Goal: Task Accomplishment & Management: Manage account settings

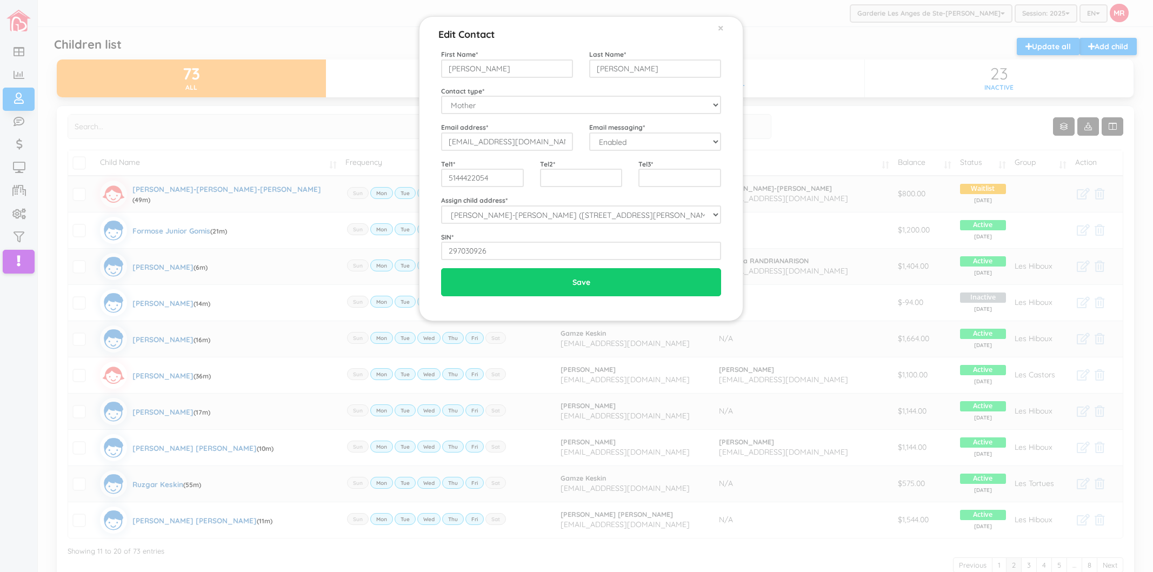
drag, startPoint x: 0, startPoint y: 0, endPoint x: 856, endPoint y: 230, distance: 886.3
click at [856, 230] on div "Edit Contact × Close First Name * Karolane Last Name * Dallaire Contact type * …" at bounding box center [576, 286] width 1153 height 572
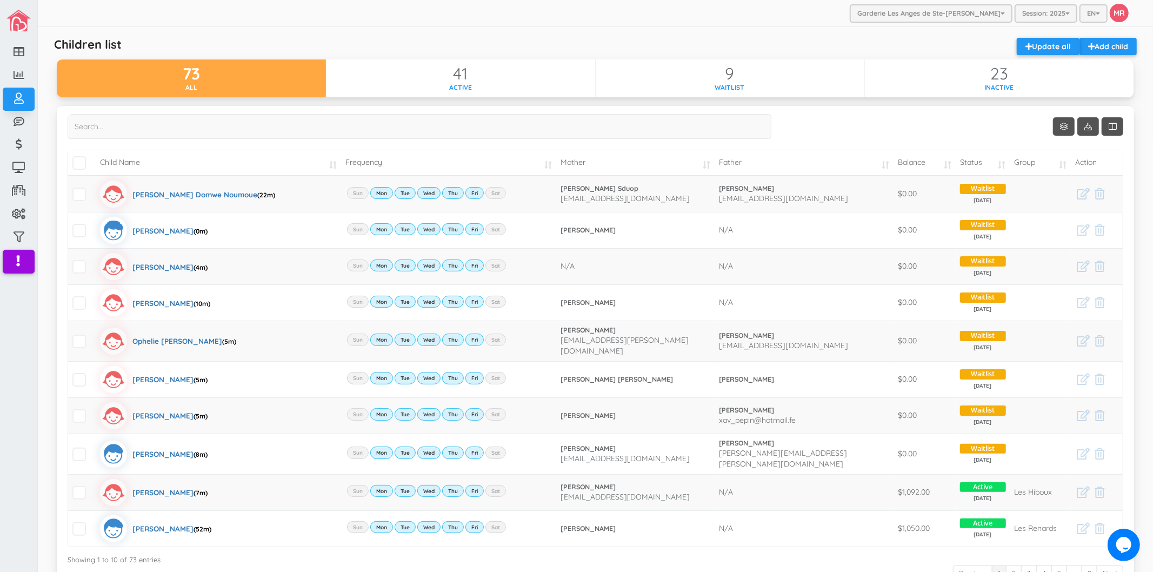
click at [843, 118] on div "Show 10 rows Child Name Frequency Mother Father Balance Status Group Action" at bounding box center [596, 357] width 1056 height 487
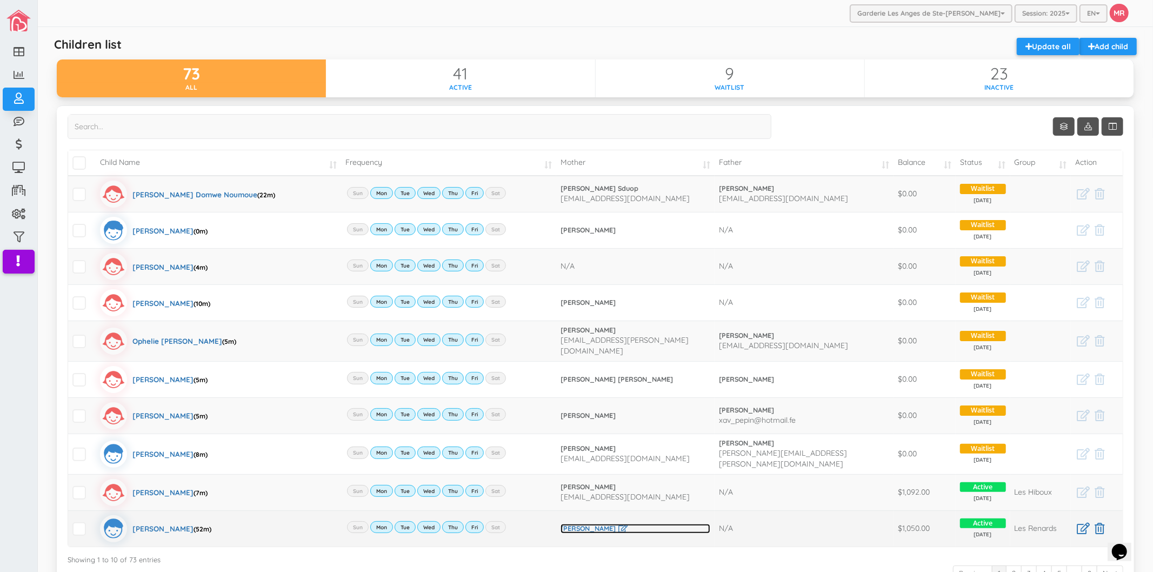
click at [580, 524] on link "[PERSON_NAME]" at bounding box center [636, 529] width 150 height 10
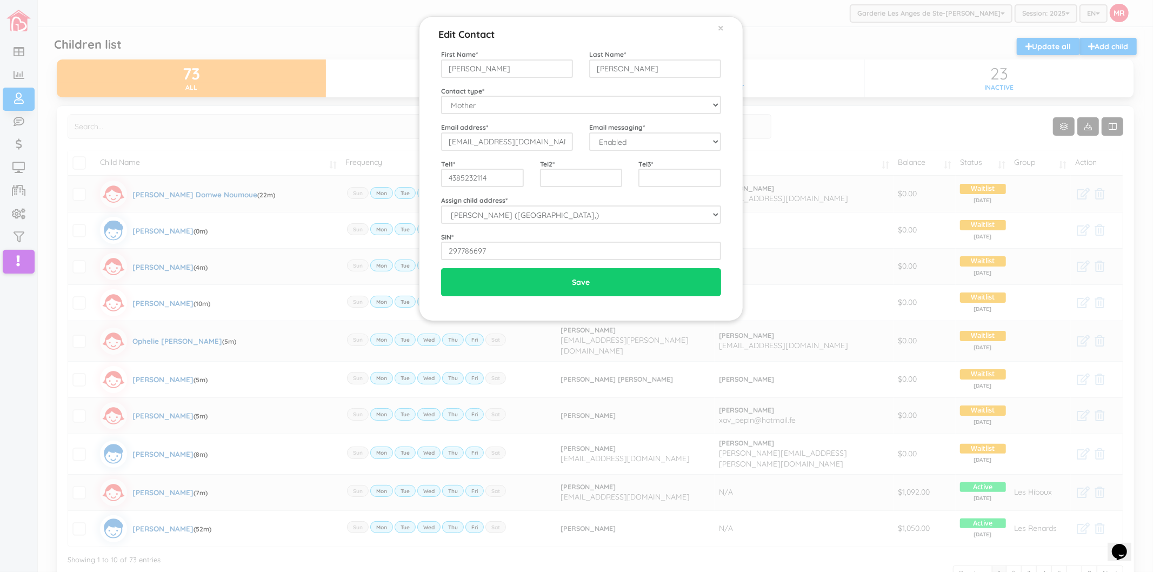
click at [338, 183] on div "Edit Contact × Close First Name * Cindy Last Name * Lauzon Contact type * Mothe…" at bounding box center [576, 286] width 1153 height 572
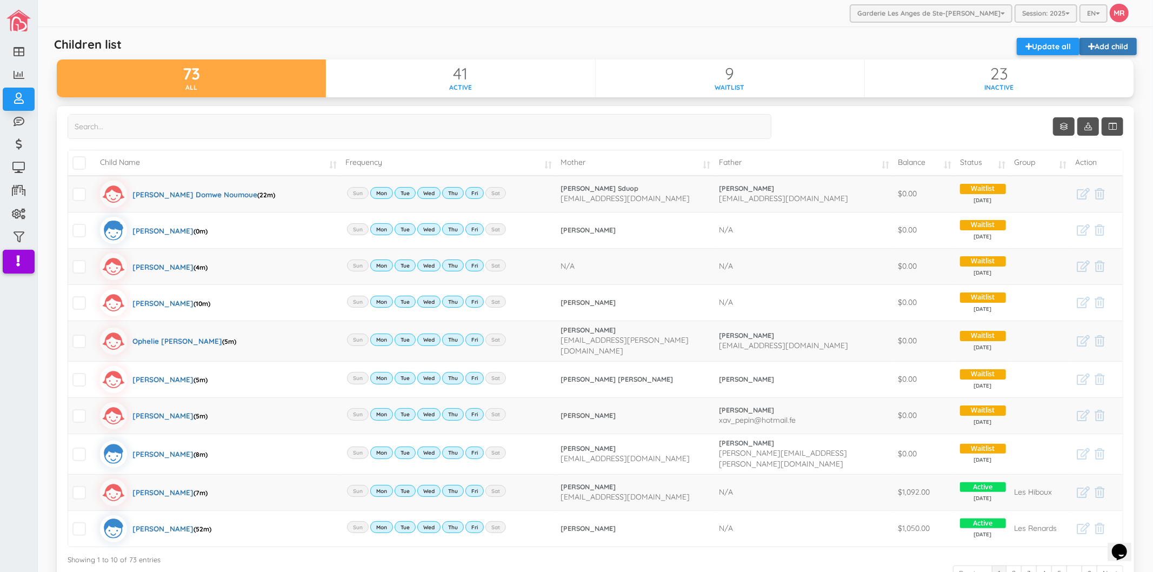
click at [1115, 47] on link "Add child" at bounding box center [1108, 46] width 57 height 17
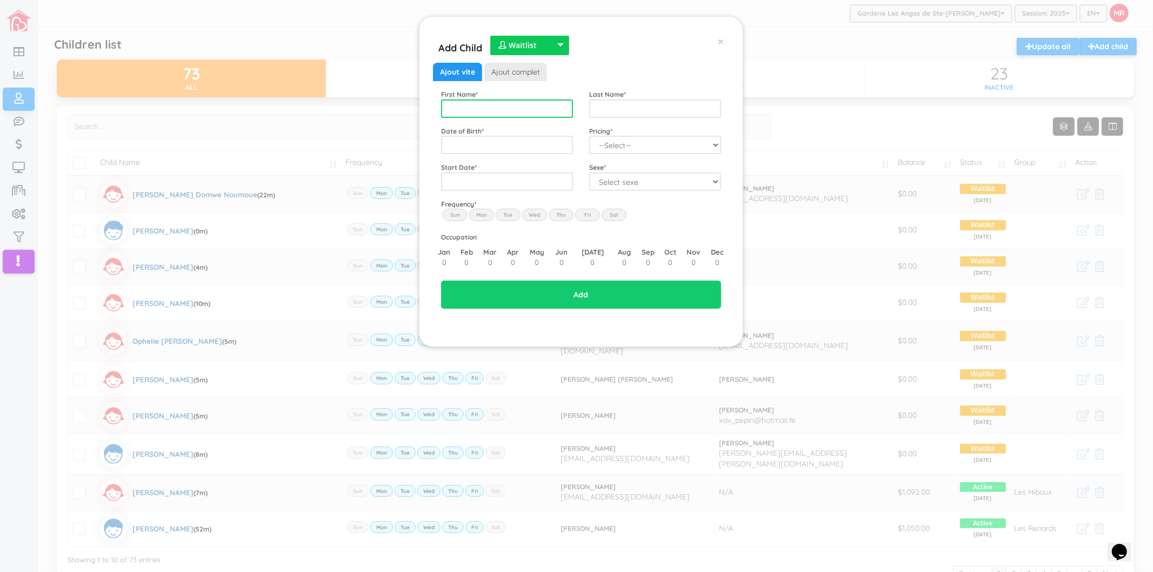
click at [452, 104] on input "text" at bounding box center [507, 108] width 132 height 18
type input "Laurel"
type input "Guimbi Belanger"
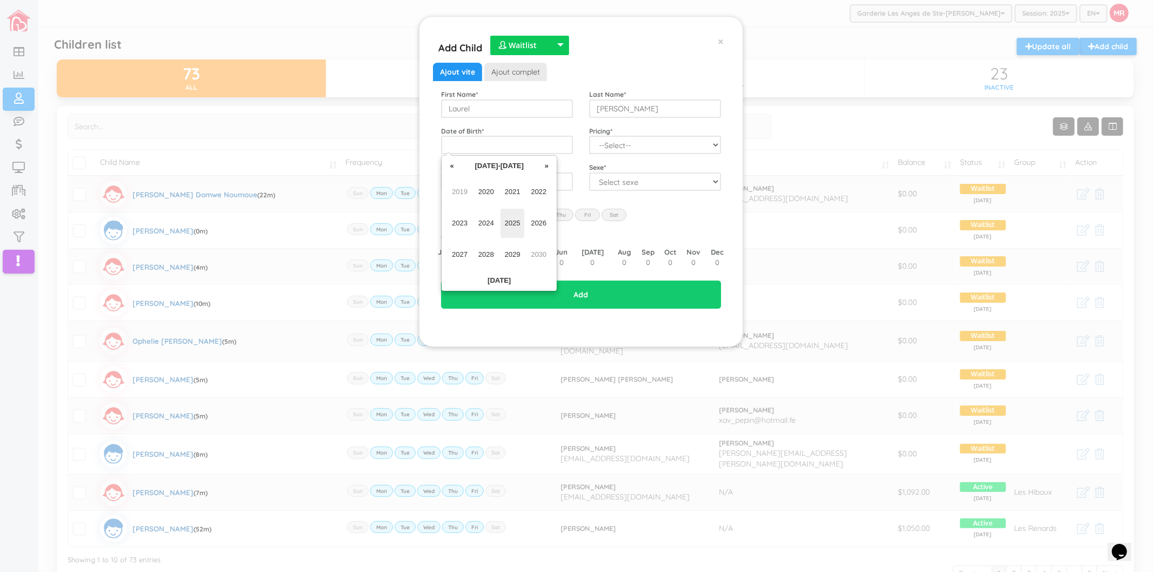
click at [507, 217] on span "2025" at bounding box center [513, 223] width 24 height 29
click at [510, 197] on span "Mar" at bounding box center [513, 191] width 24 height 29
click at [481, 232] on td "10" at bounding box center [479, 231] width 16 height 16
type input "2025-03-10"
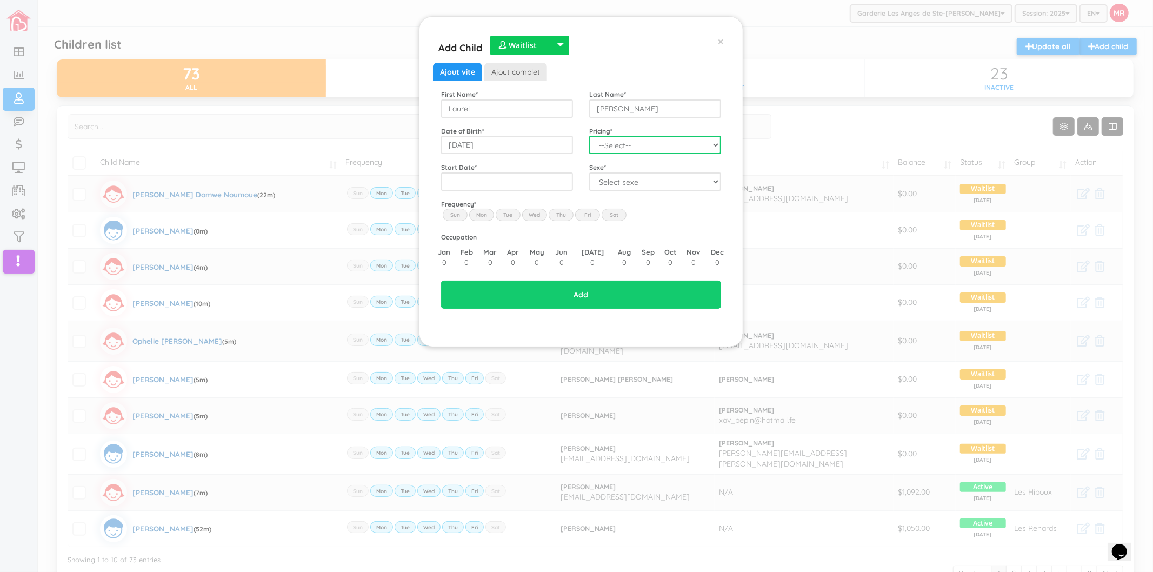
click at [620, 150] on select "--Select-- Twins special 2024-2025 2023 FT 2022 FT" at bounding box center [655, 145] width 132 height 18
select select "100"
click at [589, 136] on select "--Select-- Twins special 2024-2025 2023 FT 2022 FT" at bounding box center [655, 145] width 132 height 18
click at [506, 181] on input "text" at bounding box center [507, 181] width 132 height 18
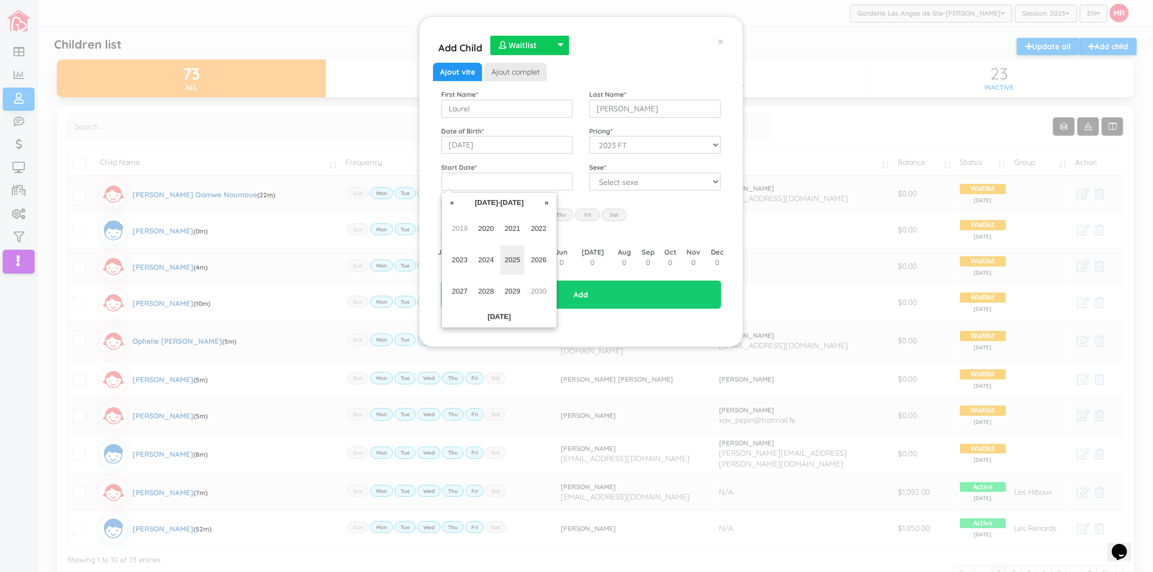
click at [517, 255] on span "2025" at bounding box center [513, 259] width 24 height 29
click at [504, 291] on span "Nov" at bounding box center [513, 291] width 24 height 29
click at [480, 250] on td "3" at bounding box center [479, 251] width 16 height 16
type input "2025-11-03"
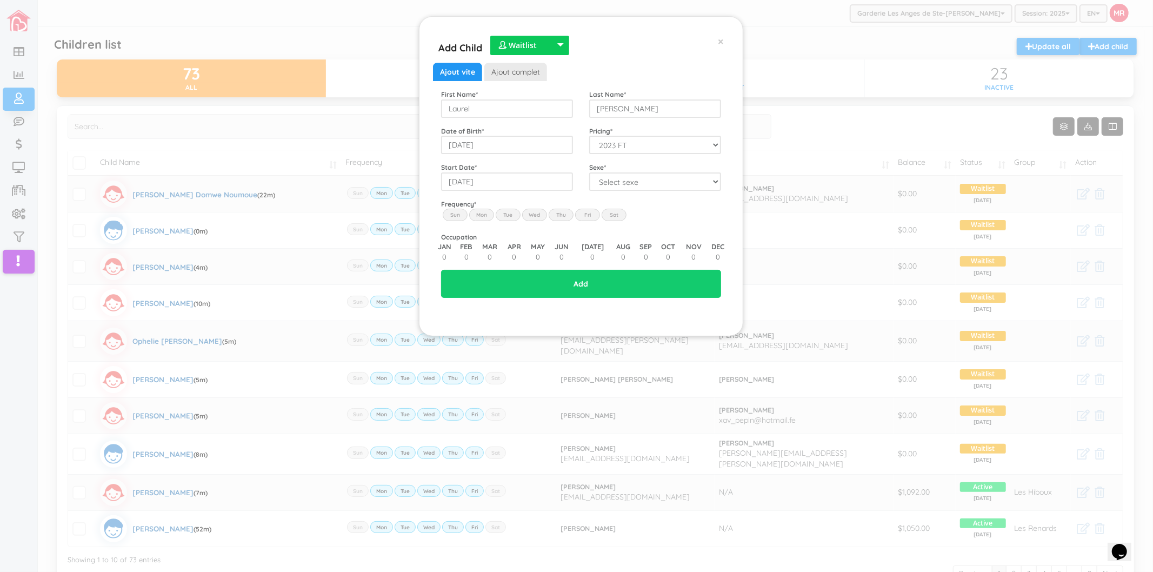
click at [491, 216] on label "Mon" at bounding box center [481, 215] width 25 height 12
click at [0, 0] on input "Mon" at bounding box center [0, 0] width 0 height 0
click at [508, 216] on label "Tue" at bounding box center [508, 215] width 25 height 12
click at [0, 0] on input "Tue" at bounding box center [0, 0] width 0 height 0
click at [534, 217] on label "Wed" at bounding box center [534, 215] width 25 height 12
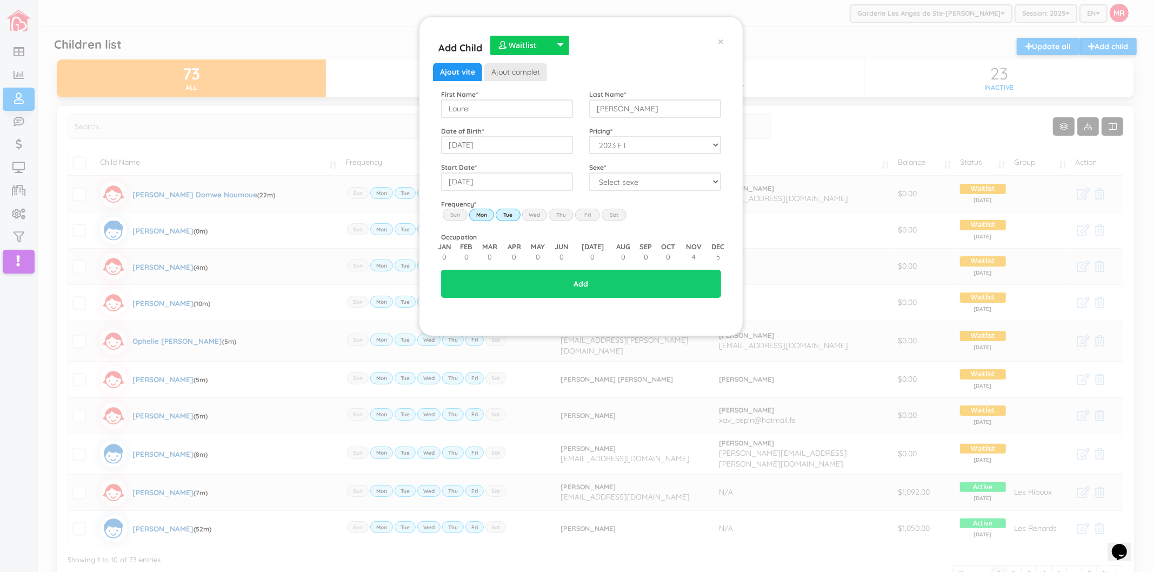
click at [0, 0] on input "Wed" at bounding box center [0, 0] width 0 height 0
click at [561, 215] on label "Thu" at bounding box center [561, 215] width 25 height 12
click at [0, 0] on input "Thu" at bounding box center [0, 0] width 0 height 0
click at [582, 213] on label "Fri" at bounding box center [587, 215] width 25 height 12
click at [0, 0] on input "Fri" at bounding box center [0, 0] width 0 height 0
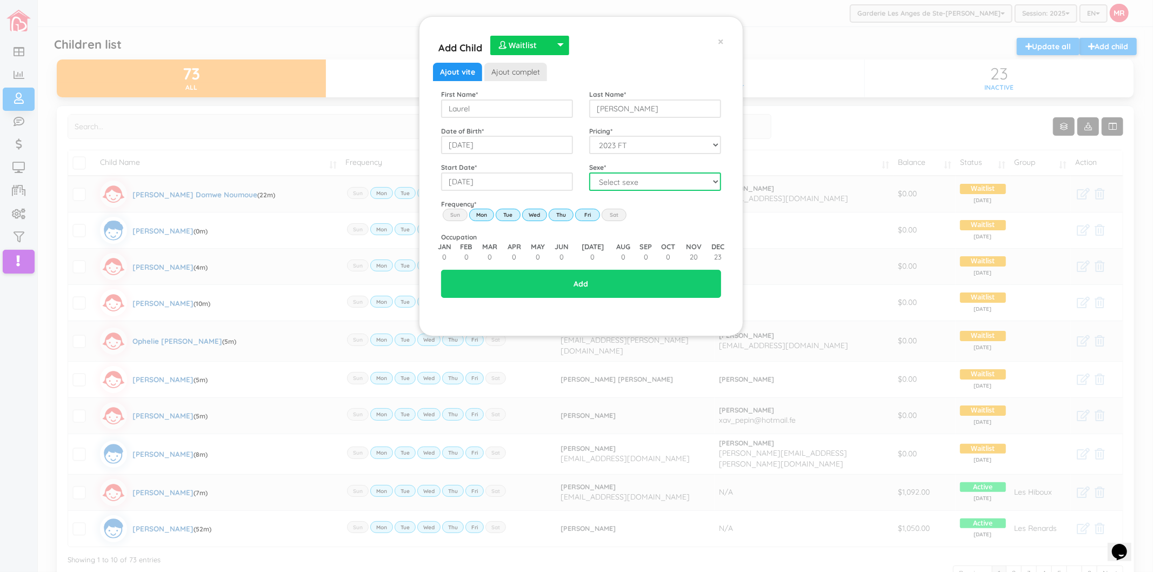
click at [610, 184] on select "Select sexe Boy Girl" at bounding box center [655, 181] width 132 height 18
select select "2"
click at [589, 172] on select "Select sexe Boy Girl" at bounding box center [655, 181] width 132 height 18
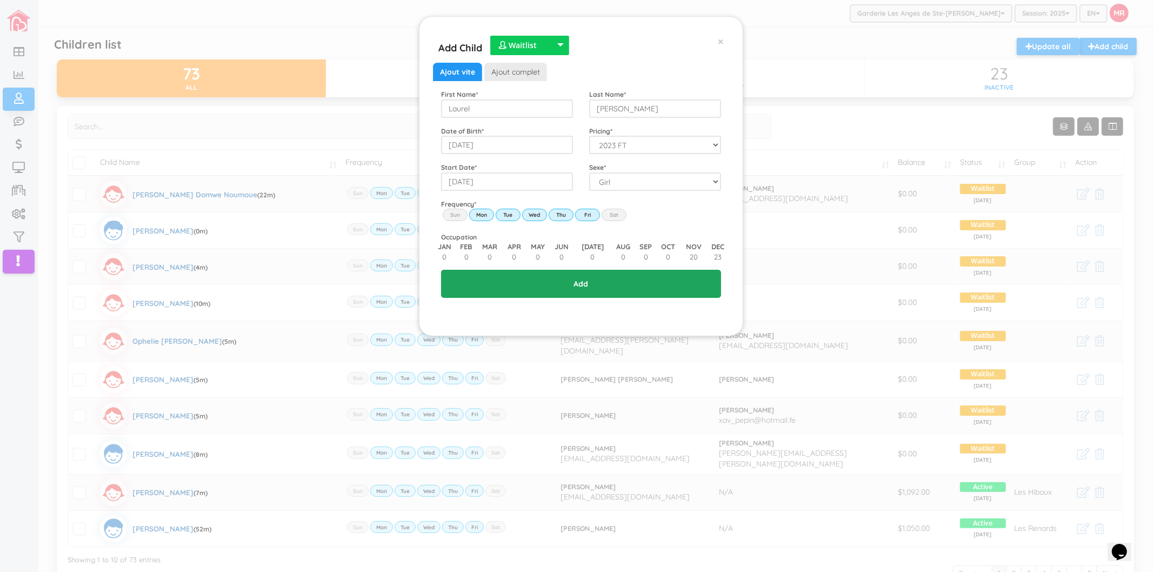
click at [602, 282] on input "Add" at bounding box center [581, 284] width 280 height 28
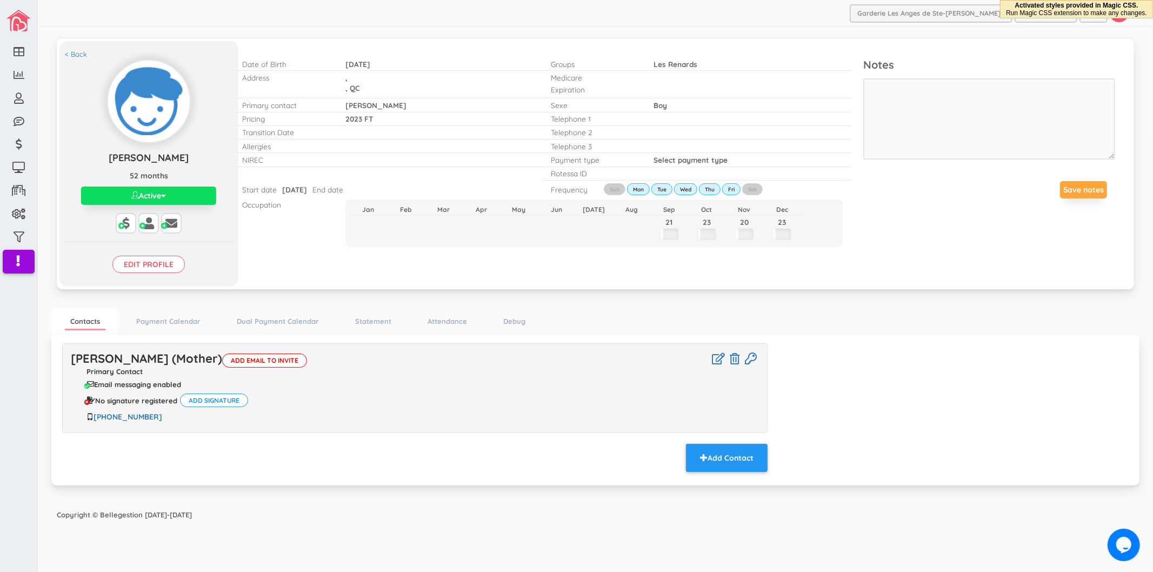
click at [111, 349] on div "Cindy Lauzon (Mother) Add email to invite Primary Contact Email messaging enabl…" at bounding box center [415, 388] width 705 height 88
click at [110, 355] on link "Cindy Lauzon (Mother) Add email to invite" at bounding box center [189, 358] width 236 height 15
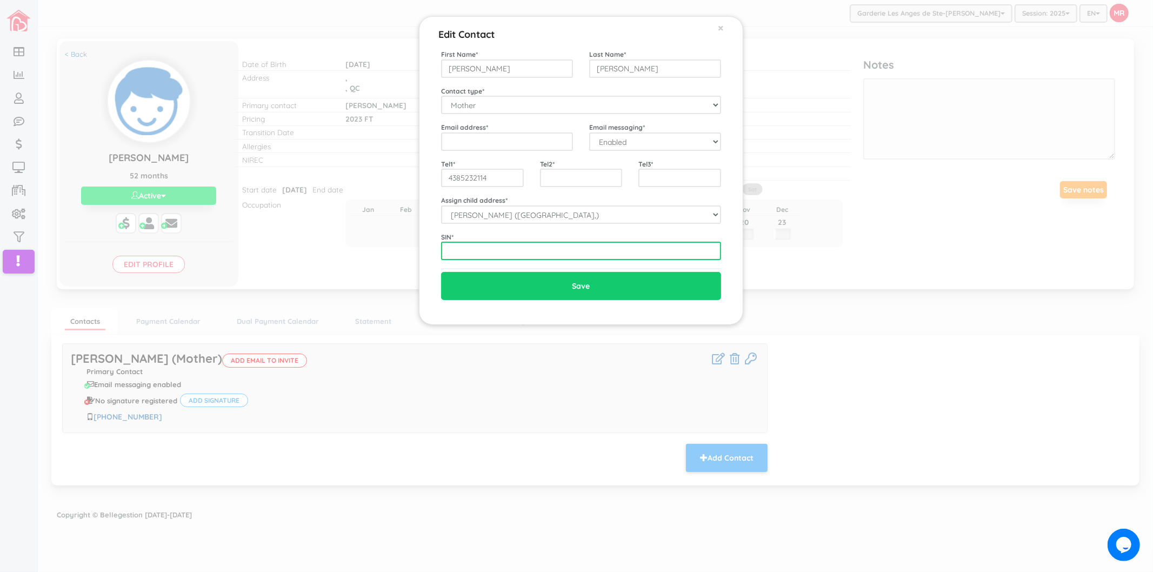
click at [520, 247] on input "text" at bounding box center [581, 251] width 280 height 18
type input "297786697"
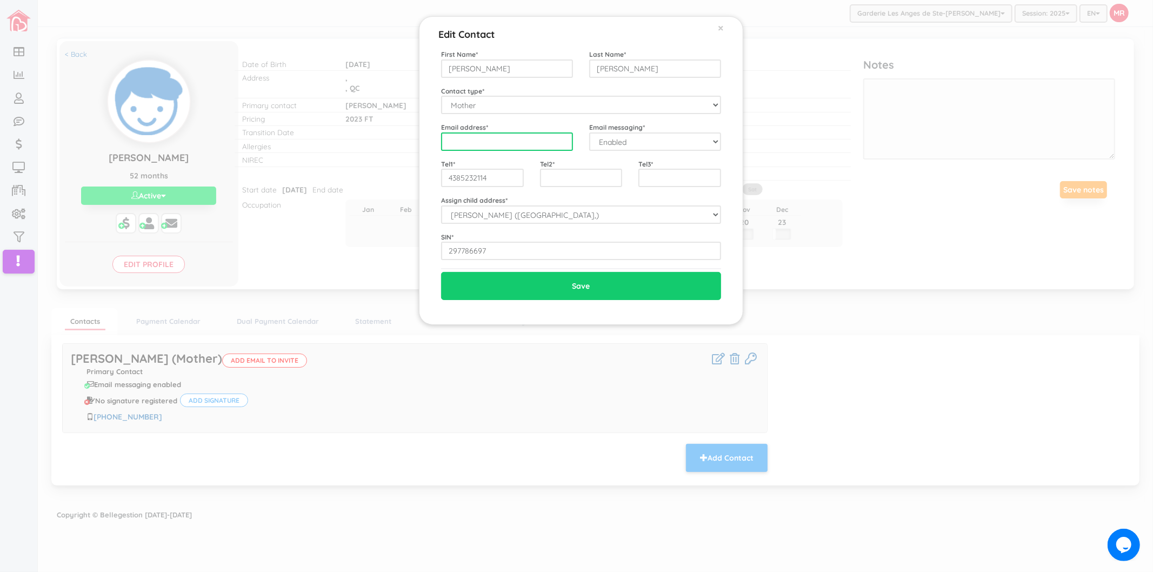
click at [521, 143] on input "email" at bounding box center [507, 141] width 132 height 18
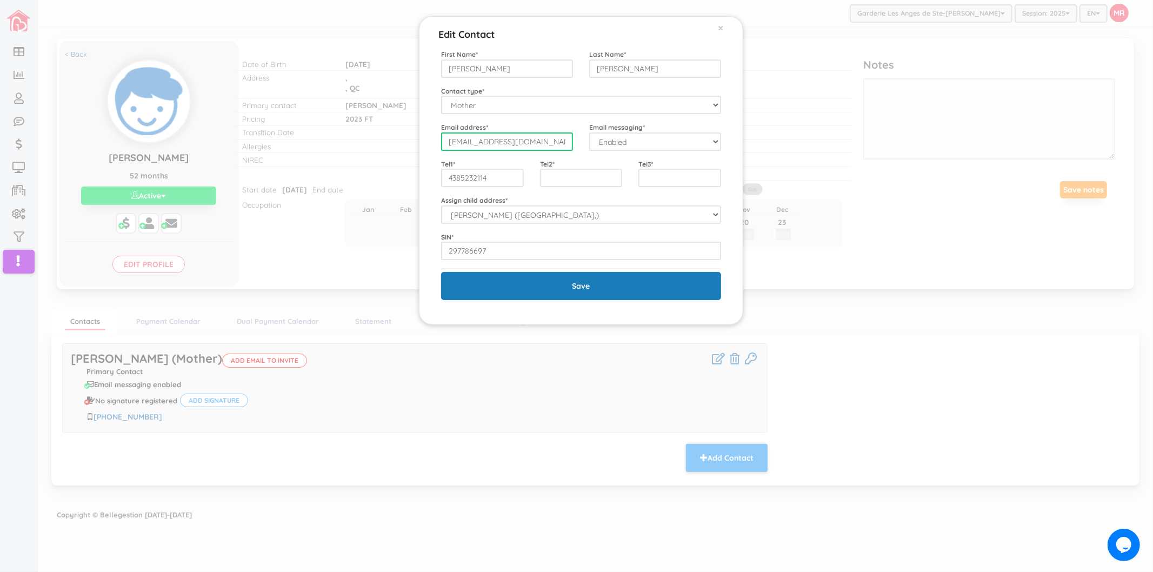
type input "cindy20011@outlook.fr"
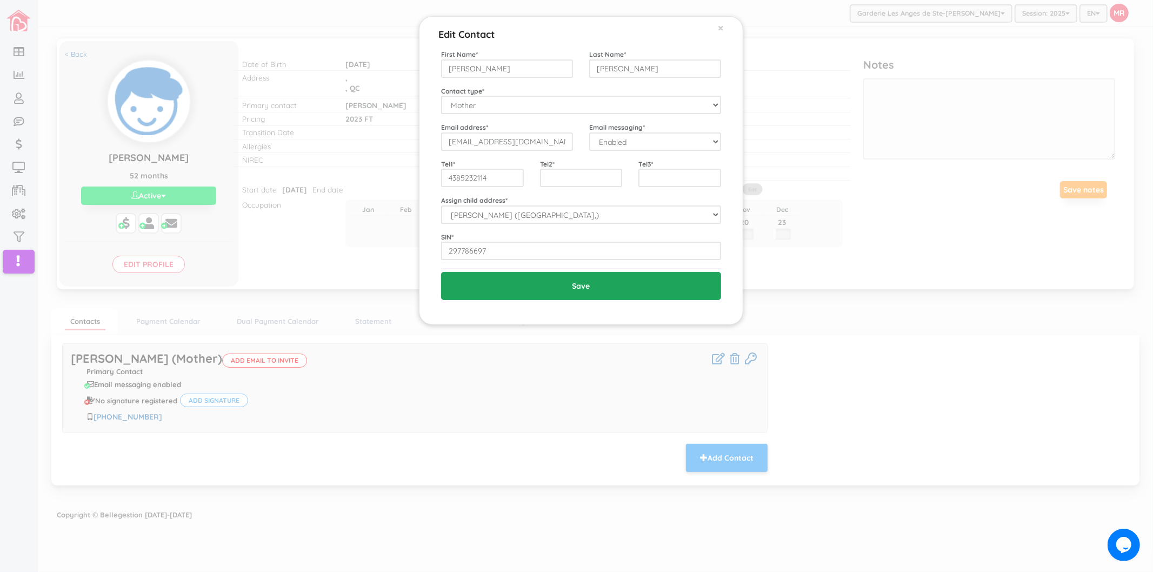
click at [527, 278] on input "Save" at bounding box center [581, 286] width 280 height 28
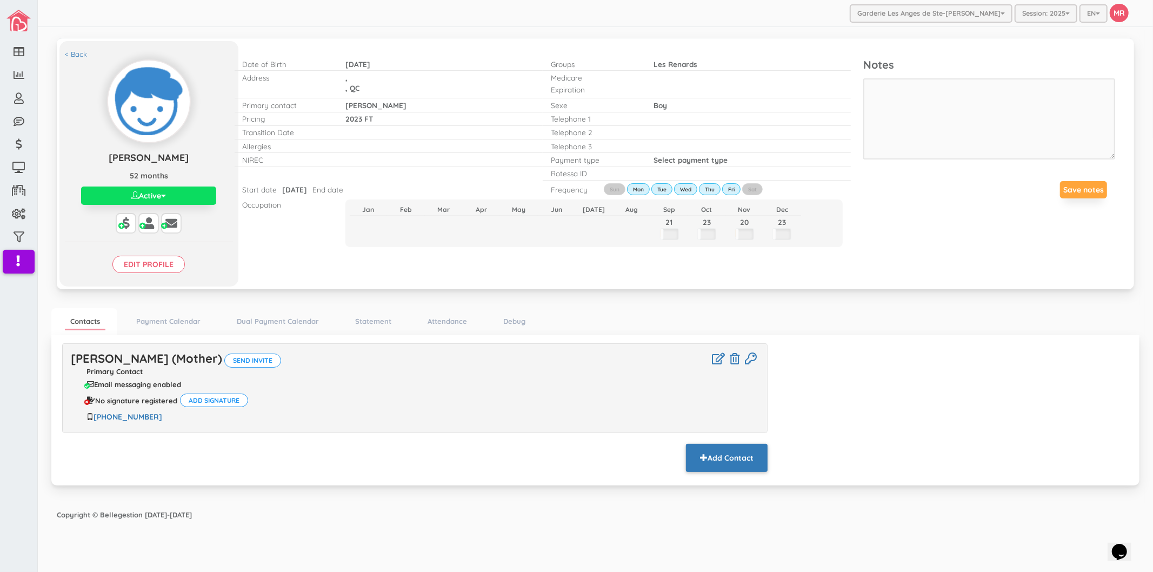
click at [733, 469] on button "Add Contact" at bounding box center [727, 458] width 82 height 28
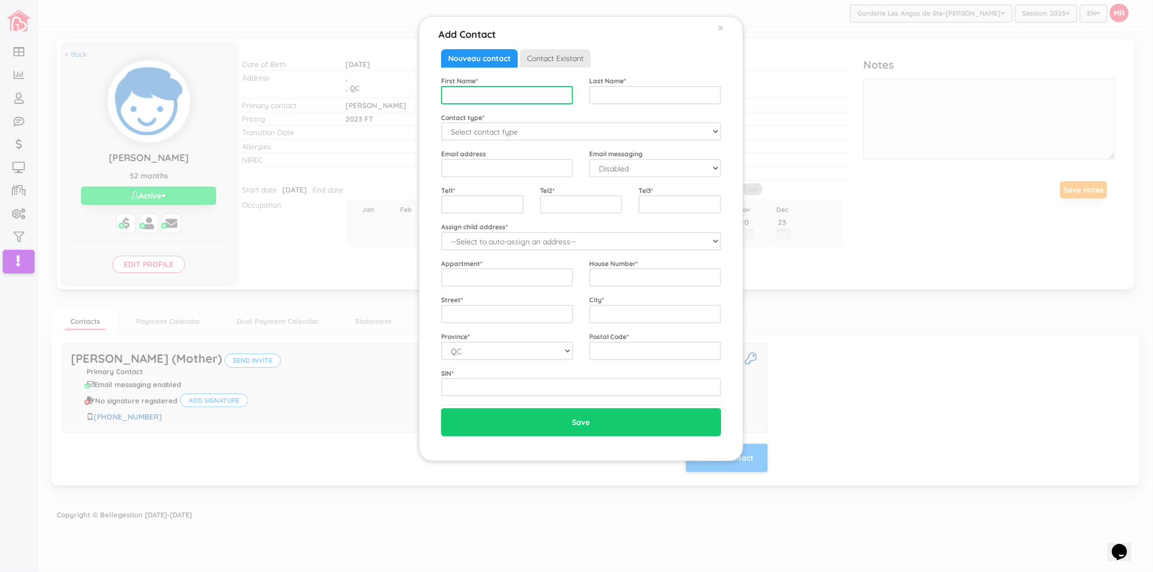
click at [522, 95] on input "text" at bounding box center [507, 95] width 132 height 18
type input "Gabriel"
type input "Ritchie"
select select "Father"
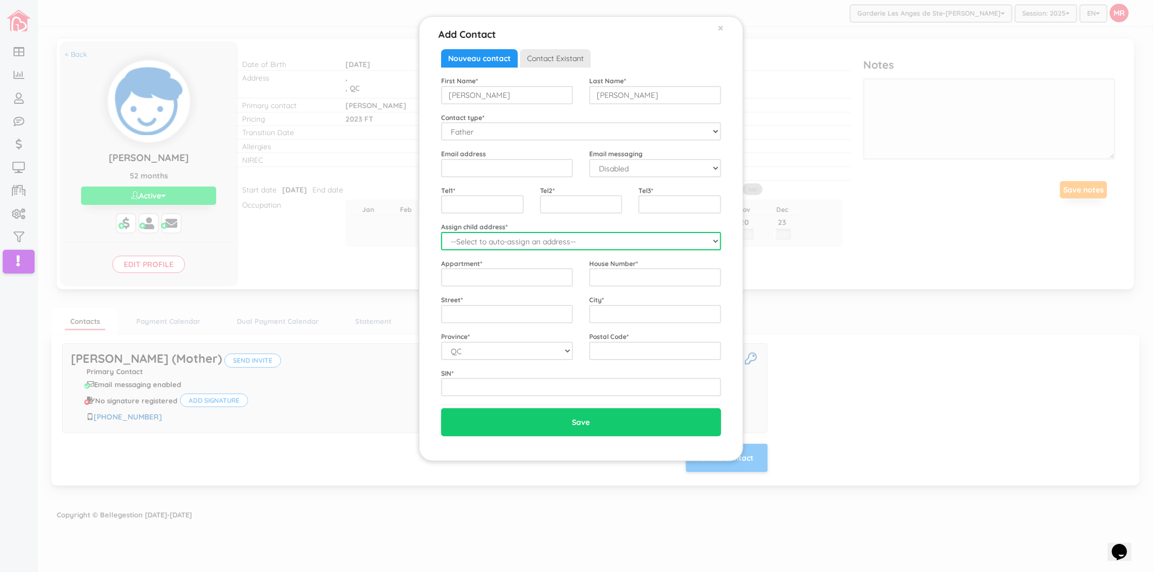
click at [523, 234] on select "--Select to auto-assign an address-- James (QC,)" at bounding box center [581, 241] width 280 height 18
select select "2236"
click at [441, 232] on select "--Select to auto-assign an address-- James (QC,)" at bounding box center [581, 241] width 280 height 18
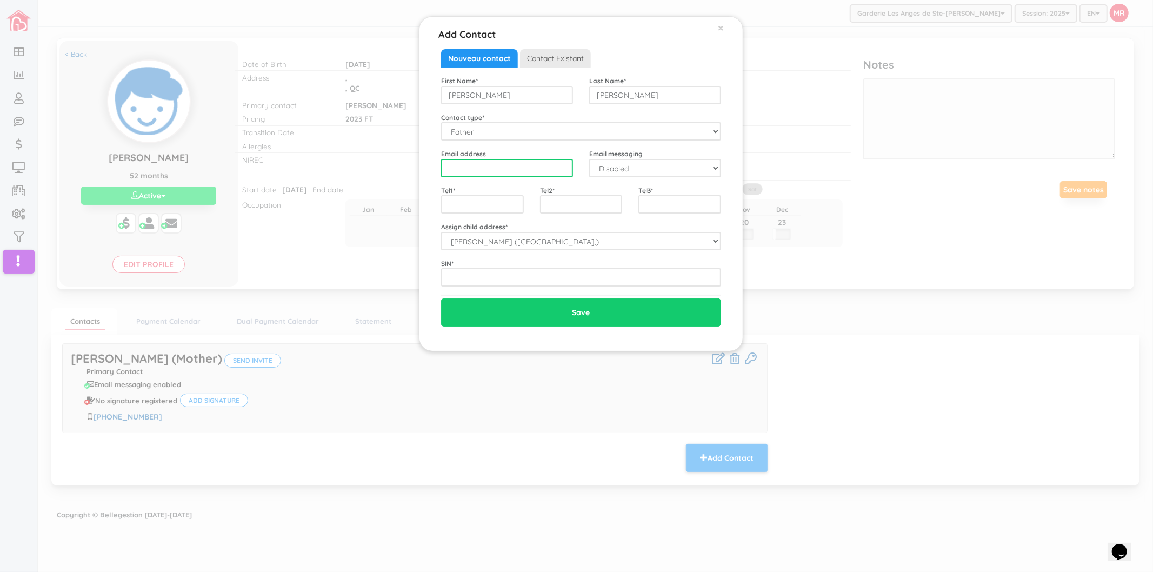
click at [511, 165] on input "email" at bounding box center [507, 168] width 132 height 18
click at [608, 171] on select "Disabled Enabled" at bounding box center [655, 168] width 132 height 18
select select "1"
click at [589, 159] on select "Disabled Enabled" at bounding box center [655, 168] width 132 height 18
click at [513, 211] on input "text" at bounding box center [482, 204] width 83 height 18
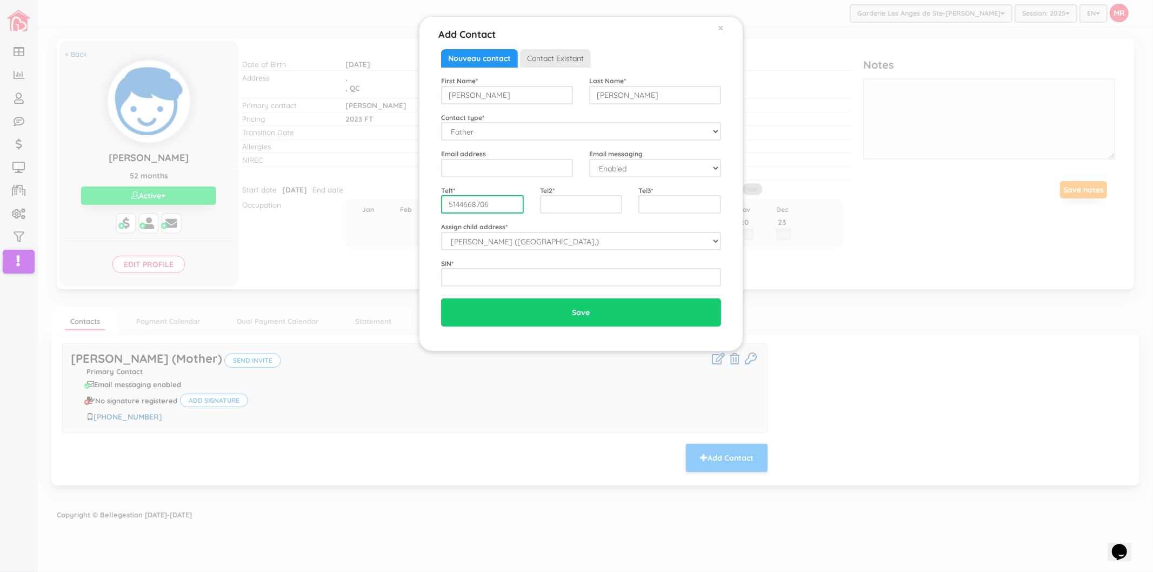
type input "5144668706"
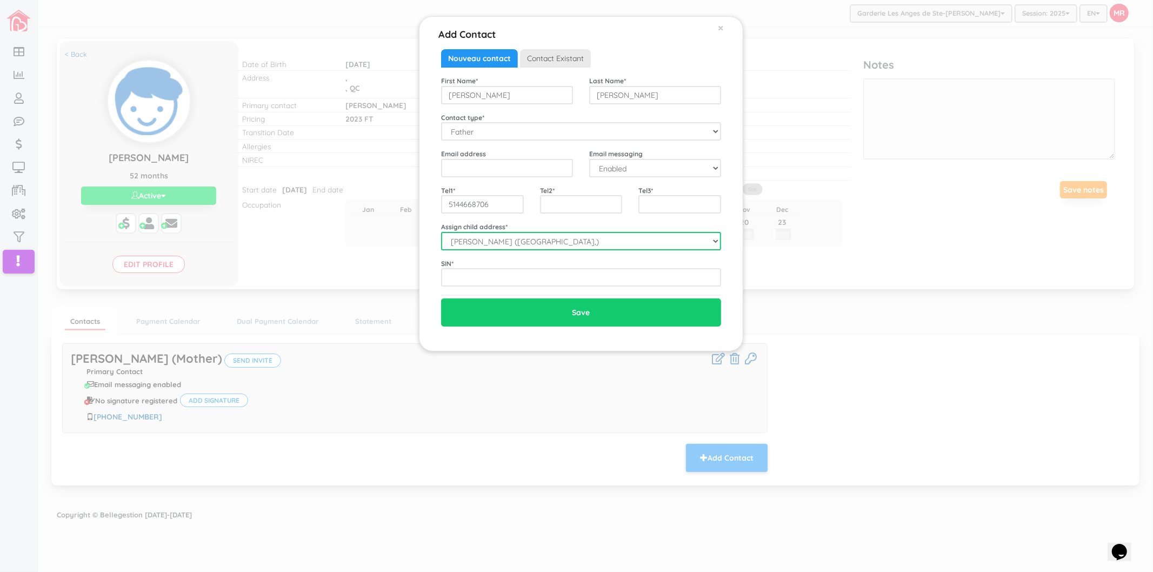
click at [499, 248] on select "--Select to auto-assign an address-- James (QC,)" at bounding box center [581, 241] width 280 height 18
select select "0"
click at [441, 232] on select "--Select to auto-assign an address-- James (QC,)" at bounding box center [581, 241] width 280 height 18
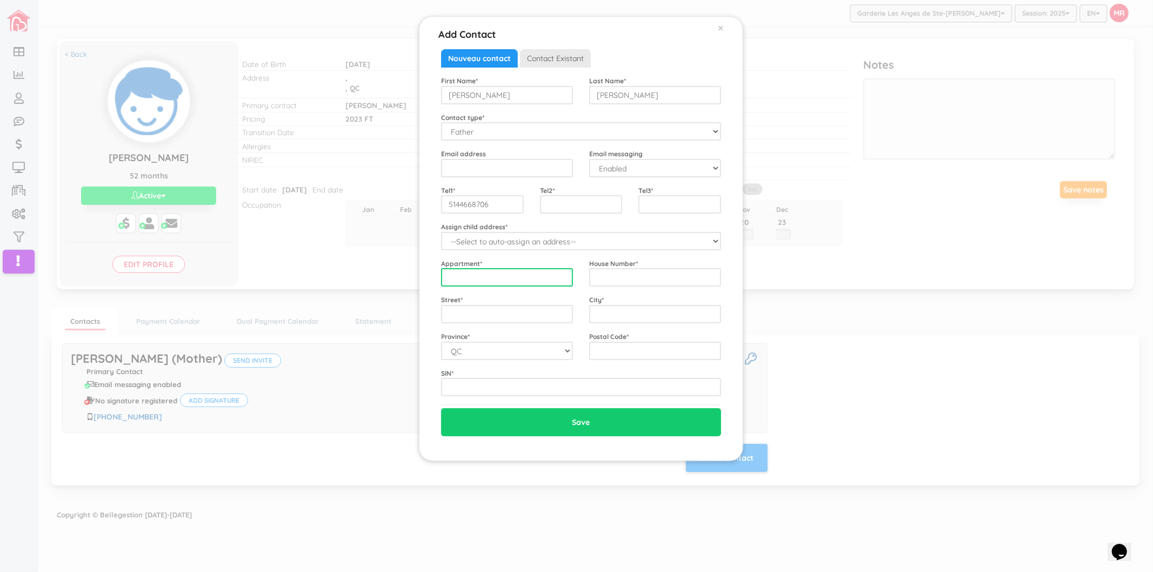
click at [478, 272] on input "text" at bounding box center [507, 277] width 132 height 18
click at [644, 267] on div "House Number *" at bounding box center [655, 272] width 148 height 29
click at [646, 269] on input "text" at bounding box center [655, 277] width 132 height 18
type input "2493"
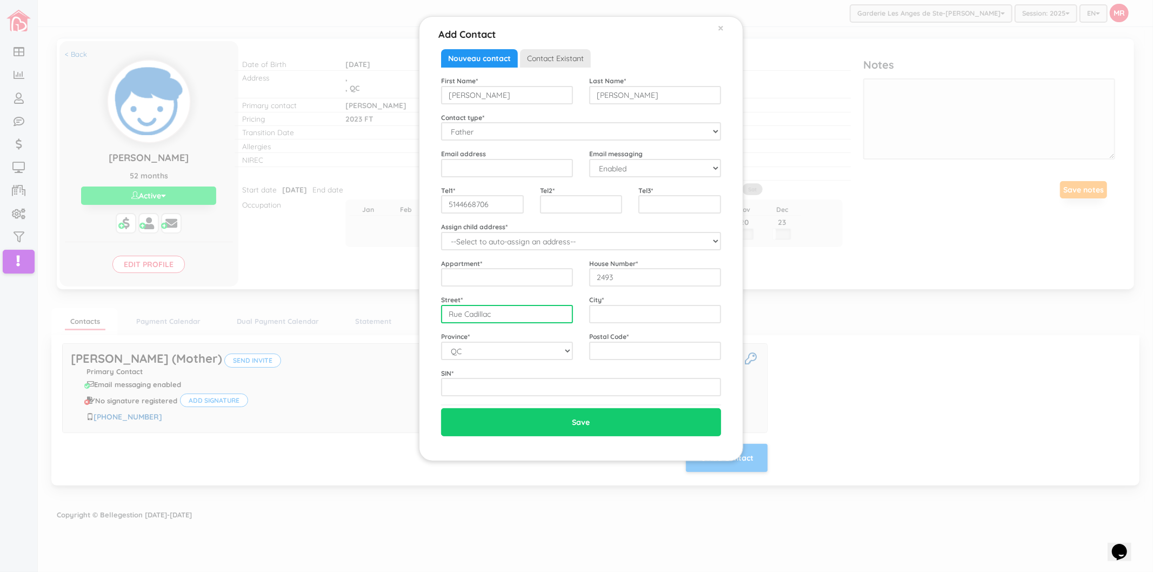
type input "Rue Cadillac"
type input "Hochelaga"
click at [558, 370] on div "SIN *" at bounding box center [581, 382] width 296 height 29
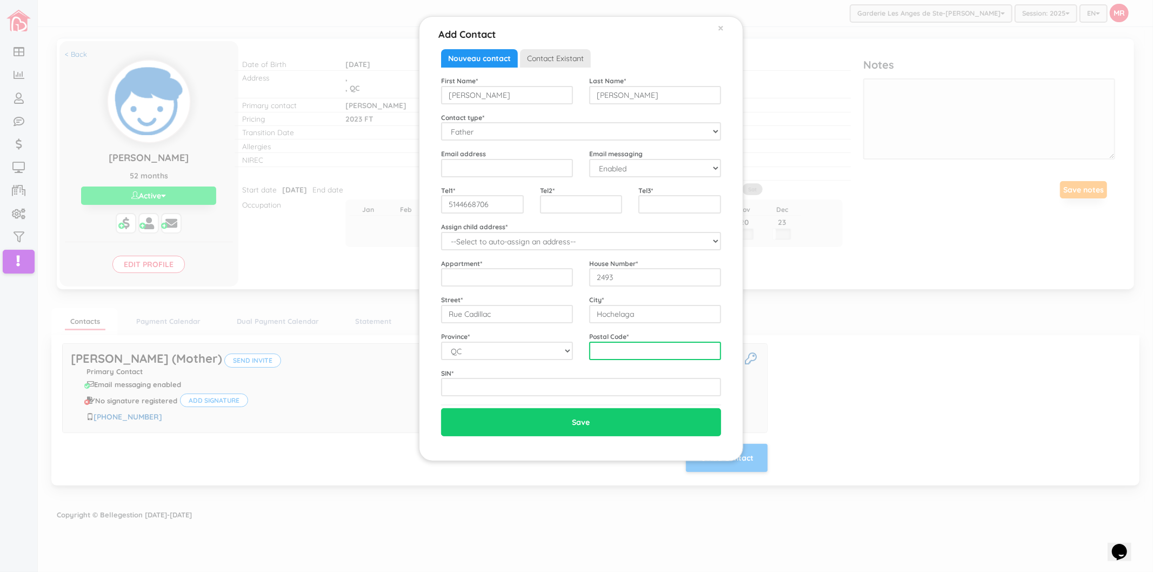
click at [650, 345] on input "text" at bounding box center [655, 351] width 132 height 18
paste input "H1N 2T9"
type input "H1N 2T9"
click at [628, 364] on div "First Name * Gabriel Last Name * Ritchie Contact type * Select contact type Mot…" at bounding box center [581, 236] width 280 height 321
click at [607, 401] on div "Nouveau contact Contact Existant Existing Contacts --Select Parent-- Not in lis…" at bounding box center [581, 242] width 280 height 387
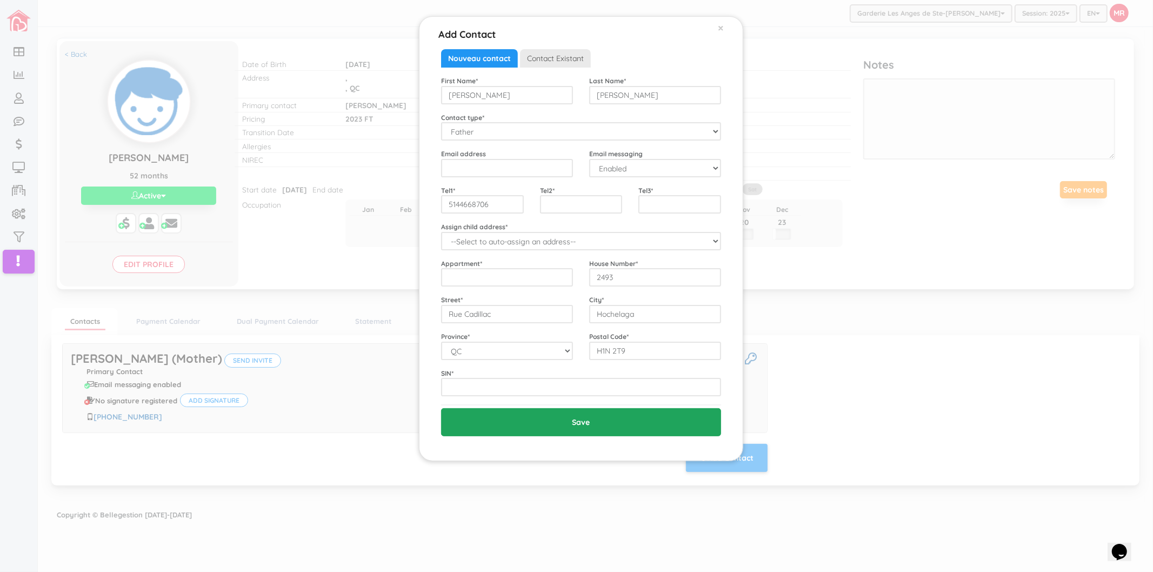
click at [609, 415] on input "Save" at bounding box center [581, 422] width 280 height 28
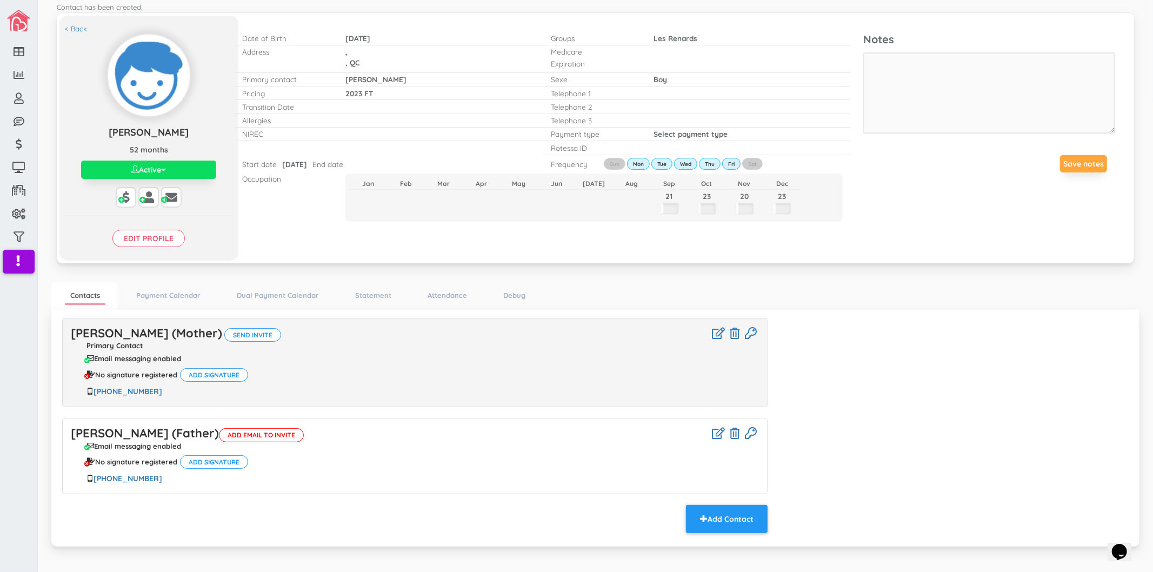
scroll to position [51, 0]
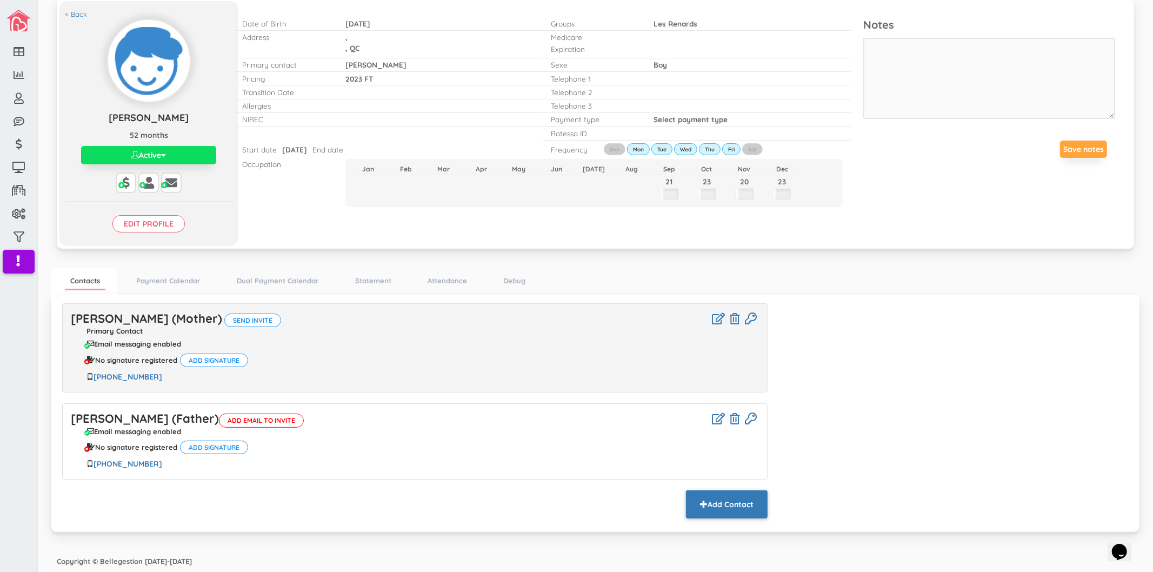
click at [709, 499] on button "Add Contact" at bounding box center [727, 504] width 82 height 28
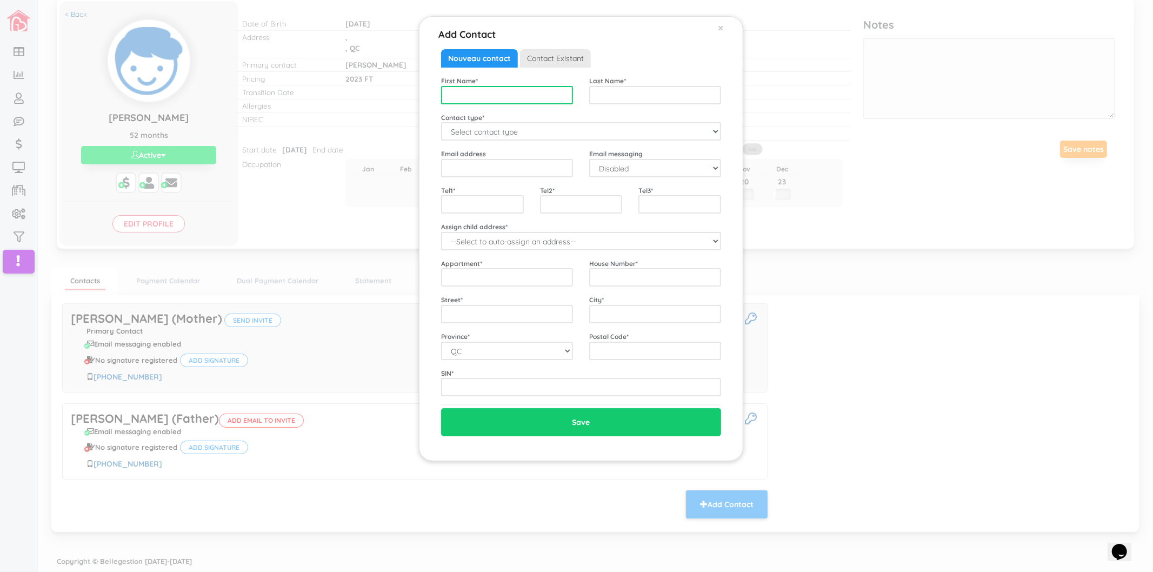
click at [566, 96] on input "text" at bounding box center [507, 95] width 132 height 18
type input "[PERSON_NAME]"
select select "Emergency"
click at [509, 164] on input "email" at bounding box center [507, 168] width 132 height 18
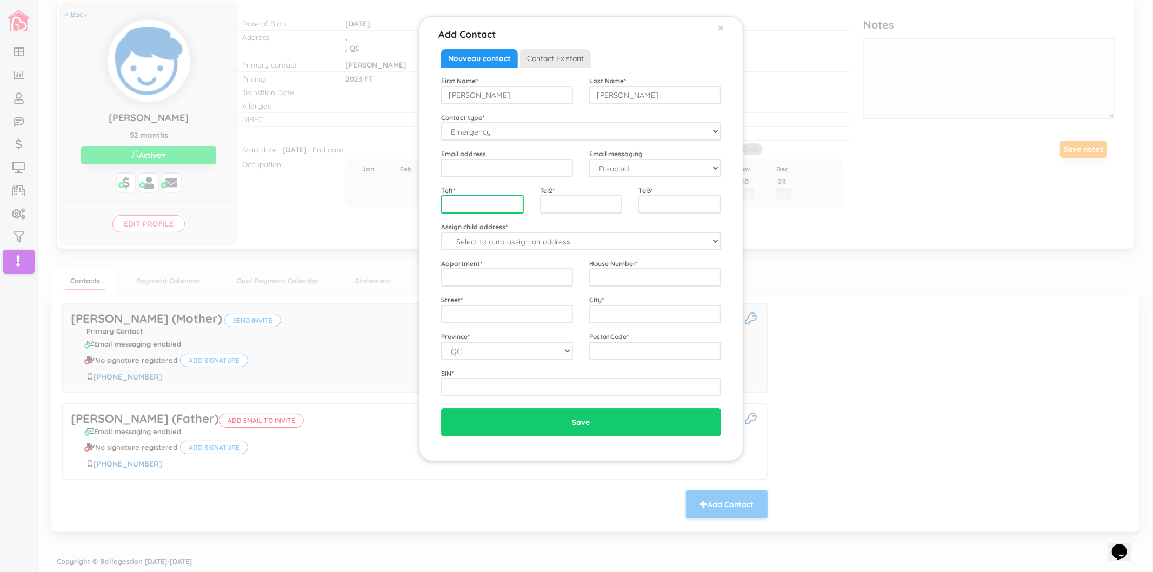
click at [460, 207] on input "text" at bounding box center [482, 204] width 83 height 18
type input "4388277707"
click at [484, 278] on input "text" at bounding box center [507, 277] width 132 height 18
click at [653, 271] on input "text" at bounding box center [655, 277] width 132 height 18
type input "508"
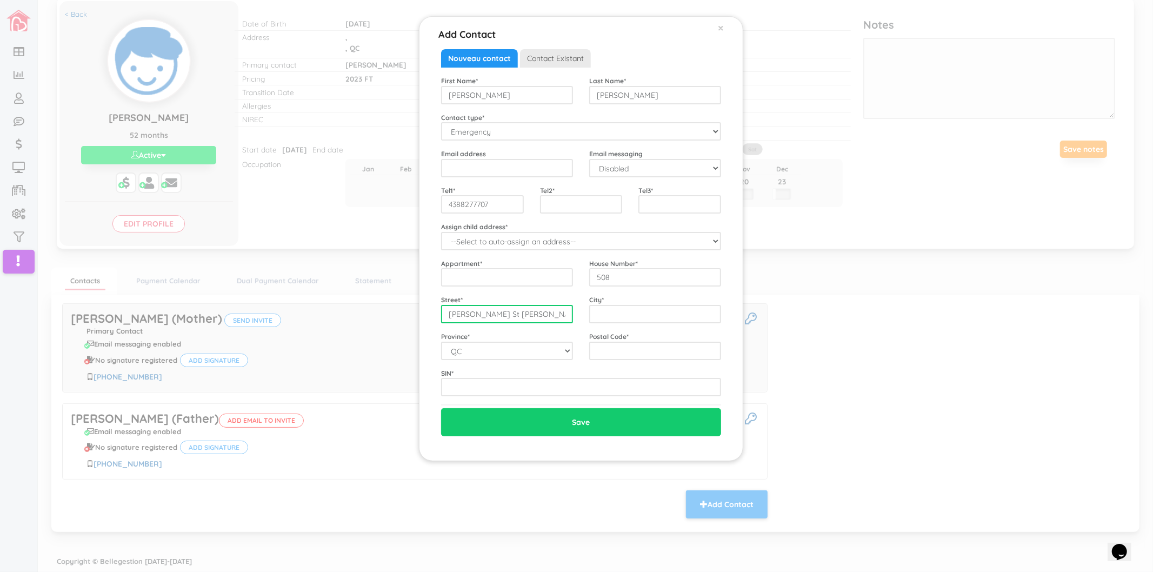
type input "Ch Cote St Louis"
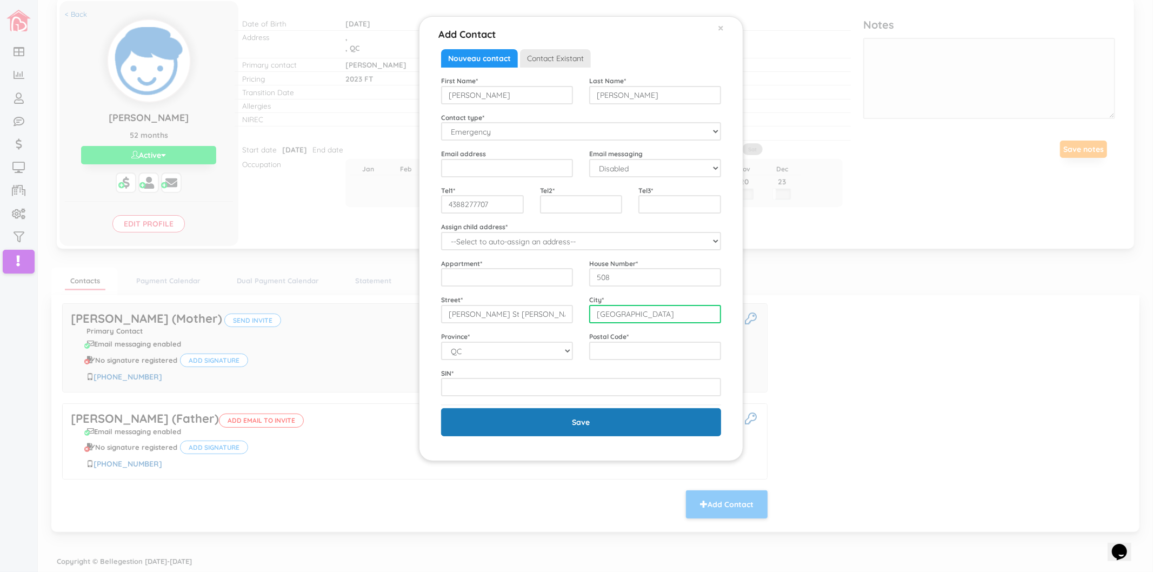
type input "Blainville"
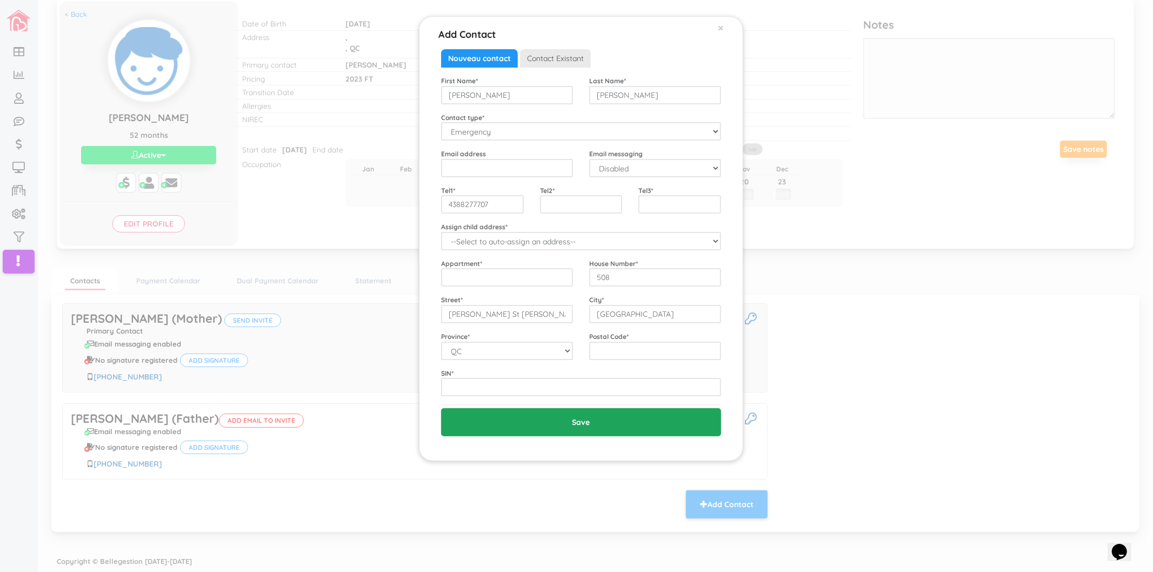
click at [663, 427] on input "Save" at bounding box center [581, 422] width 280 height 28
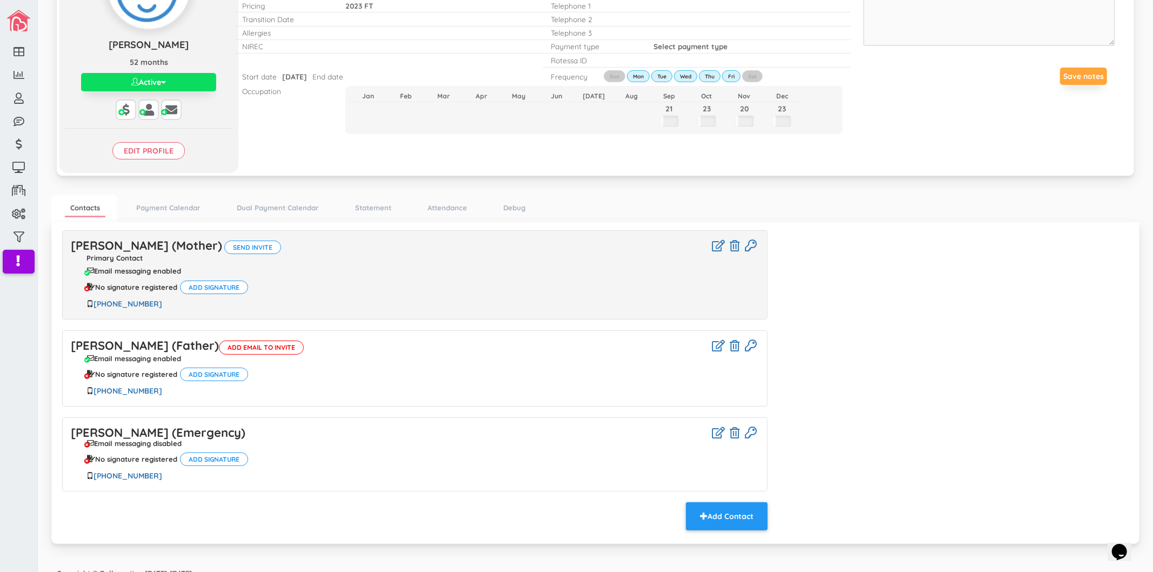
scroll to position [135, 0]
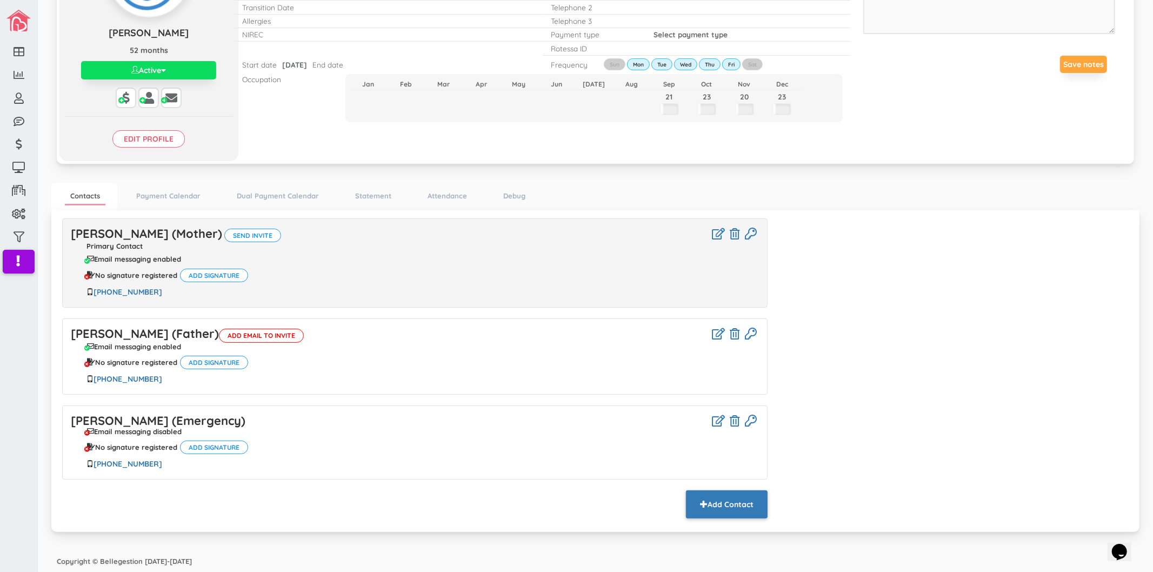
click at [720, 494] on button "Add Contact" at bounding box center [727, 504] width 82 height 28
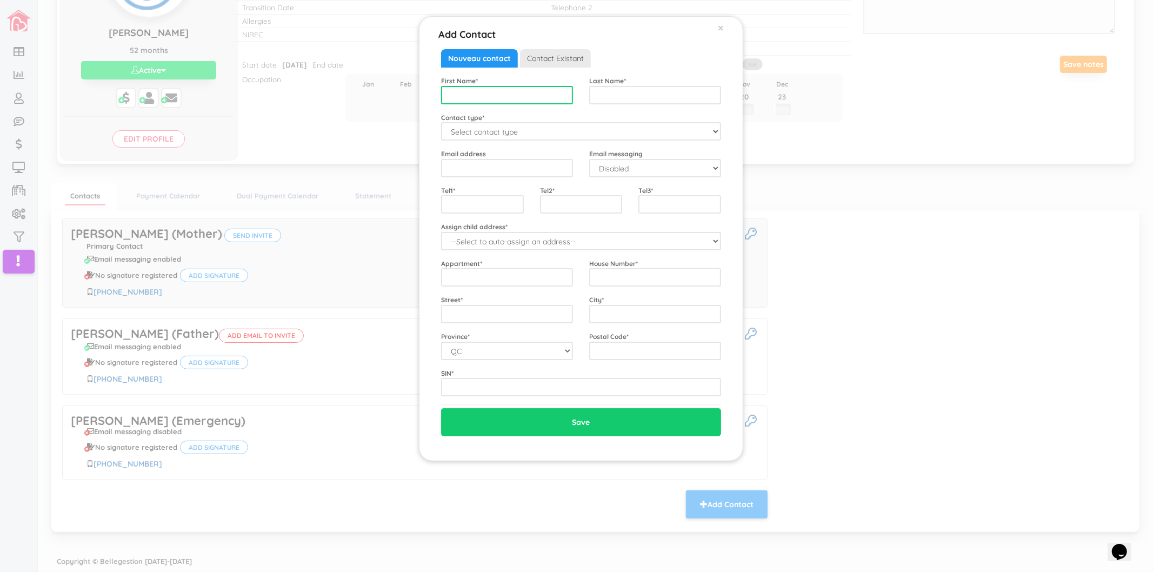
click at [546, 100] on input "text" at bounding box center [507, 95] width 132 height 18
type input "Martin"
type input "Gardner"
select select "Emergency"
click at [492, 204] on input "text" at bounding box center [482, 204] width 83 height 18
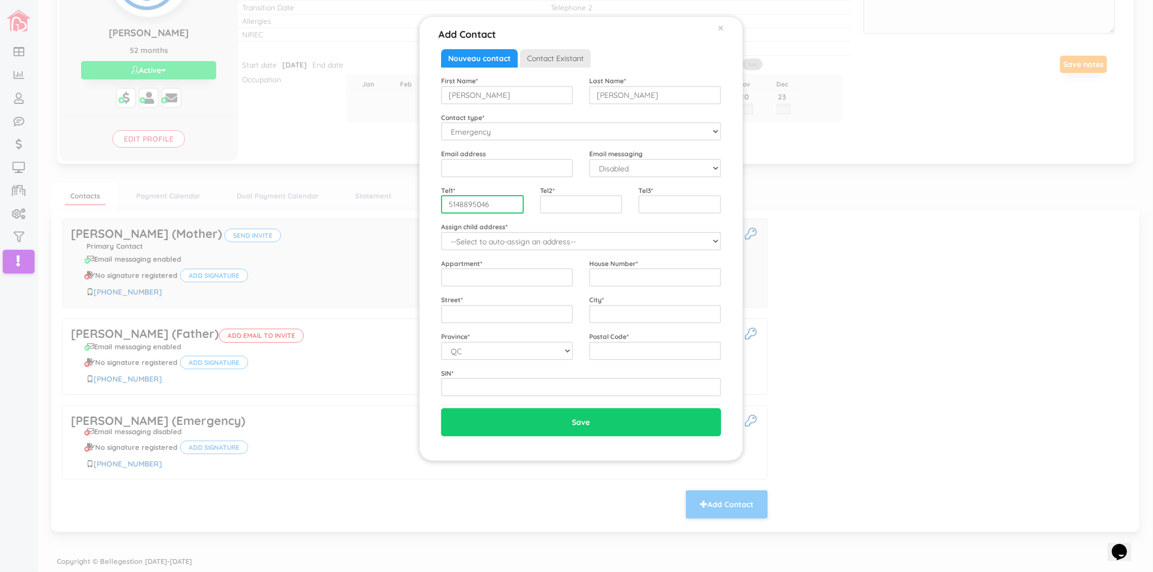
type input "5148895046"
click at [630, 282] on input "text" at bounding box center [655, 277] width 132 height 18
type input "508"
type input "Ch de la Cote St Louis"
type input "Blainville"
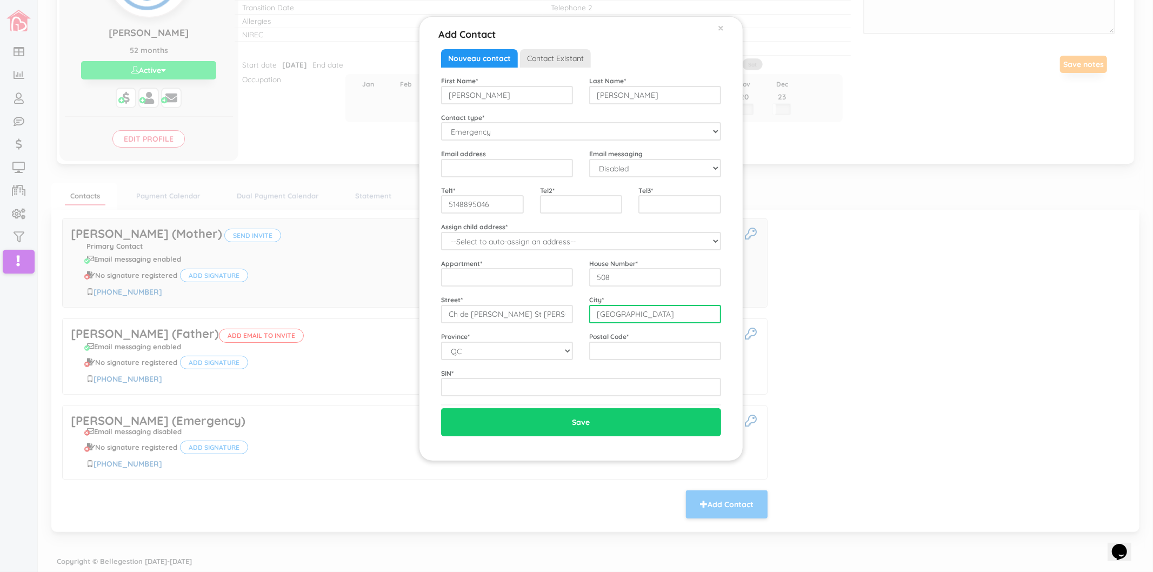
click at [441, 408] on input "Save" at bounding box center [581, 422] width 280 height 28
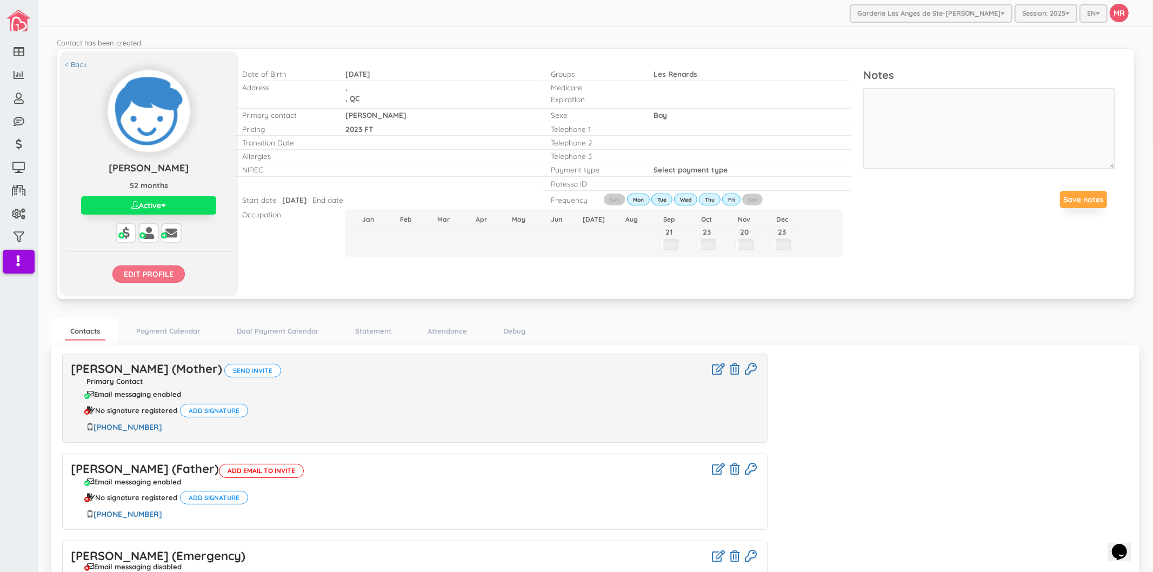
click at [157, 277] on input "Edit profile" at bounding box center [148, 273] width 72 height 17
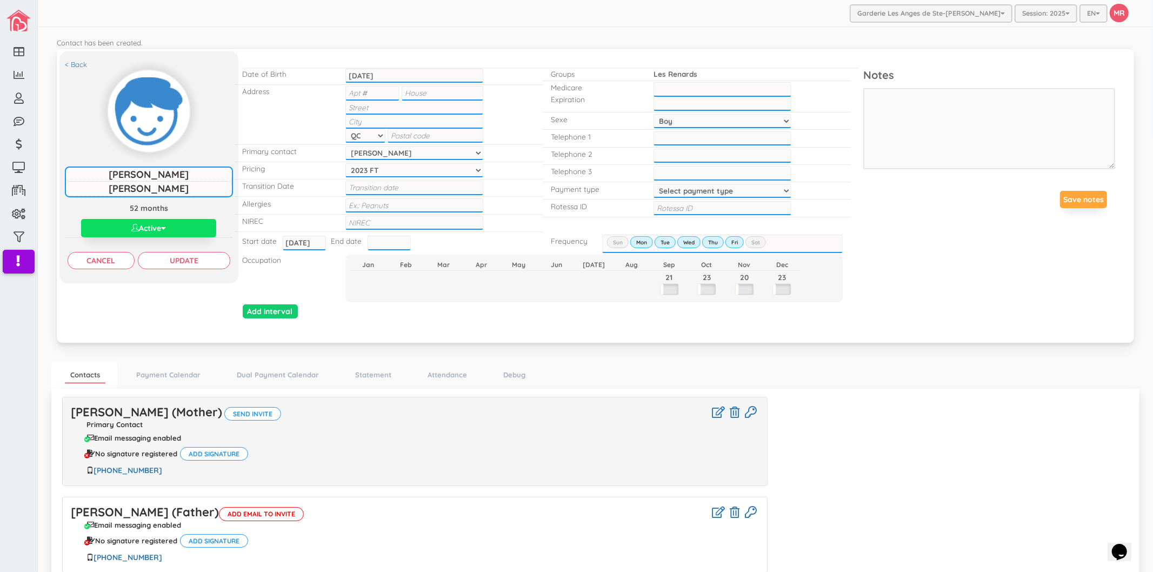
click at [673, 184] on select "Select payment type 1 payment on 1st 2 payments 50/50 1 payment on 15th Custom …" at bounding box center [723, 191] width 138 height 14
select select "1"
click at [654, 184] on select "Select payment type 1 payment on 1st 2 payments 50/50 1 payment on 15th Custom …" at bounding box center [723, 191] width 138 height 14
click at [431, 94] on input "text" at bounding box center [443, 93] width 82 height 14
type input "72"
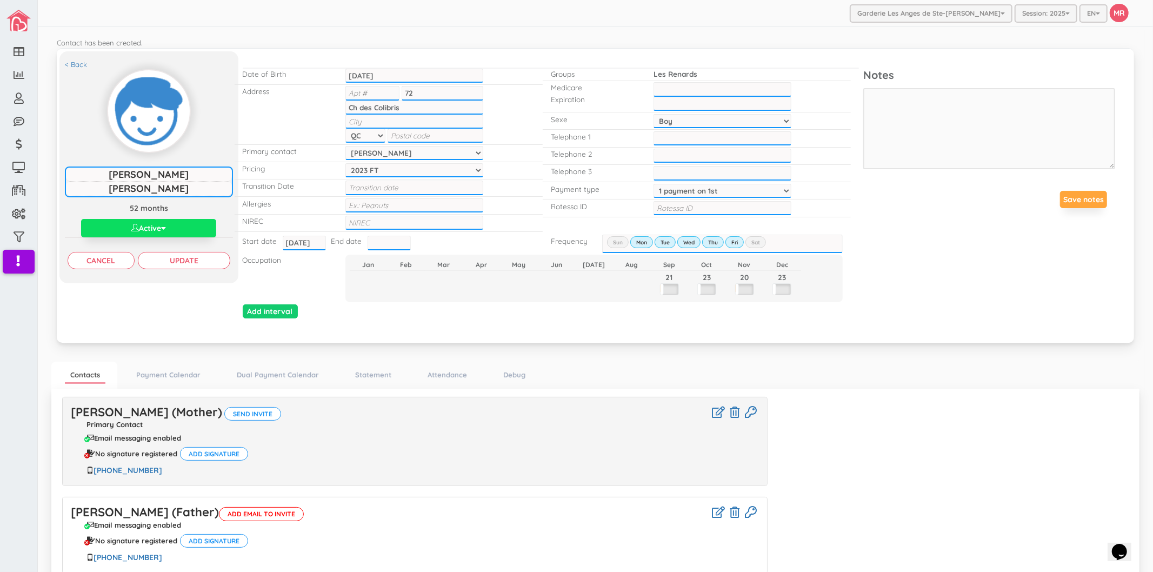
type input "Ch des Colibris"
paste input "Saint-Hippolyte"
type input "Saint-Hippolyte"
click at [409, 139] on input "text" at bounding box center [436, 136] width 96 height 14
paste input "J8A 2K1"
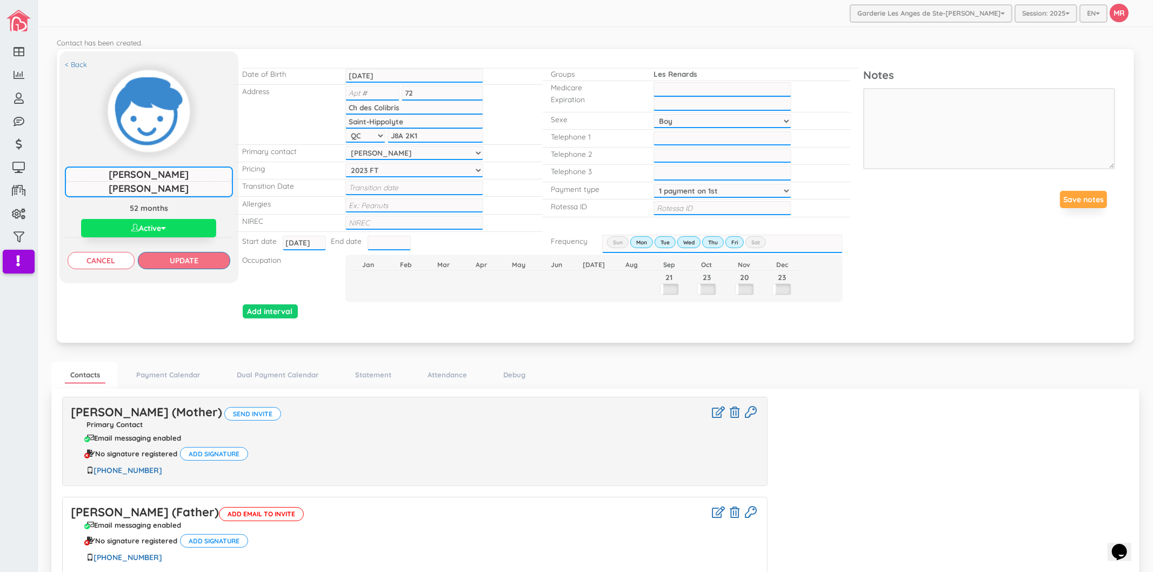
type input "J8A 2K1"
click at [216, 260] on input "Update" at bounding box center [184, 260] width 92 height 17
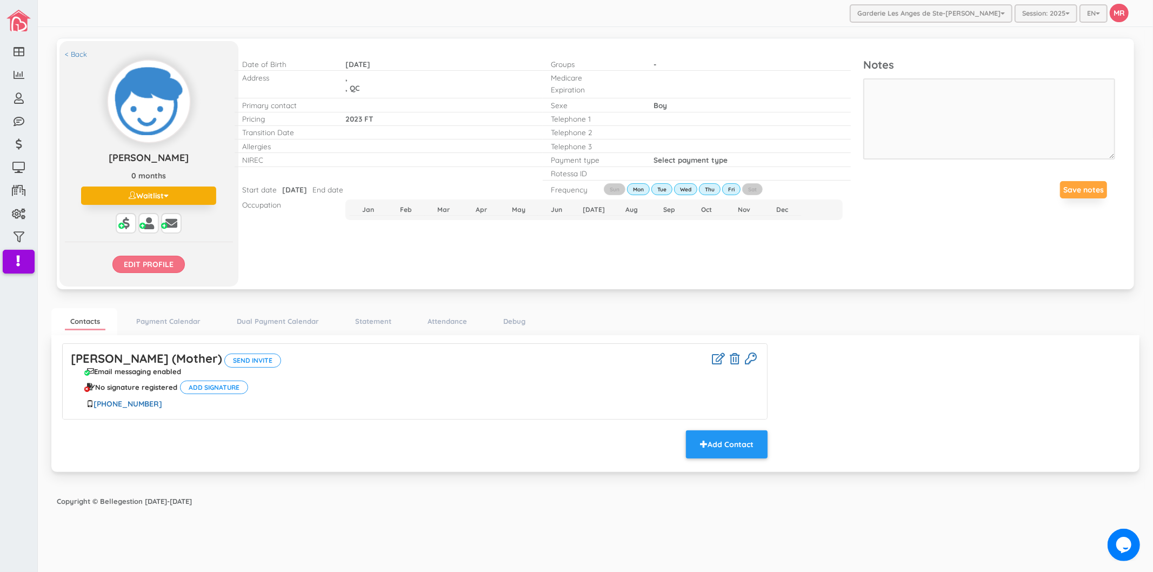
click at [159, 261] on input "Edit profile" at bounding box center [148, 264] width 72 height 17
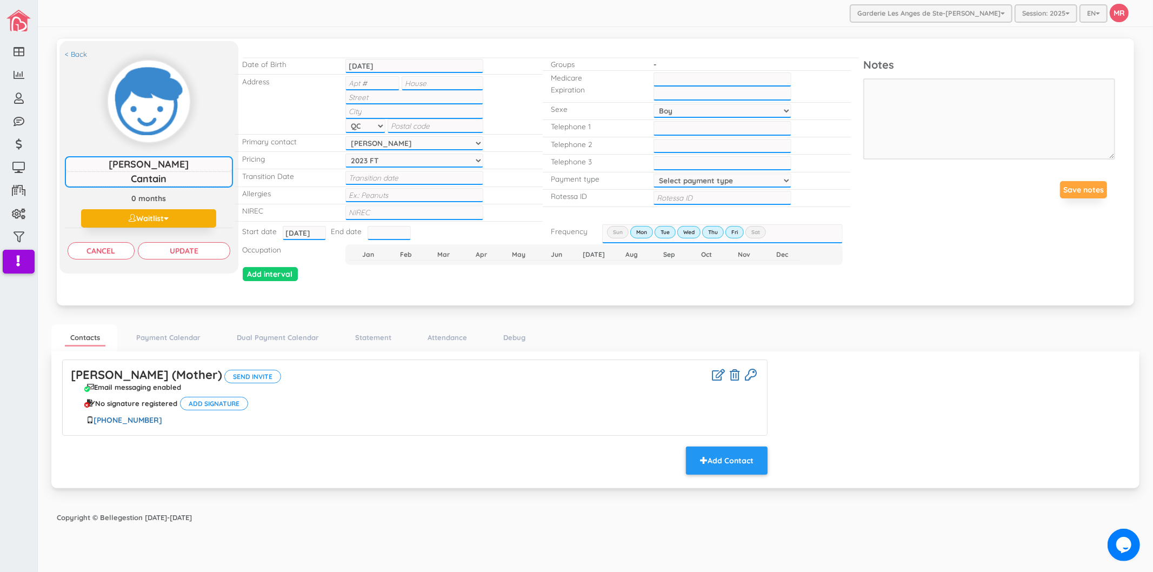
click at [434, 96] on input "text" at bounding box center [414, 97] width 138 height 14
click at [112, 250] on input "Cancel" at bounding box center [101, 250] width 67 height 17
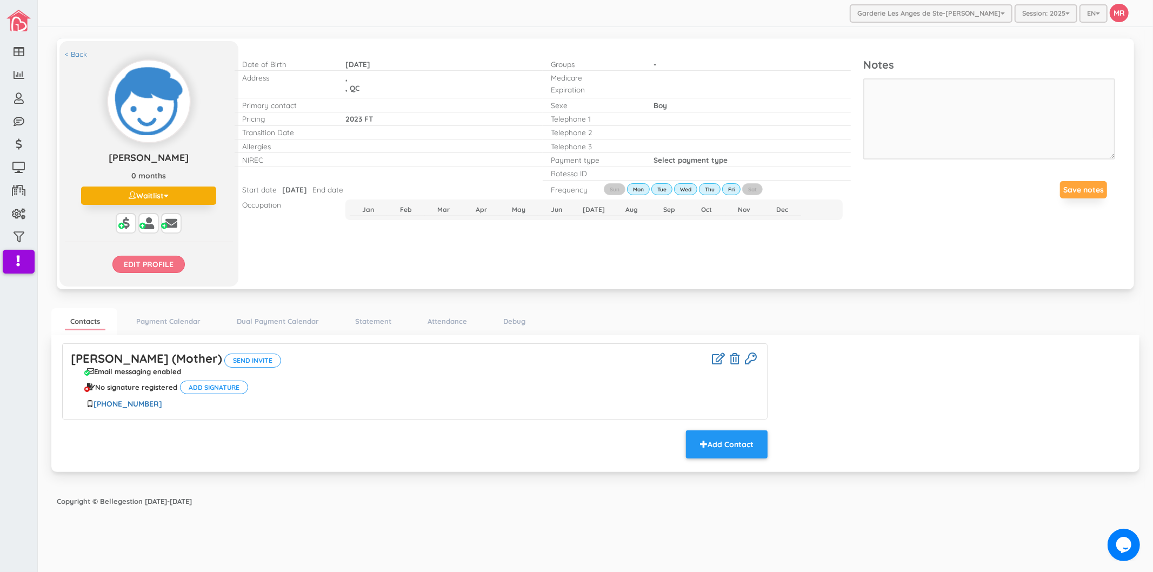
click at [153, 268] on input "Edit profile" at bounding box center [148, 264] width 72 height 17
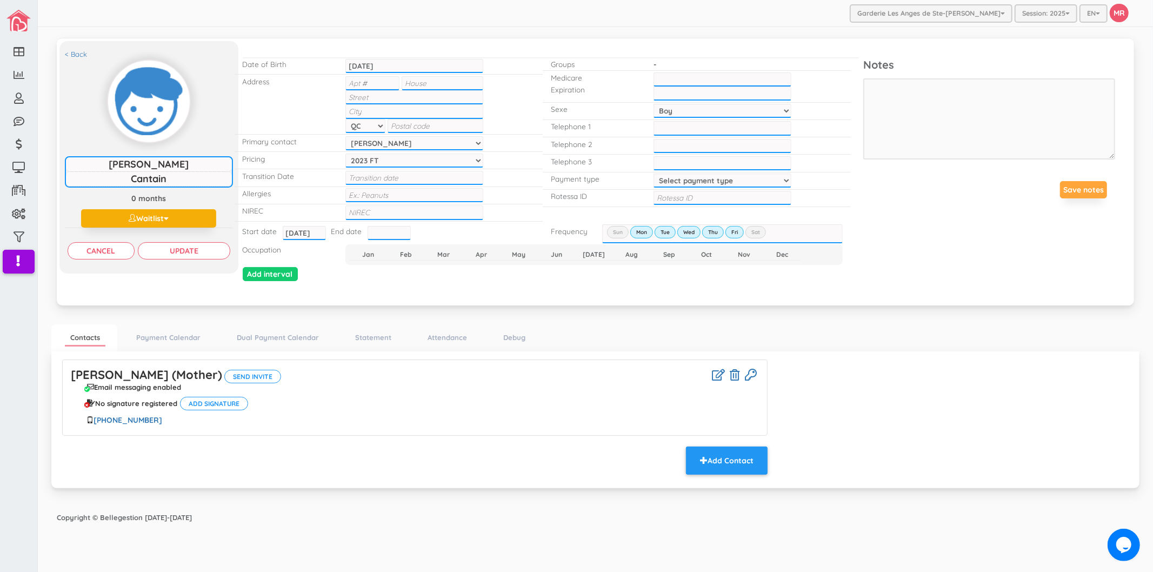
click at [174, 261] on div "< Back Liam Cantain Liam Cantain 0 months Waitlist Active Inactive Waitlist Edi…" at bounding box center [148, 157] width 179 height 232
click at [180, 242] on input "Update" at bounding box center [184, 250] width 92 height 17
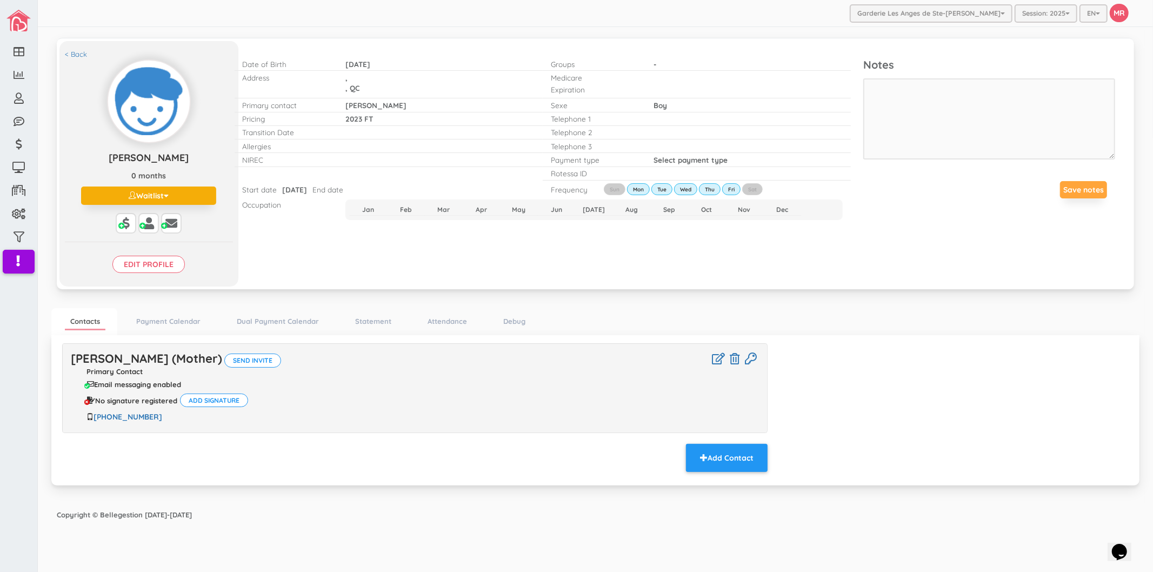
click at [426, 23] on div "Garderie Les Anges de Ste-Therese Garderie Les Anges de Ste-Therese Garderie Le…" at bounding box center [595, 13] width 1115 height 27
click at [700, 455] on span "button" at bounding box center [704, 458] width 8 height 8
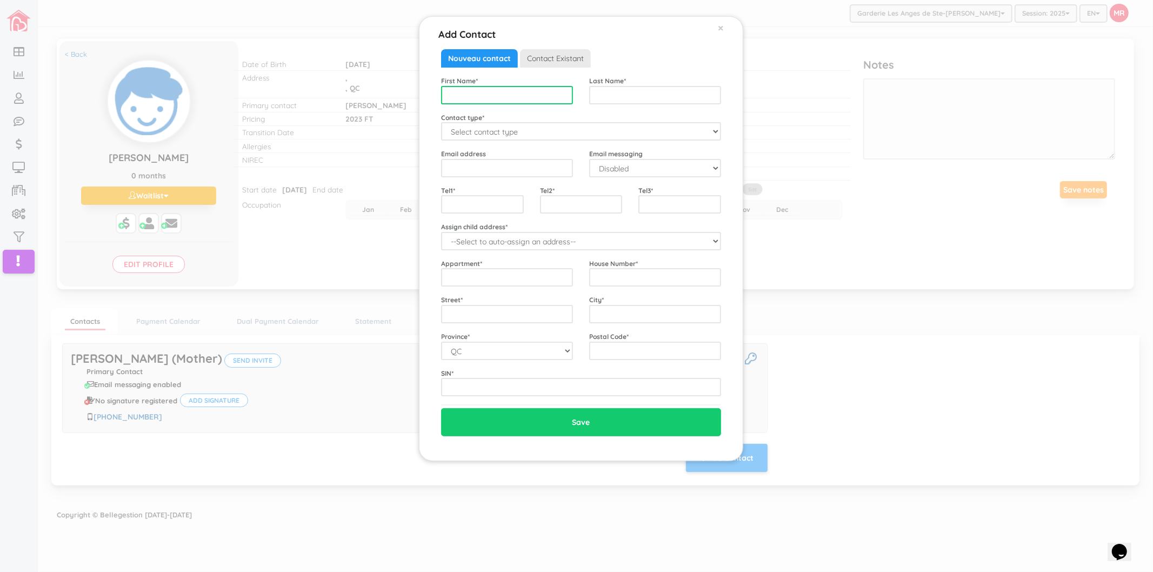
click at [543, 89] on input "text" at bounding box center [507, 95] width 132 height 18
type input "Frederick"
type input "Cantin"
select select "Father"
click at [502, 168] on input "email" at bounding box center [507, 168] width 132 height 18
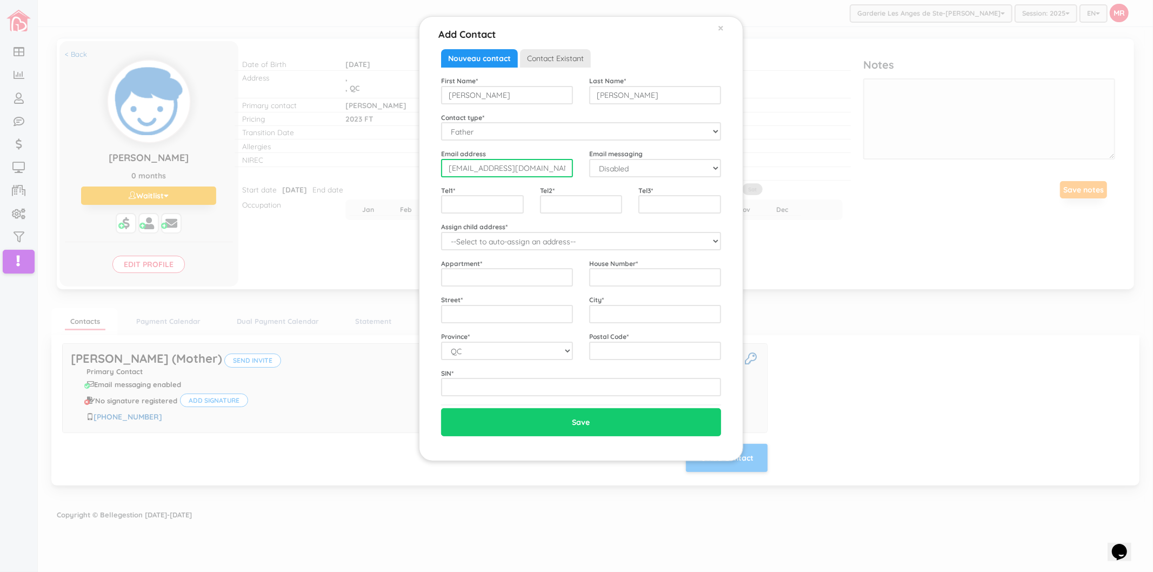
type input "[EMAIL_ADDRESS][DOMAIN_NAME]"
select select "1"
type input "5147911483"
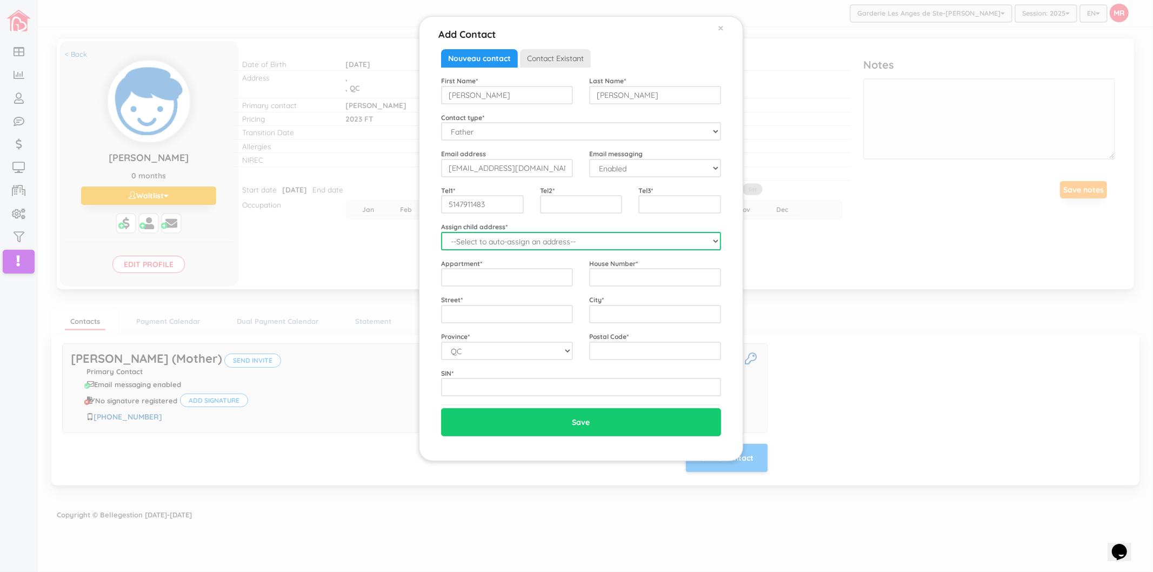
click at [499, 241] on select "--Select to auto-assign an address-- Liam (QC,)" at bounding box center [581, 241] width 280 height 18
select select "2237"
click at [441, 232] on select "--Select to auto-assign an address-- Liam (QC,)" at bounding box center [581, 241] width 280 height 18
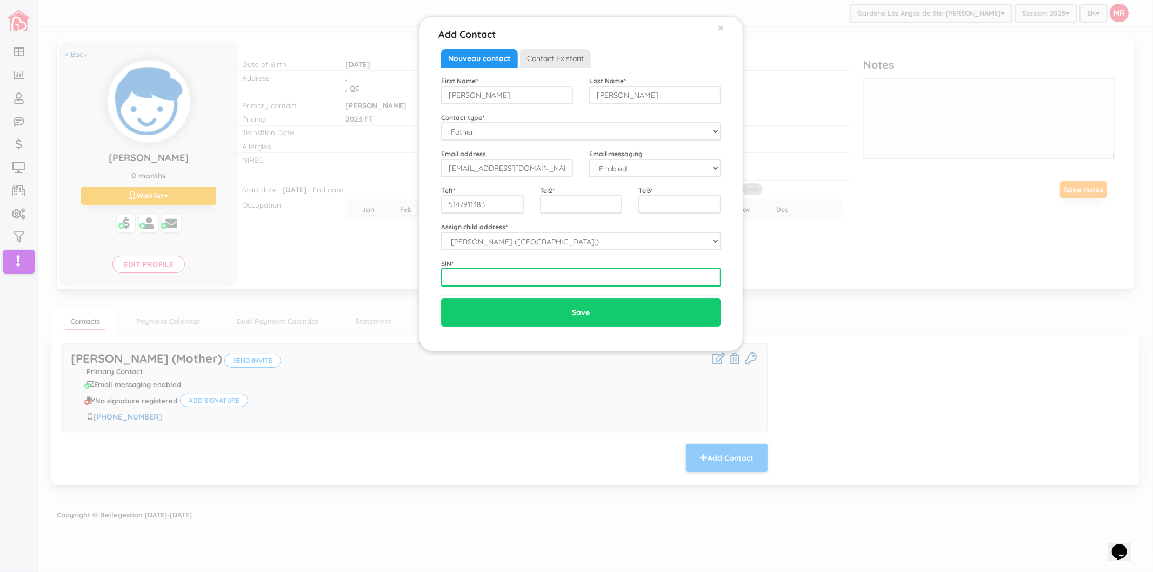
click at [509, 284] on input "text" at bounding box center [581, 277] width 280 height 18
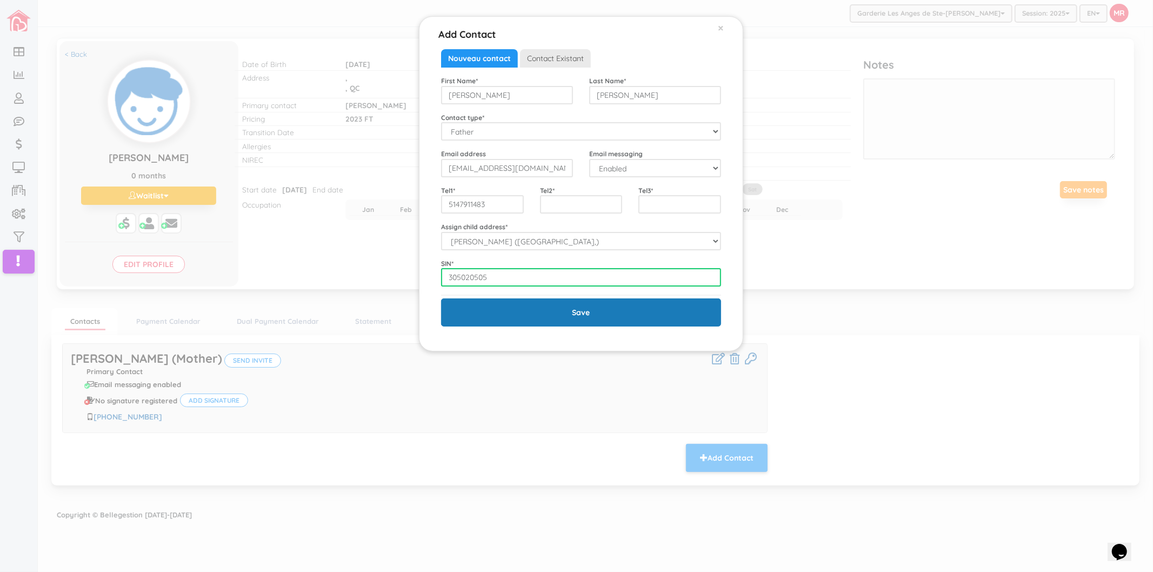
type input "305020505"
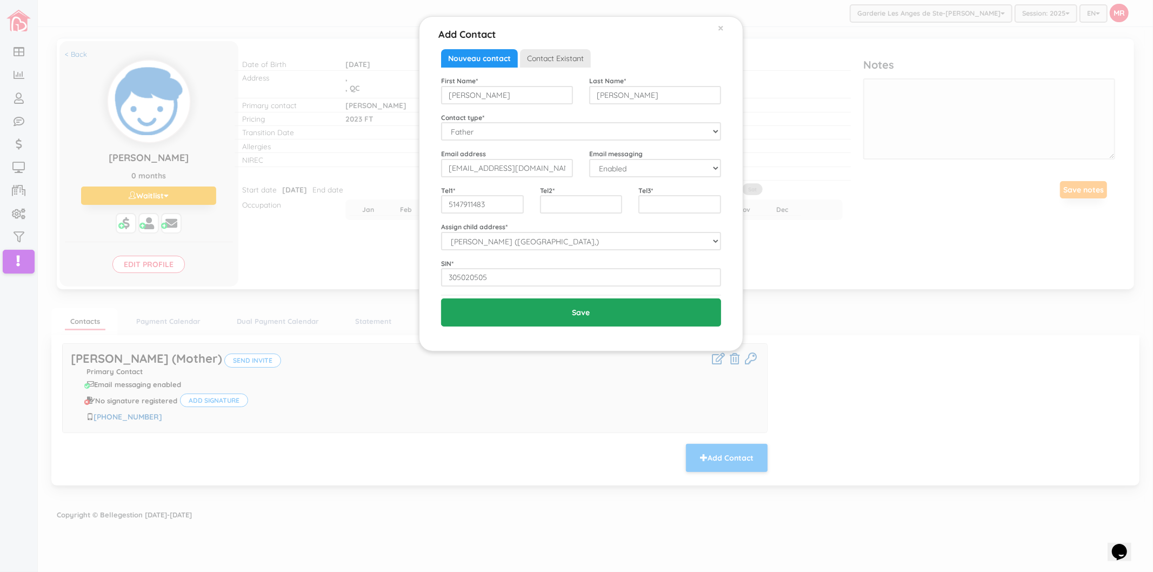
click at [503, 310] on input "Save" at bounding box center [581, 312] width 280 height 28
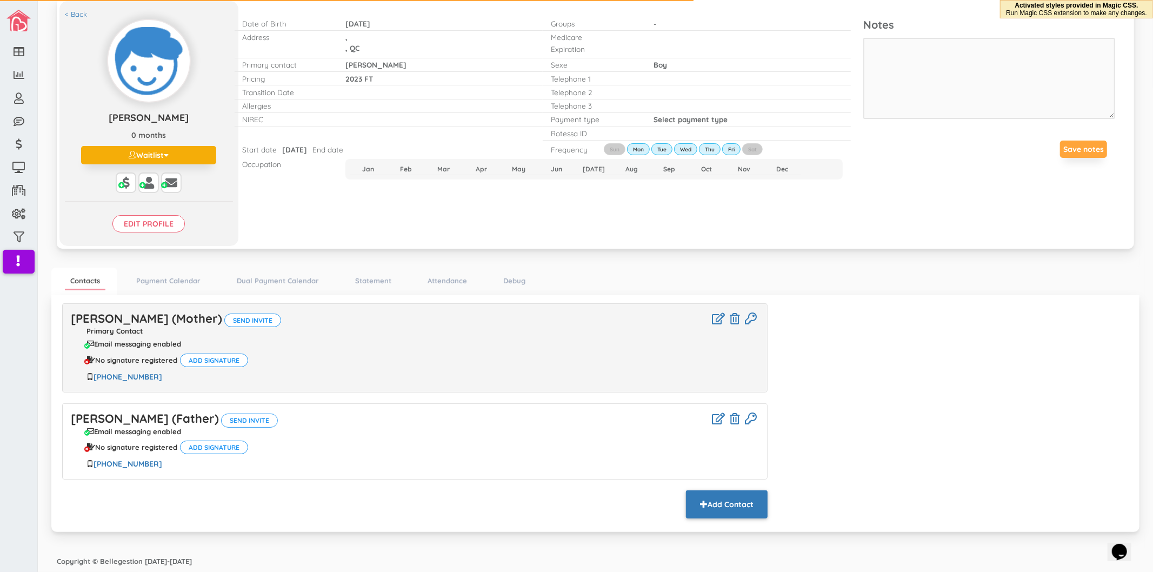
click at [730, 505] on button "Add Contact" at bounding box center [727, 504] width 82 height 28
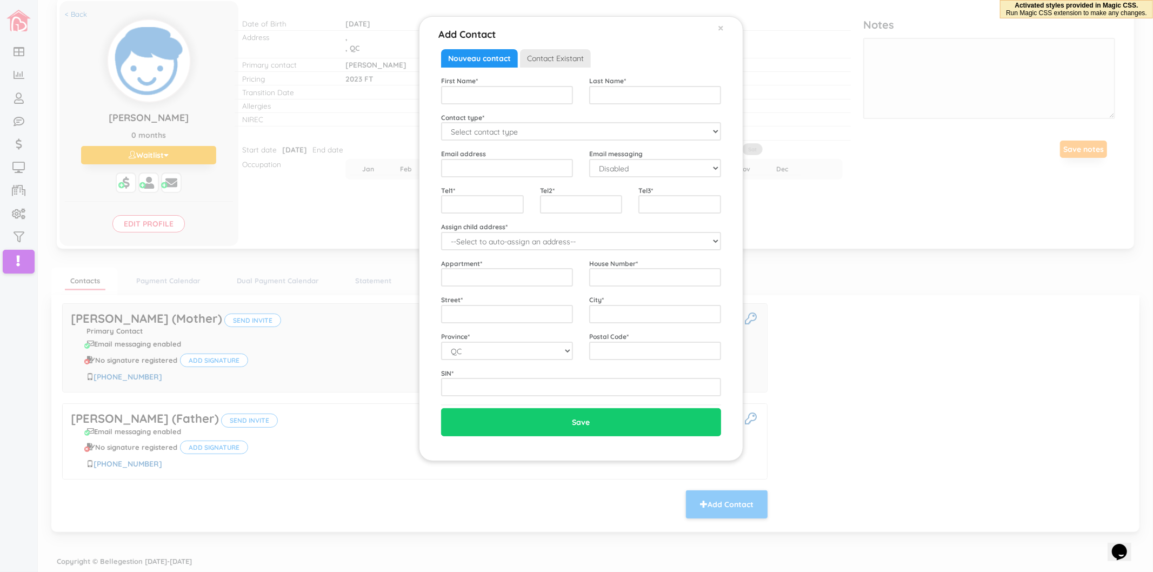
click at [540, 55] on span "Contact Existant" at bounding box center [555, 58] width 71 height 18
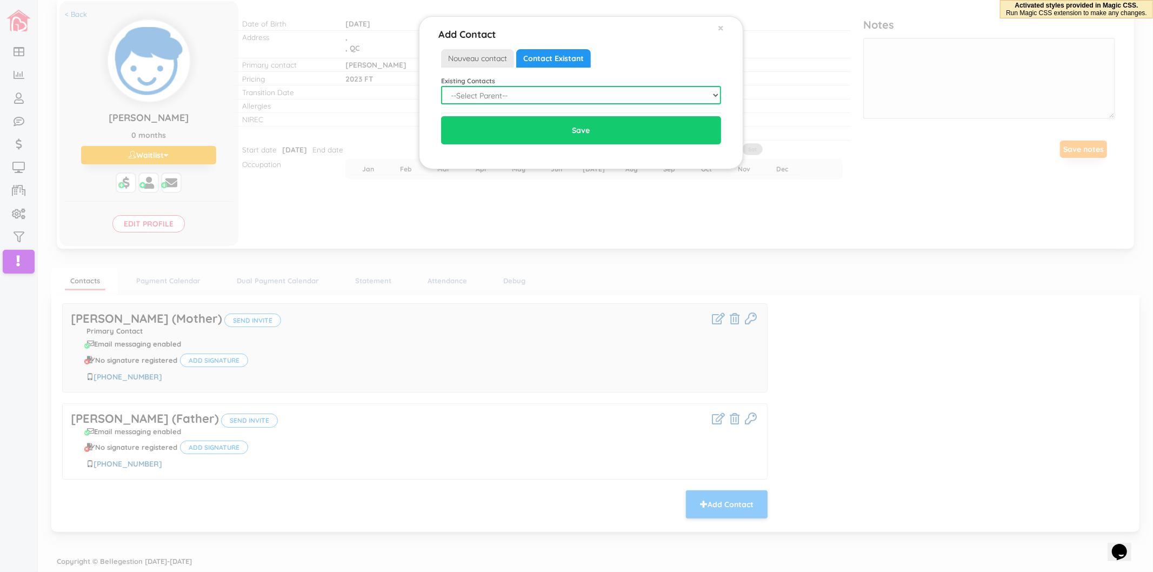
click at [495, 89] on select "--Select Parent-- Not in list Alexandra Ferland Alexandre Melo Alexandre Bernie…" at bounding box center [581, 95] width 280 height 18
select select "1954"
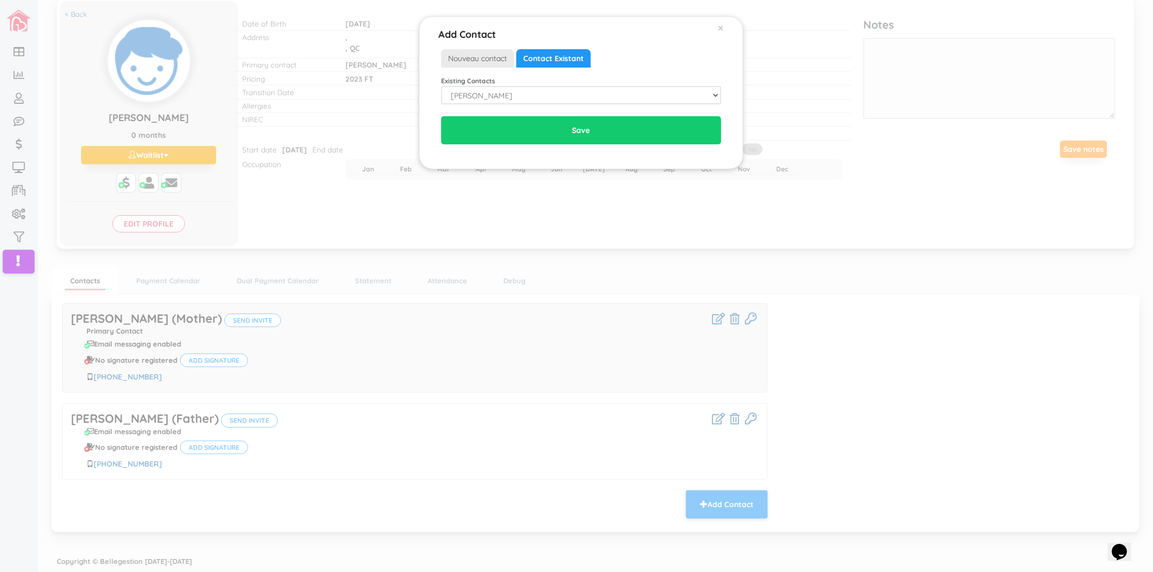
click at [866, 382] on div "Add Contact × Close Nouveau contact Contact Existant Existing Contacts --Select…" at bounding box center [576, 286] width 1153 height 572
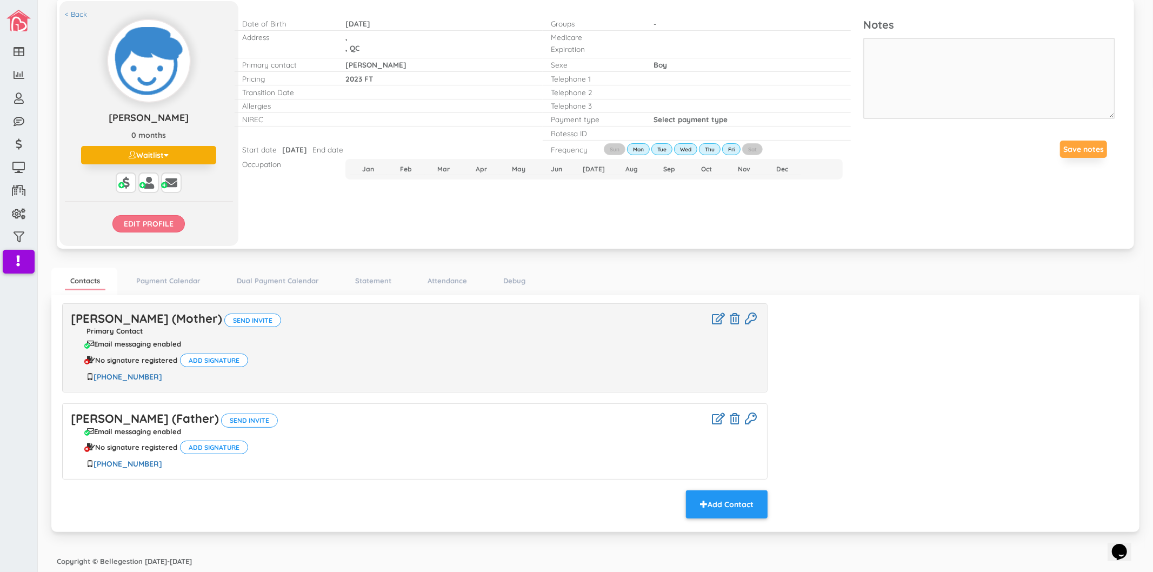
click at [157, 220] on input "Edit profile" at bounding box center [148, 223] width 72 height 17
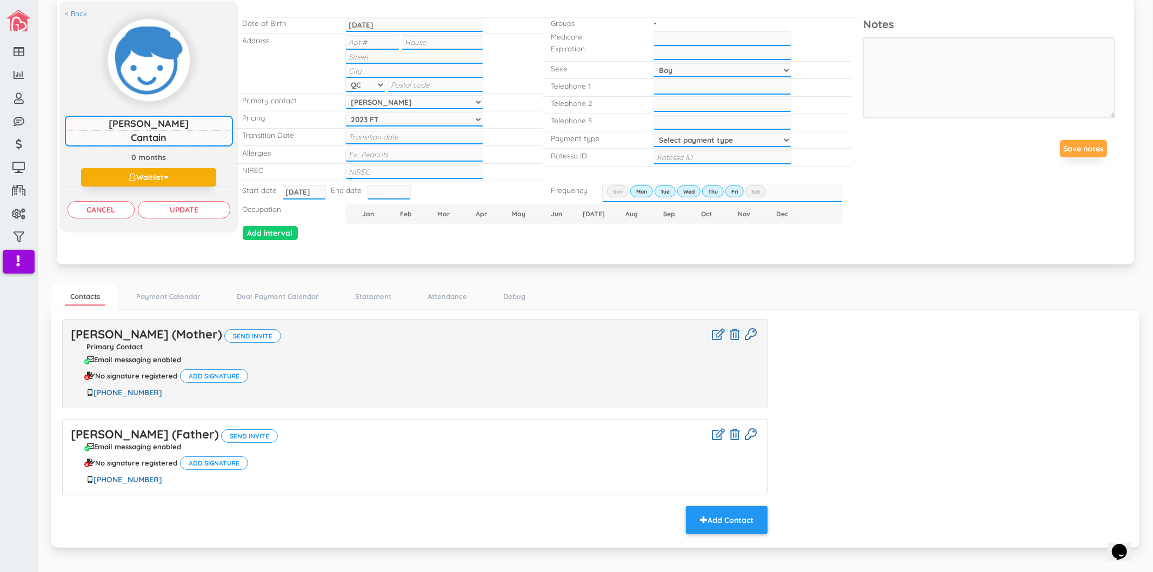
click at [410, 43] on input "text" at bounding box center [443, 42] width 82 height 14
type input "72"
type input "Ch des Colibris"
click at [421, 67] on input "text" at bounding box center [414, 71] width 138 height 14
paste input "Sainte-Anne-des-Lacs"
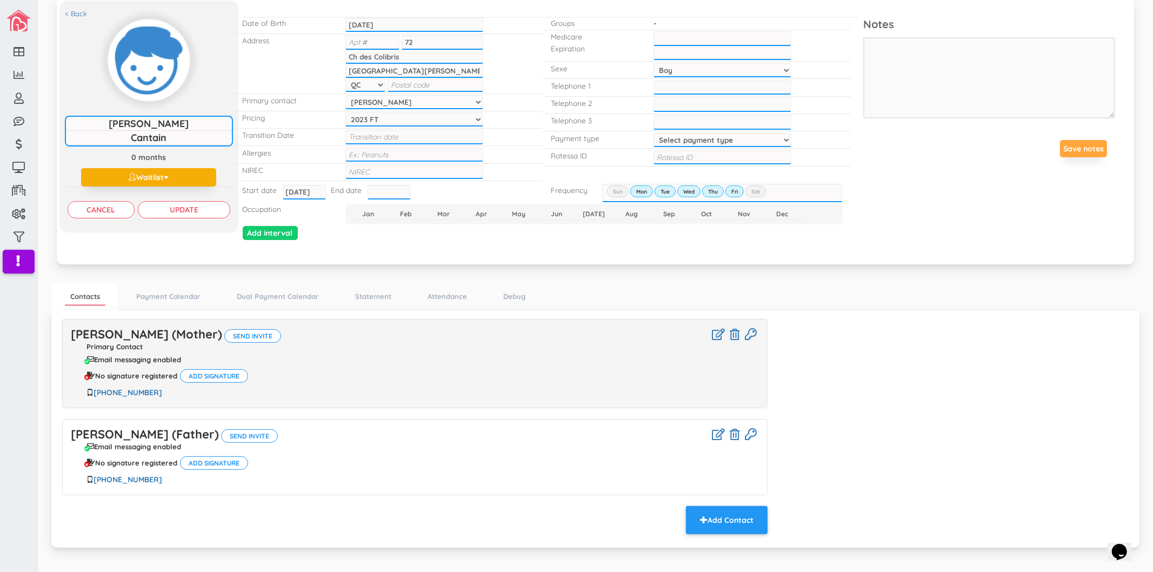
type input "Sainte-Anne-des-Lacs"
click at [453, 81] on input "text" at bounding box center [436, 85] width 96 height 14
paste input "J0R 1B0"
type input "J0R 1B0"
click at [203, 207] on input "Update" at bounding box center [184, 209] width 92 height 17
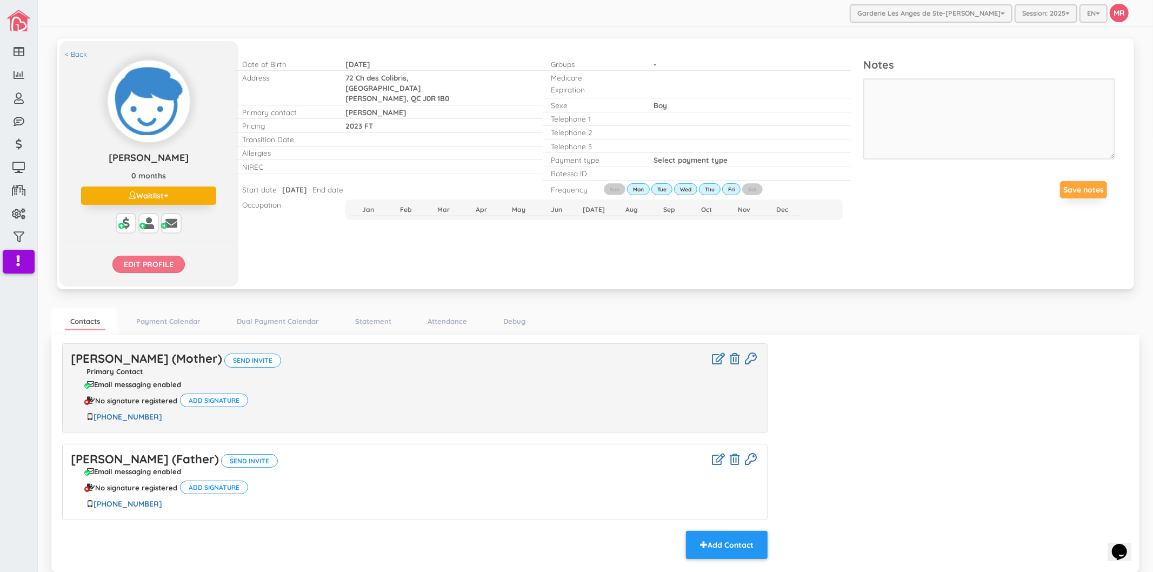
click at [175, 267] on input "Edit profile" at bounding box center [148, 264] width 72 height 17
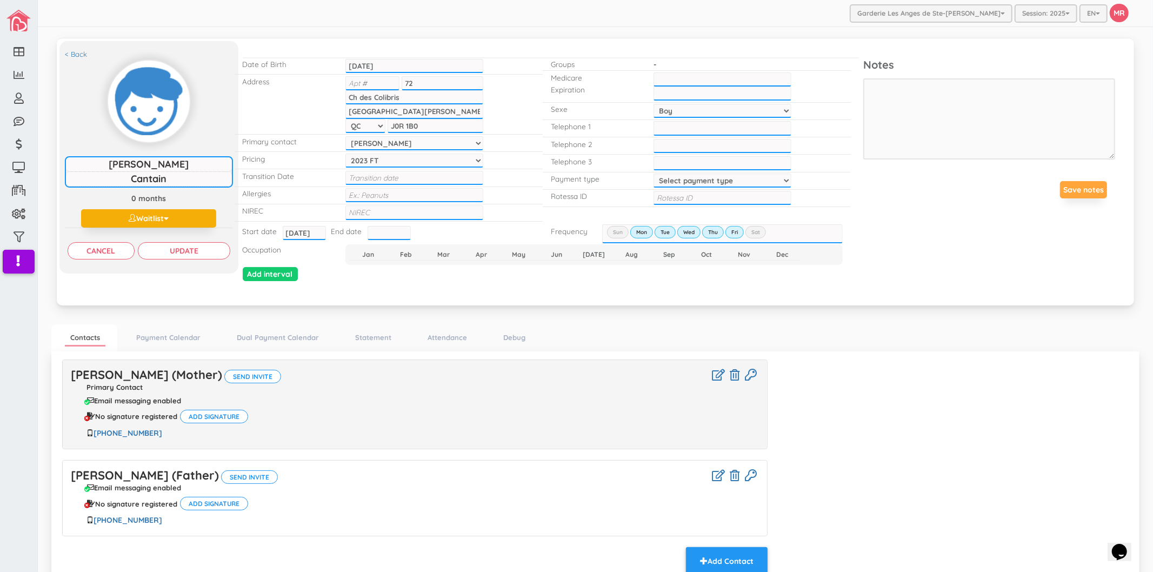
click at [674, 175] on select "Select payment type 1 payment on 1st 2 payments 50/50 1 payment on 15th Custom …" at bounding box center [723, 181] width 138 height 14
select select "1"
click at [654, 174] on select "Select payment type 1 payment on 1st 2 payments 50/50 1 payment on 15th Custom …" at bounding box center [723, 181] width 138 height 14
click at [217, 248] on input "Update" at bounding box center [184, 250] width 92 height 17
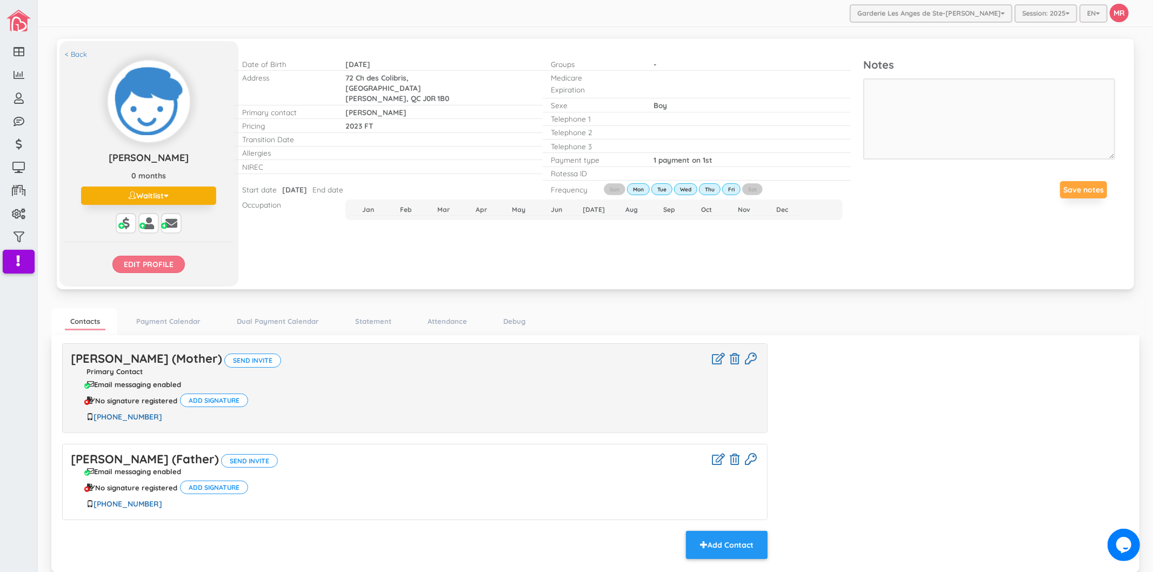
click at [133, 263] on input "Edit profile" at bounding box center [148, 264] width 72 height 17
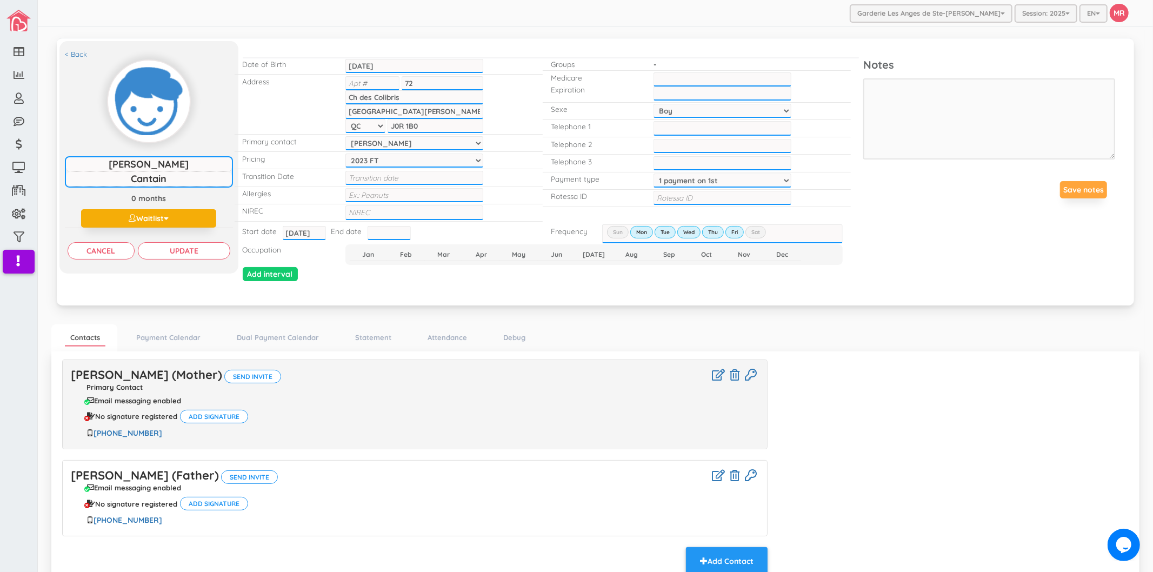
click at [430, 114] on input "Sainte-Anne-des-Lacs" at bounding box center [414, 111] width 138 height 14
paste input "-Hippolyte"
type input "Saint-Hippolyte"
click at [425, 123] on input "J0R 1B0" at bounding box center [436, 126] width 96 height 14
paste input "8A 2K1"
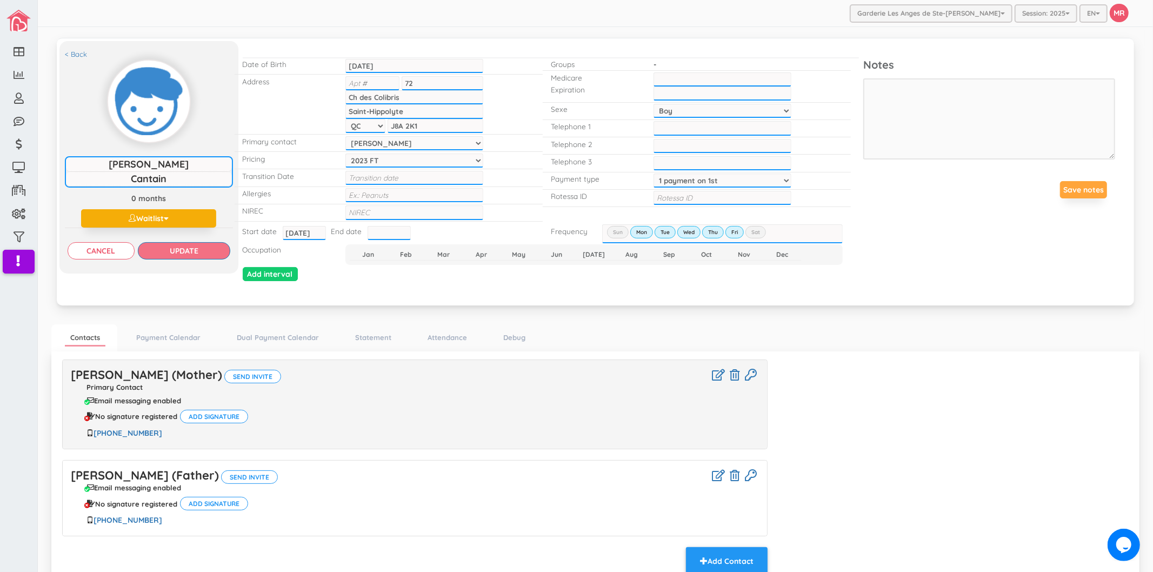
type input "J8A 2K1"
click at [213, 249] on input "Update" at bounding box center [184, 250] width 92 height 17
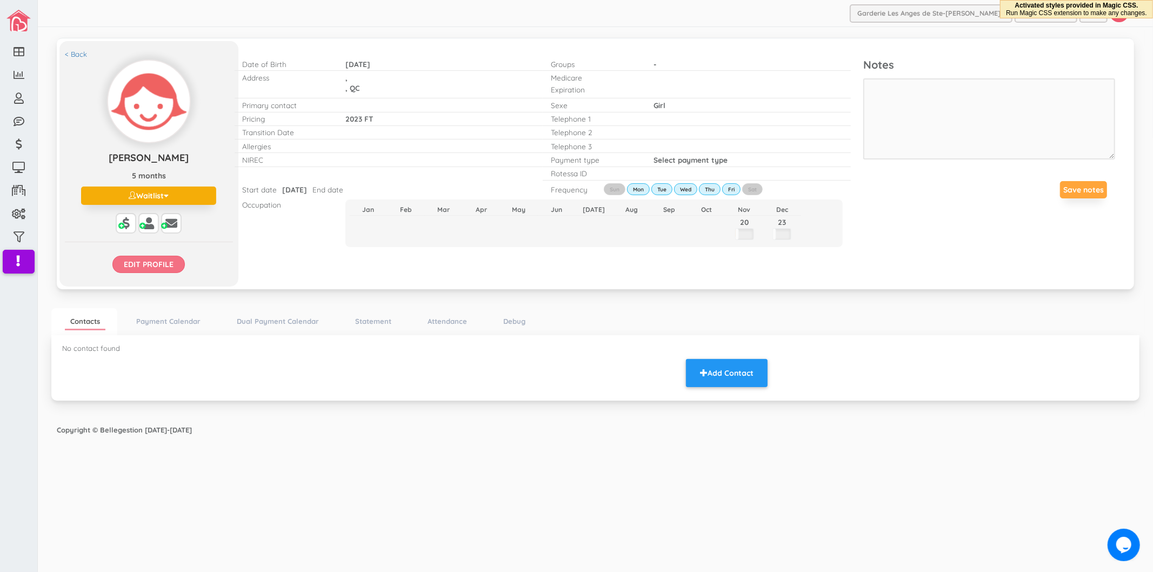
click at [175, 271] on input "Edit profile" at bounding box center [148, 264] width 72 height 17
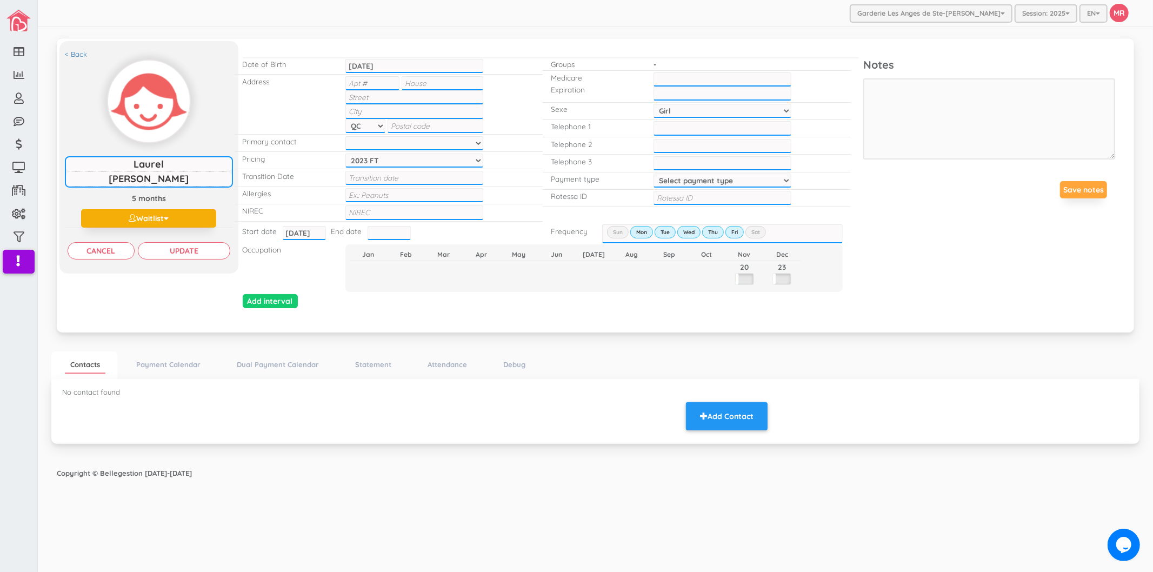
click at [425, 88] on input "text" at bounding box center [443, 83] width 82 height 14
type input "73"
type input "Rue St Jacques O"
type input "Ste-[PERSON_NAME]"
click at [389, 82] on input "text" at bounding box center [372, 83] width 54 height 14
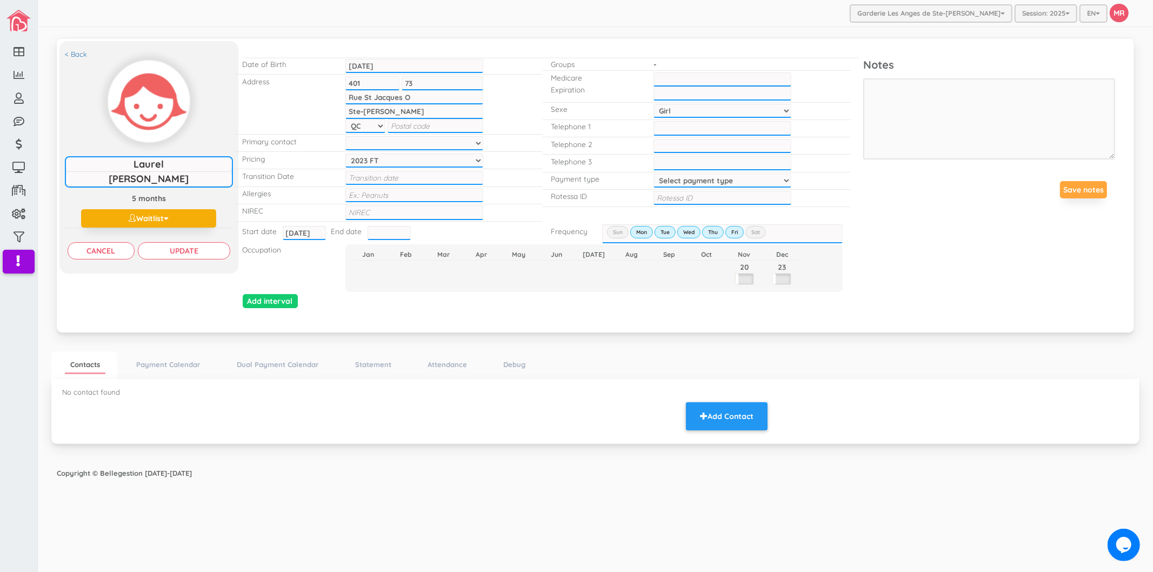
type input "401"
click at [422, 125] on input "text" at bounding box center [436, 126] width 96 height 14
type input "J7E1B2"
click at [180, 245] on input "Update" at bounding box center [184, 250] width 92 height 17
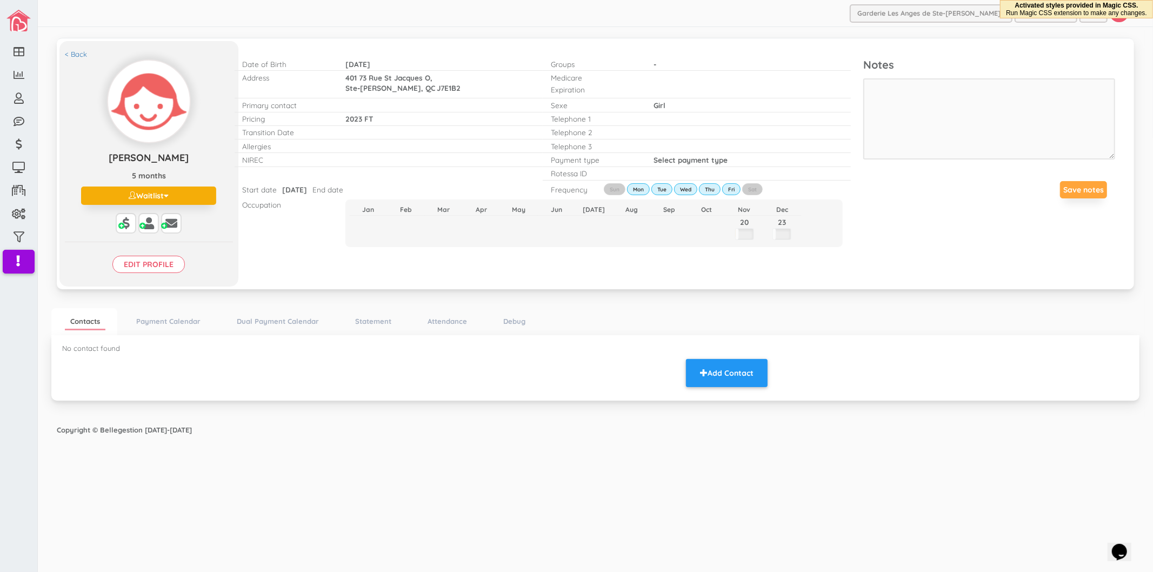
click at [772, 375] on div "No contact found Add Contact" at bounding box center [415, 366] width 722 height 46
click at [761, 375] on button "Add Contact" at bounding box center [727, 373] width 82 height 28
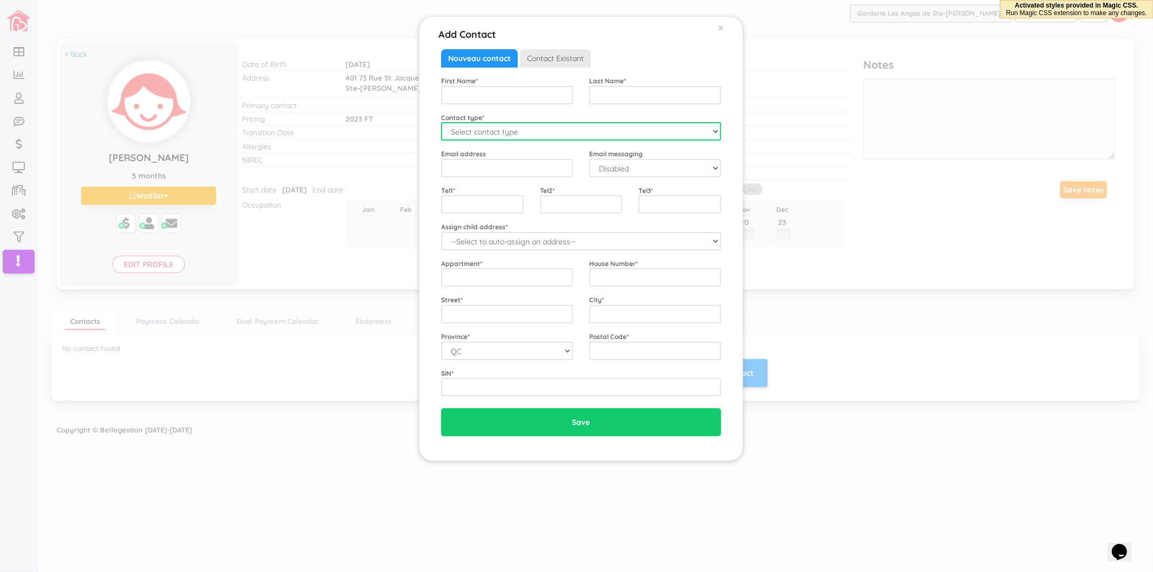
click at [525, 138] on select "Select contact type Mother Father Emergency" at bounding box center [581, 131] width 280 height 18
select select "Mother"
click at [441, 122] on select "Select contact type Mother Father Emergency" at bounding box center [581, 131] width 280 height 18
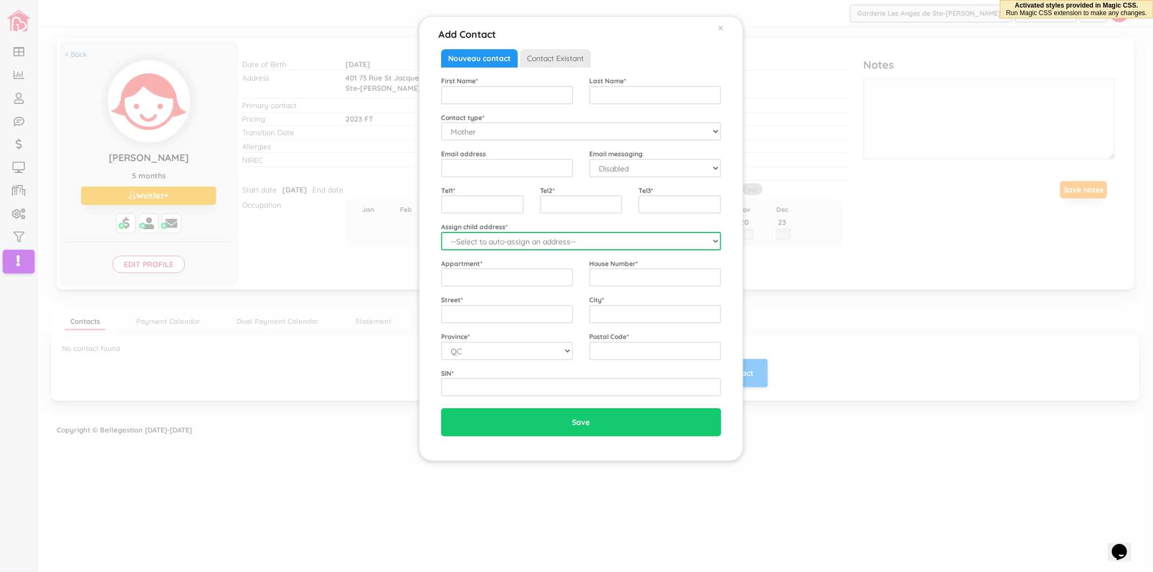
drag, startPoint x: 485, startPoint y: 239, endPoint x: 486, endPoint y: 247, distance: 7.6
click at [485, 239] on select "--Select to auto-assign an address-- Laurel (401 73 Rue St Jacques O, Ste-There…" at bounding box center [581, 241] width 280 height 18
select select "2278"
click at [441, 232] on select "--Select to auto-assign an address-- Laurel (401 73 Rue St Jacques O, Ste-There…" at bounding box center [581, 241] width 280 height 18
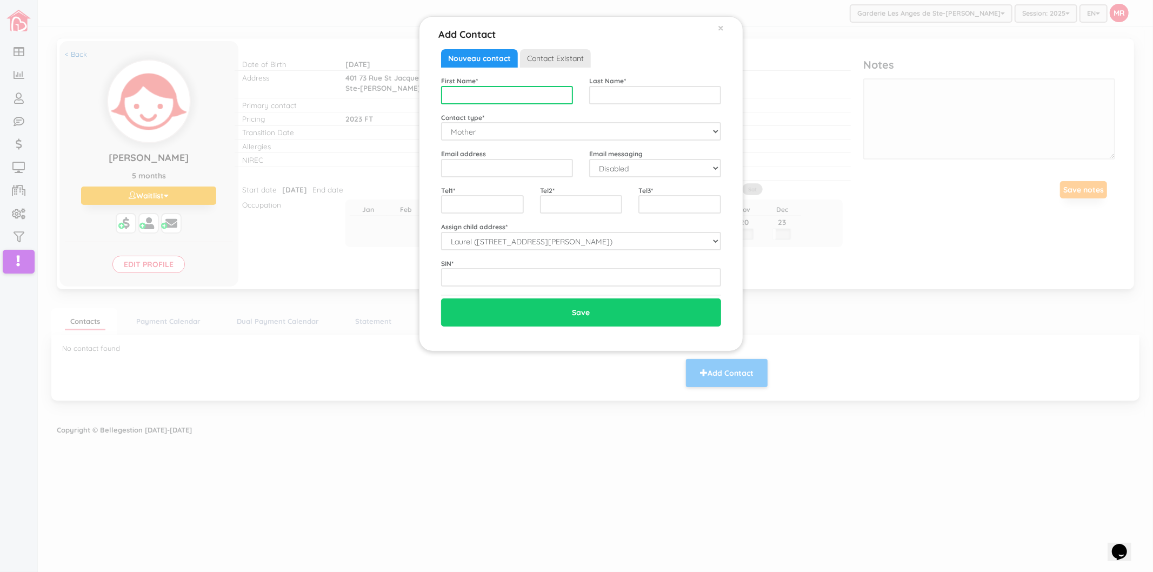
click at [492, 95] on input "text" at bounding box center [507, 95] width 132 height 18
type input "Marie-Eve"
type input "Belanger"
type input "[PERSON_NAME][EMAIL_ADDRESS][PERSON_NAME][DOMAIN_NAME]"
click at [633, 166] on select "Disabled Enabled" at bounding box center [655, 168] width 132 height 18
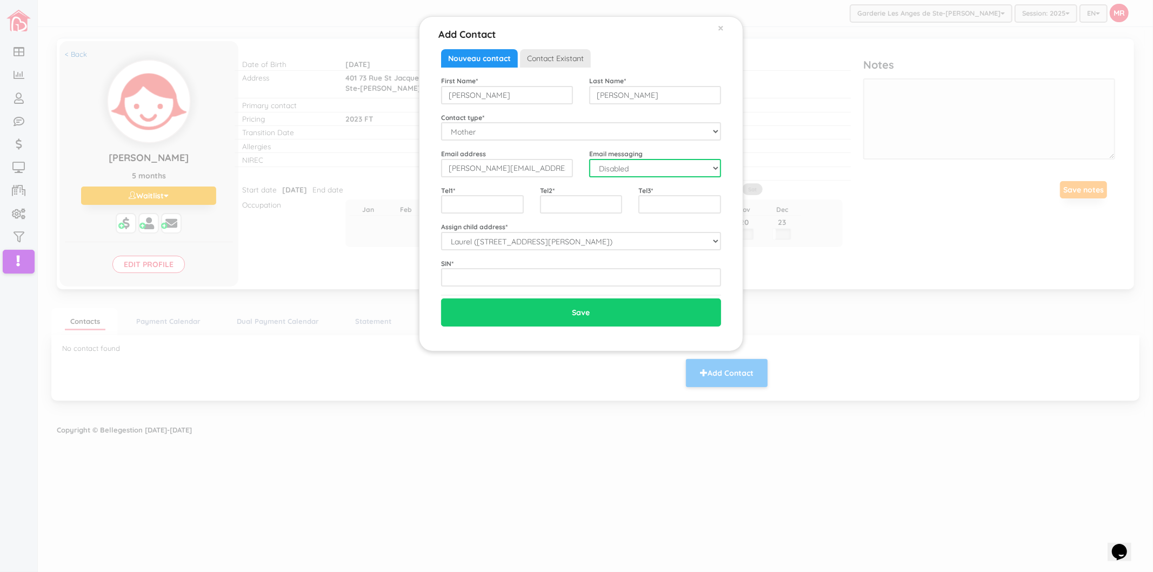
select select "1"
click at [589, 159] on select "Disabled Enabled" at bounding box center [655, 168] width 132 height 18
click at [484, 207] on input "text" at bounding box center [482, 204] width 83 height 18
type input "5148355781"
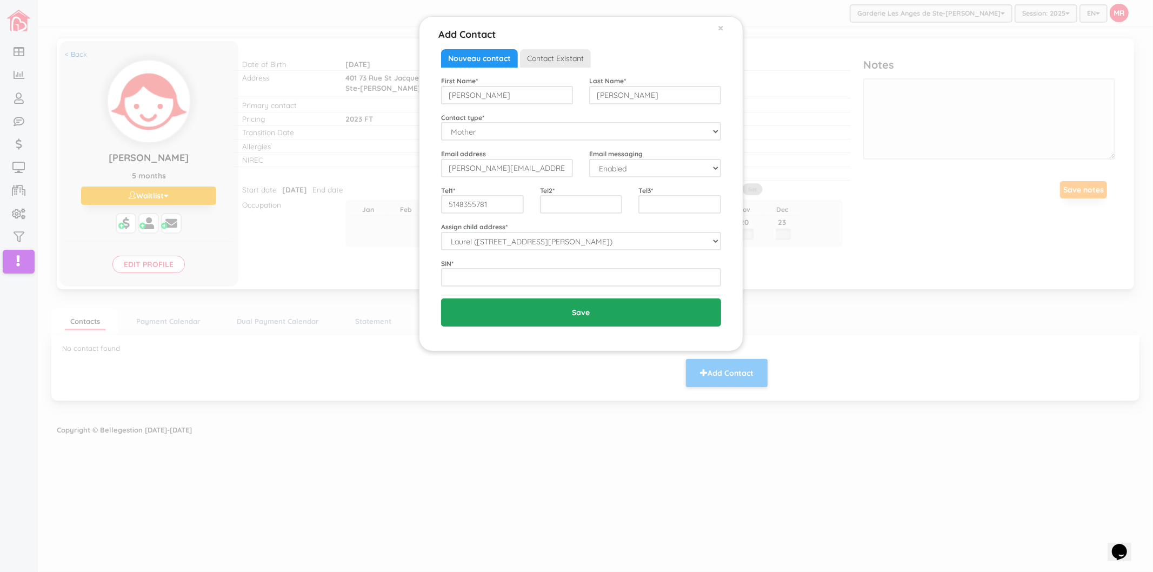
click at [530, 313] on input "Save" at bounding box center [581, 312] width 280 height 28
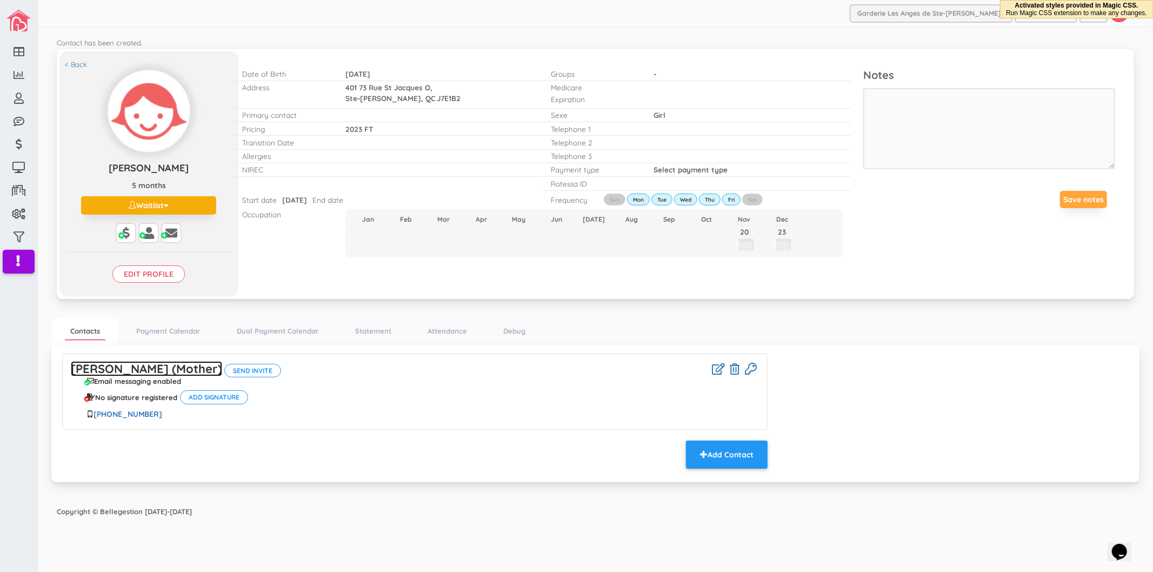
click at [170, 364] on link "[PERSON_NAME] (Mother)" at bounding box center [146, 368] width 151 height 15
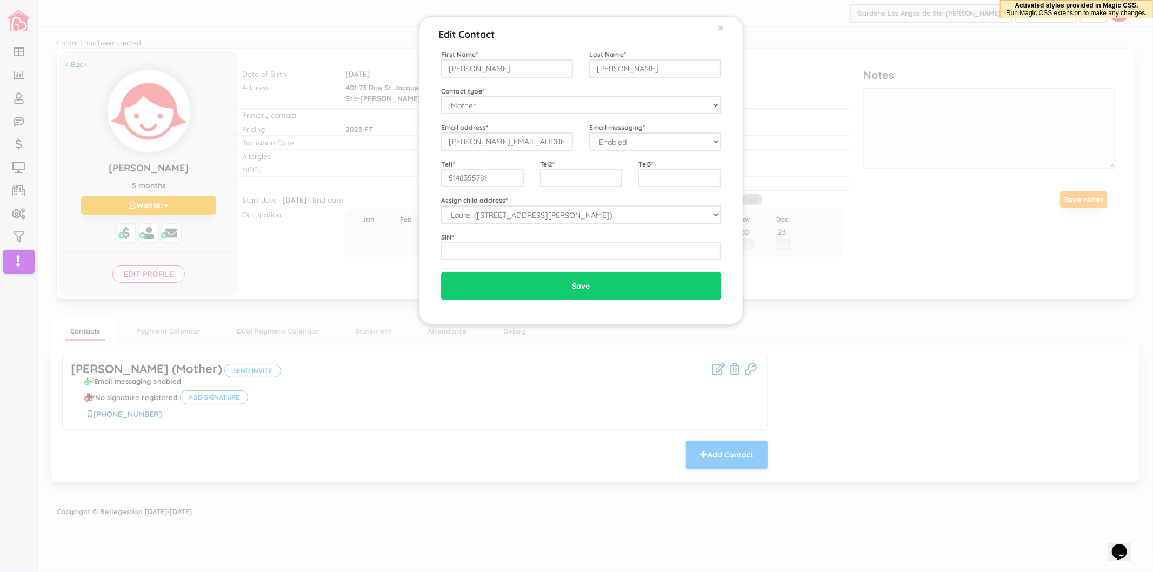
click at [486, 261] on div "First Name * Marie-Eve Last Name * Belanger Contact type * Mother Father GrandM…" at bounding box center [581, 174] width 280 height 251
click at [490, 250] on input "text" at bounding box center [581, 251] width 280 height 18
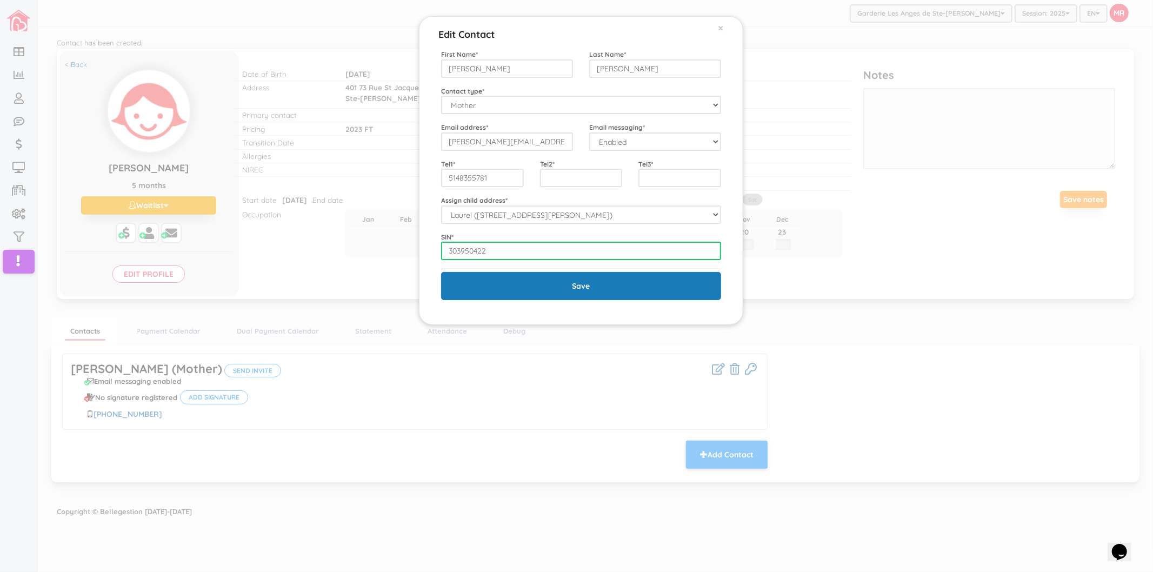
type input "303950422"
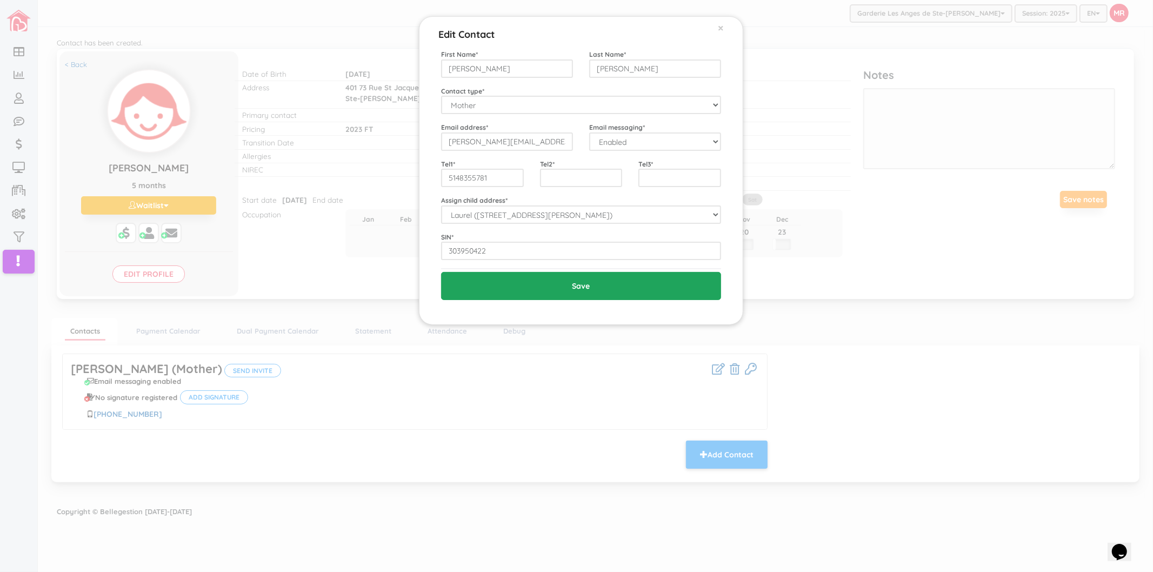
click at [483, 289] on input "Save" at bounding box center [581, 286] width 280 height 28
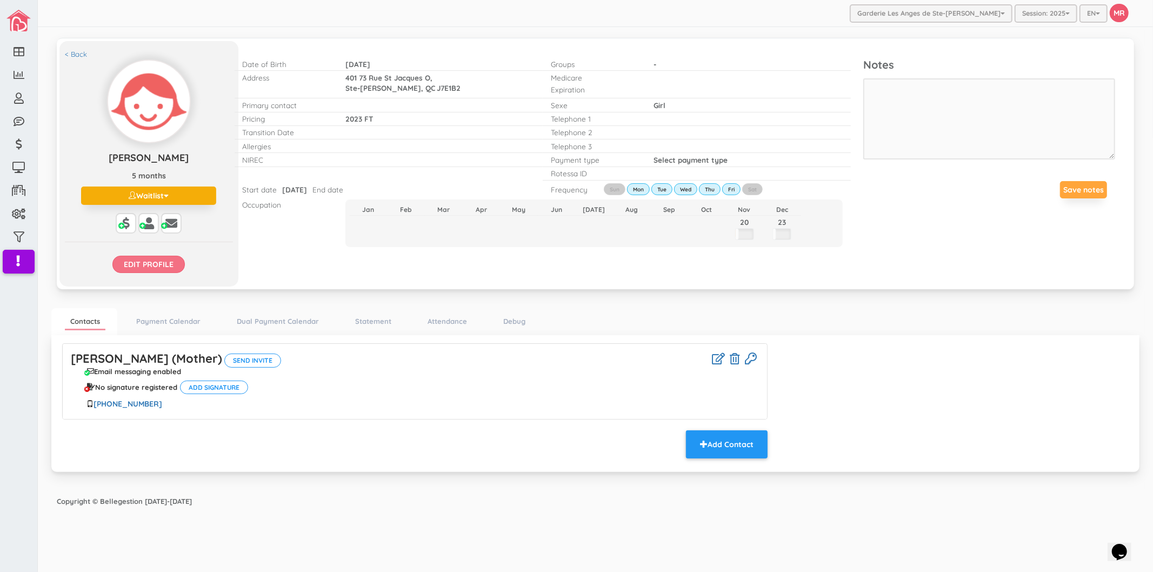
click at [160, 263] on input "Edit profile" at bounding box center [148, 264] width 72 height 17
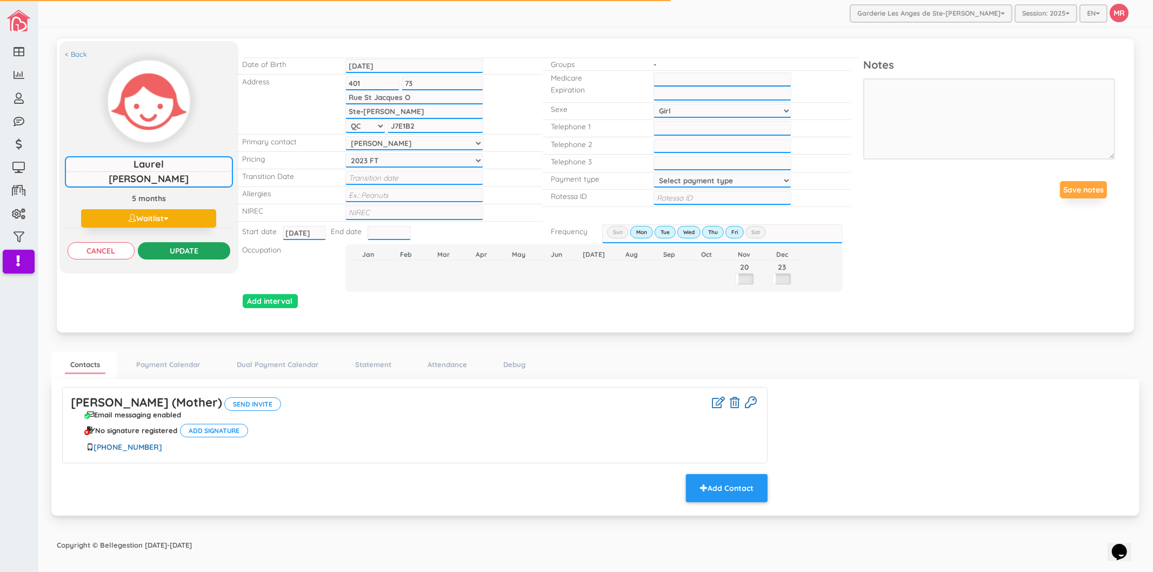
click at [184, 252] on input "Update" at bounding box center [184, 250] width 92 height 17
click at [933, 319] on div "< Back Laurel Guimbi Belanger Laurel Guimbi Belanger 5 months Waitlist Active I…" at bounding box center [596, 185] width 1078 height 295
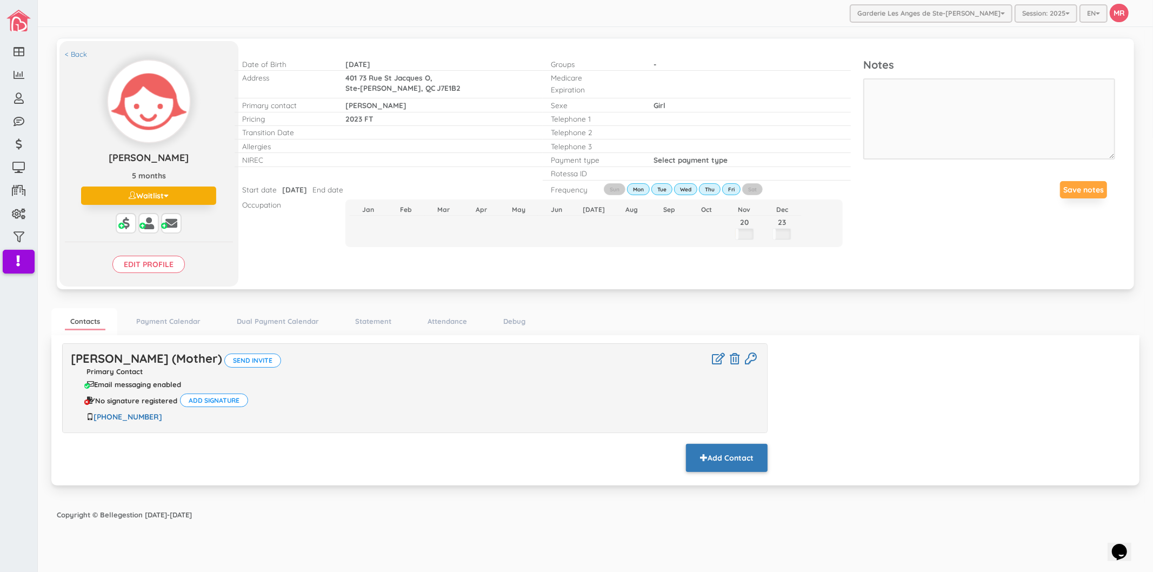
click at [749, 449] on button "Add Contact" at bounding box center [727, 458] width 82 height 28
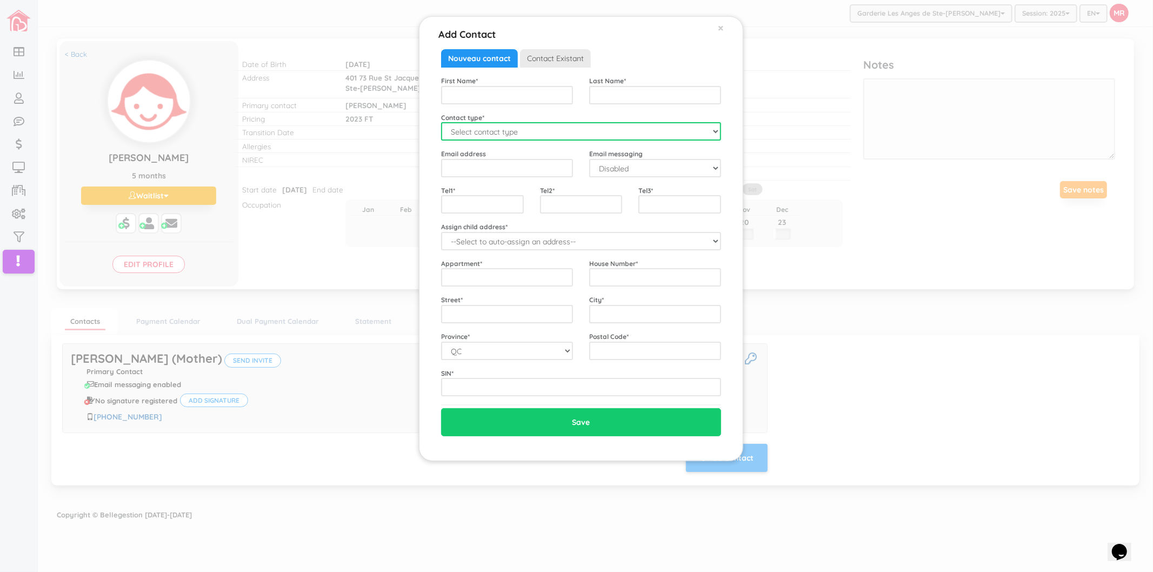
click at [490, 122] on select "Select contact type Mother Father Emergency" at bounding box center [581, 131] width 280 height 18
select select "Father"
click at [441, 122] on select "Select contact type Mother Father Emergency" at bounding box center [581, 131] width 280 height 18
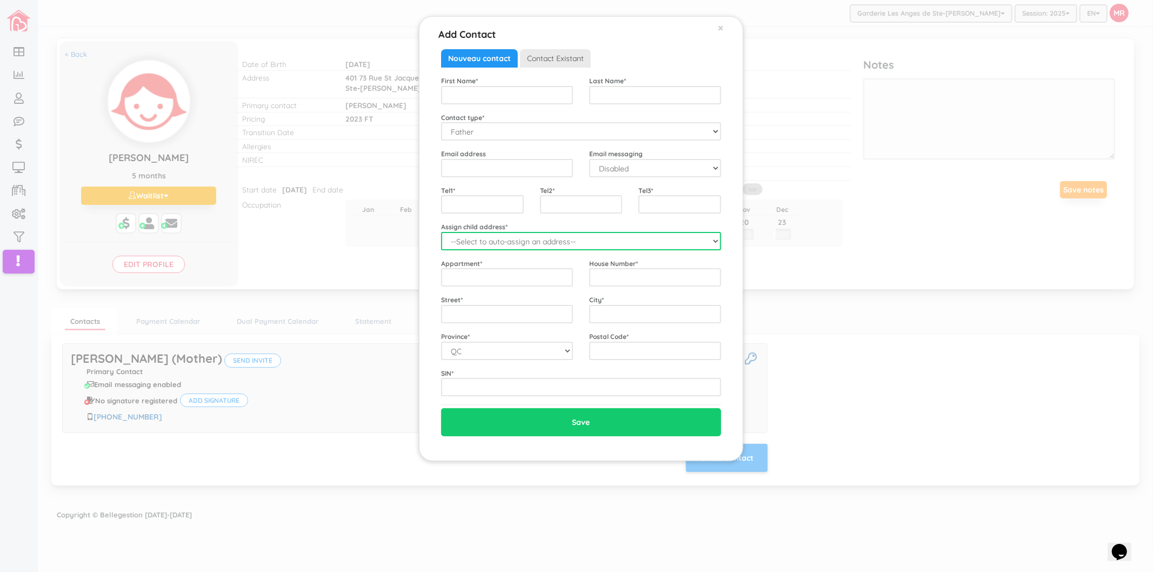
click at [489, 247] on select "--Select to auto-assign an address-- Laurel (401 73 Rue St Jacques O, Ste-There…" at bounding box center [581, 241] width 280 height 18
select select "2278"
click at [441, 232] on select "--Select to auto-assign an address-- Laurel (401 73 Rue St Jacques O, Ste-There…" at bounding box center [581, 241] width 280 height 18
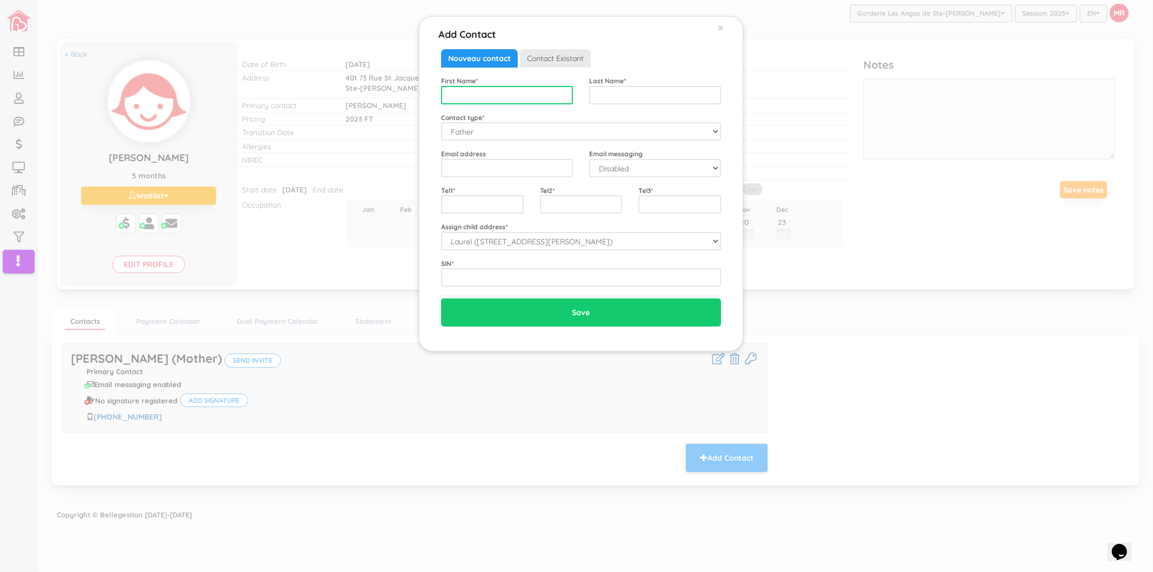
click at [508, 94] on input "text" at bounding box center [507, 95] width 132 height 18
type input "Jacques"
type input "Guimbi"
click at [530, 176] on input "email" at bounding box center [507, 168] width 132 height 18
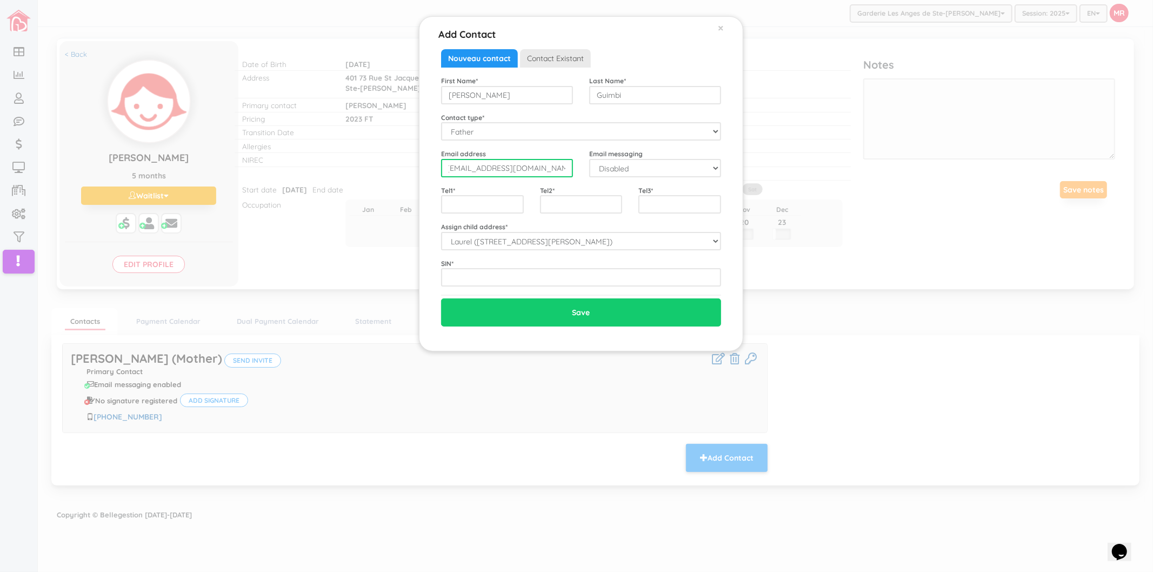
type input "jacqueshilarionguimbi@gmail.com"
select select "1"
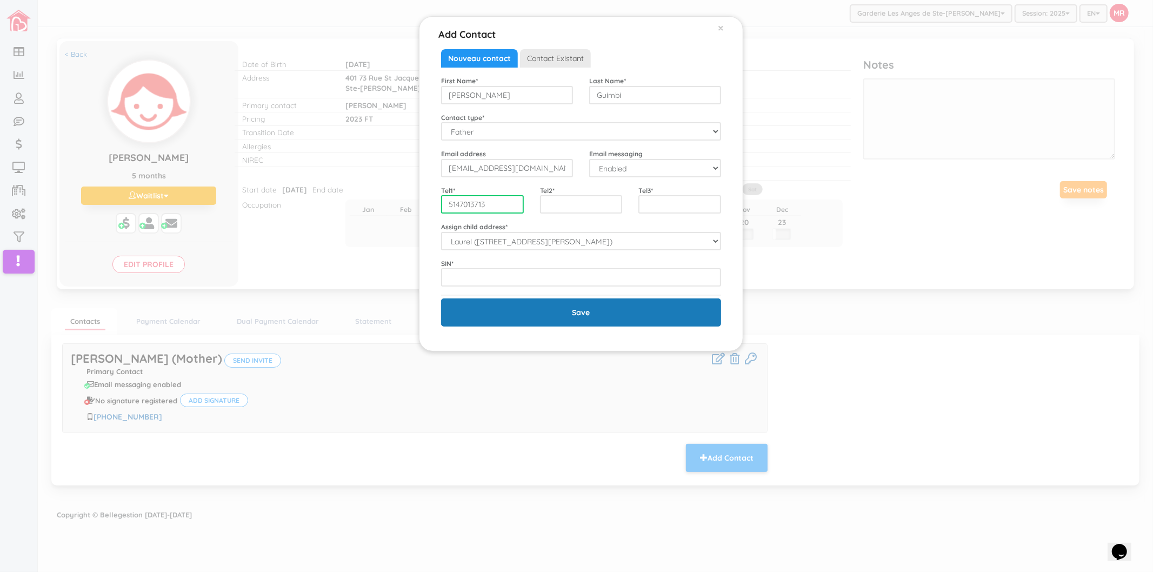
type input "5147013713"
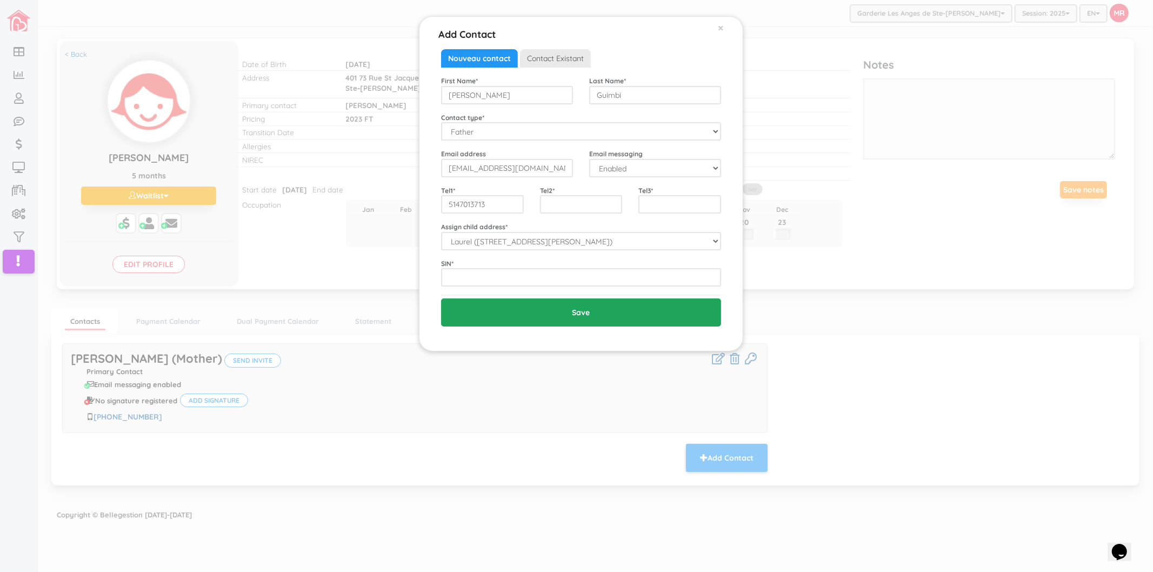
click at [515, 322] on input "Save" at bounding box center [581, 312] width 280 height 28
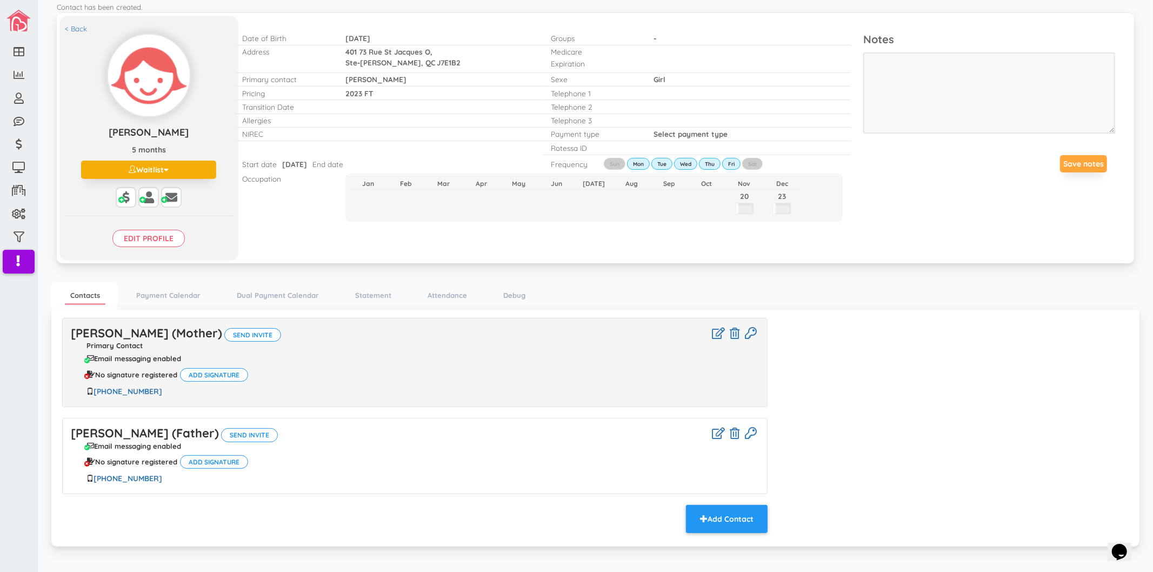
scroll to position [51, 0]
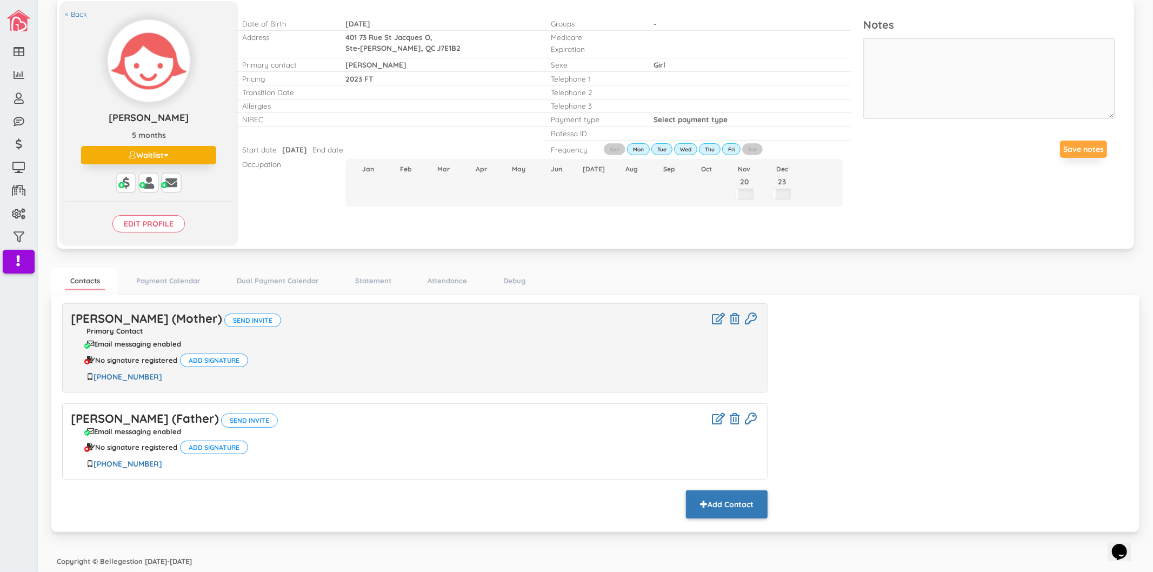
click at [743, 495] on button "Add Contact" at bounding box center [727, 504] width 82 height 28
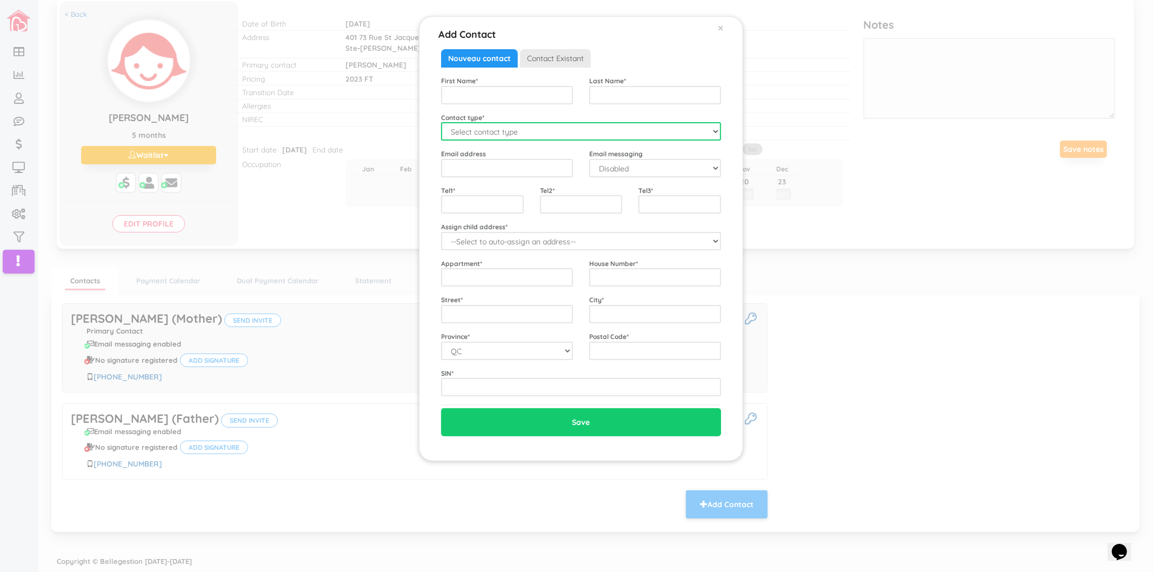
click at [497, 137] on select "Select contact type Mother Father Emergency" at bounding box center [581, 131] width 280 height 18
select select "Emergency"
click at [441, 122] on select "Select contact type Mother Father Emergency" at bounding box center [581, 131] width 280 height 18
click at [486, 84] on div "First Name *" at bounding box center [507, 90] width 148 height 29
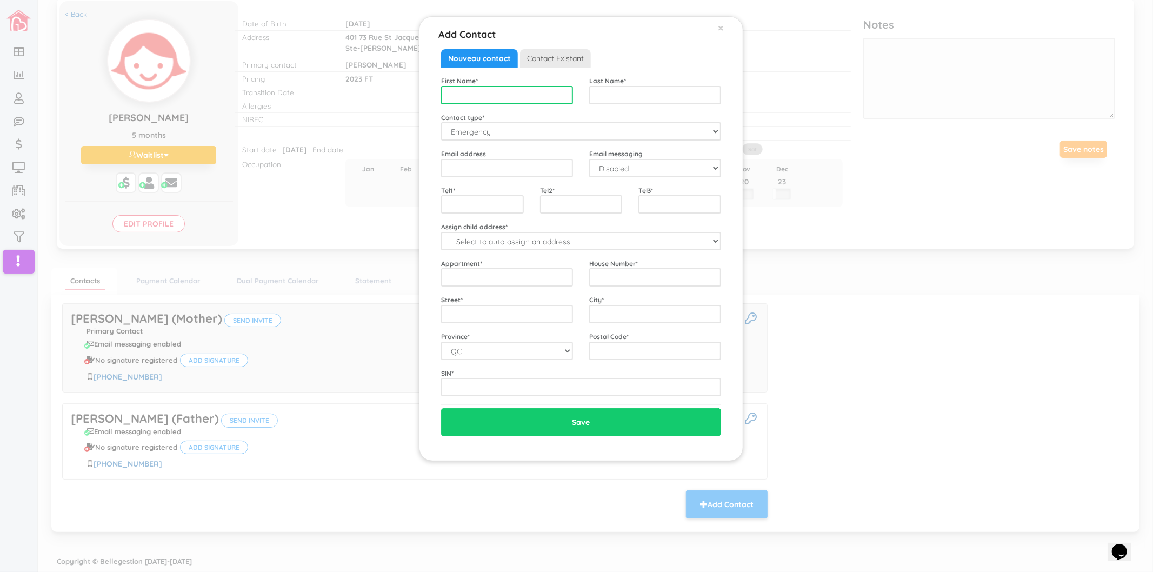
click at [486, 95] on input "text" at bounding box center [507, 95] width 132 height 18
type input "Lucie"
type input "Poirier"
click at [601, 265] on label "House Number *" at bounding box center [613, 263] width 49 height 9
click at [604, 271] on input "text" at bounding box center [655, 277] width 132 height 18
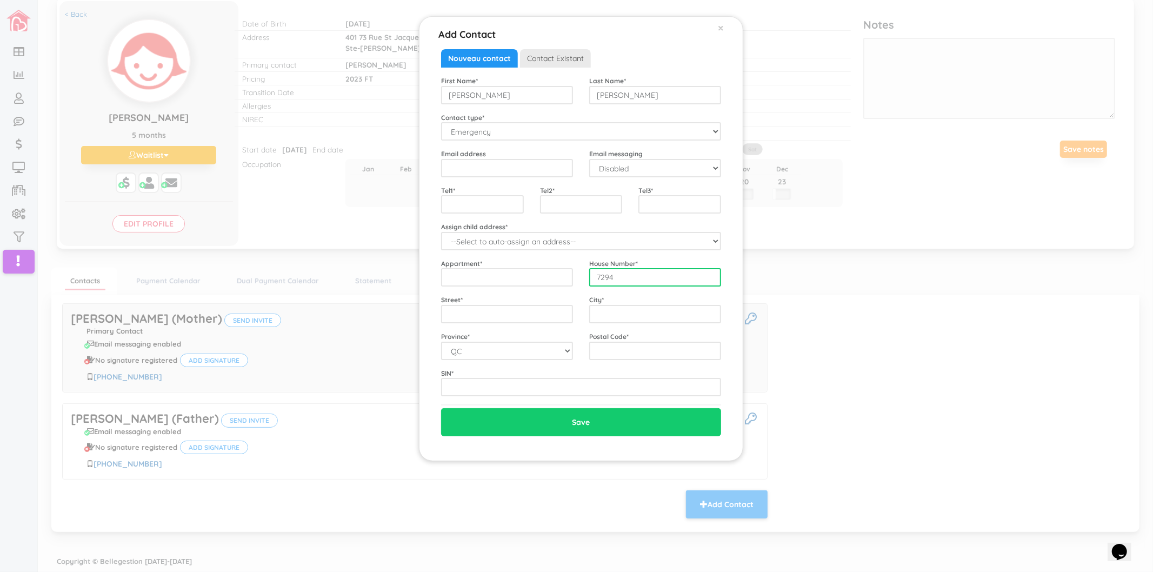
type input "7294"
type input "Rue de l'herbe bleue"
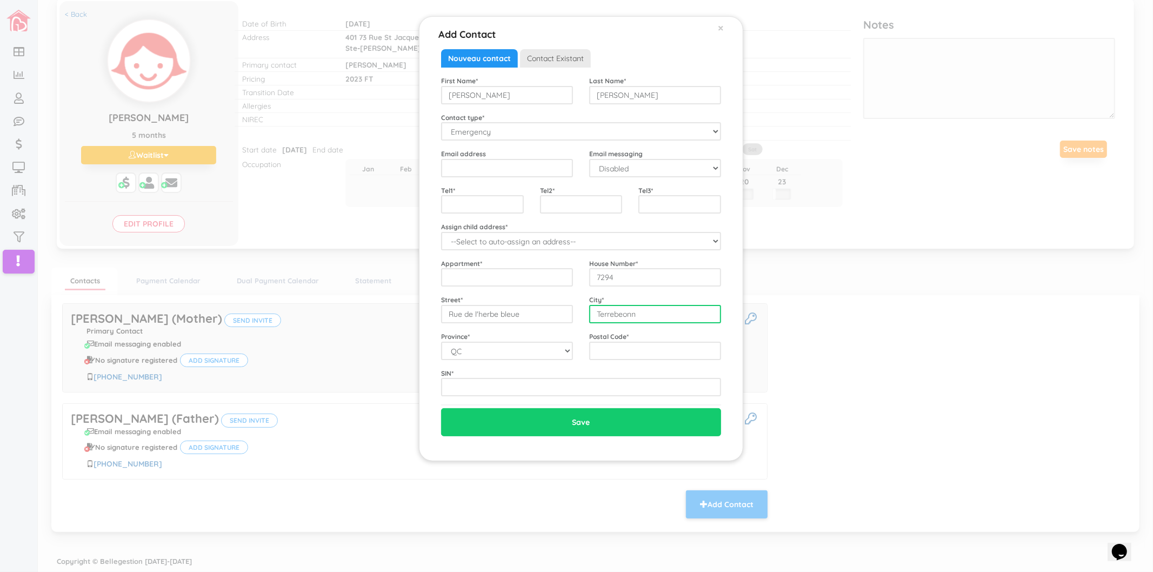
type input "Terrebeonn"
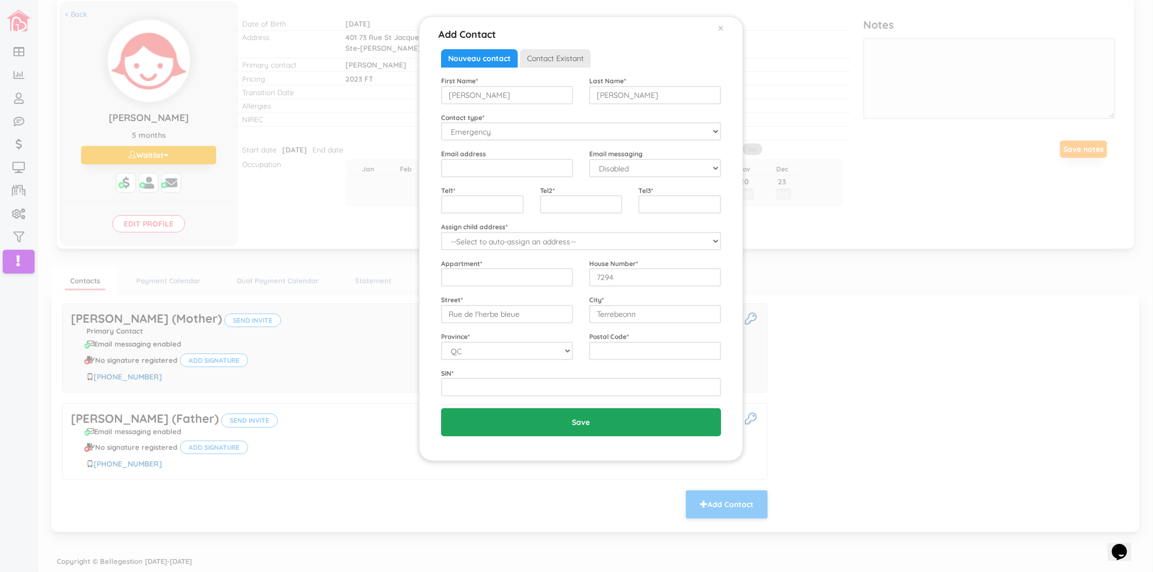
click at [656, 421] on input "Save" at bounding box center [581, 422] width 280 height 28
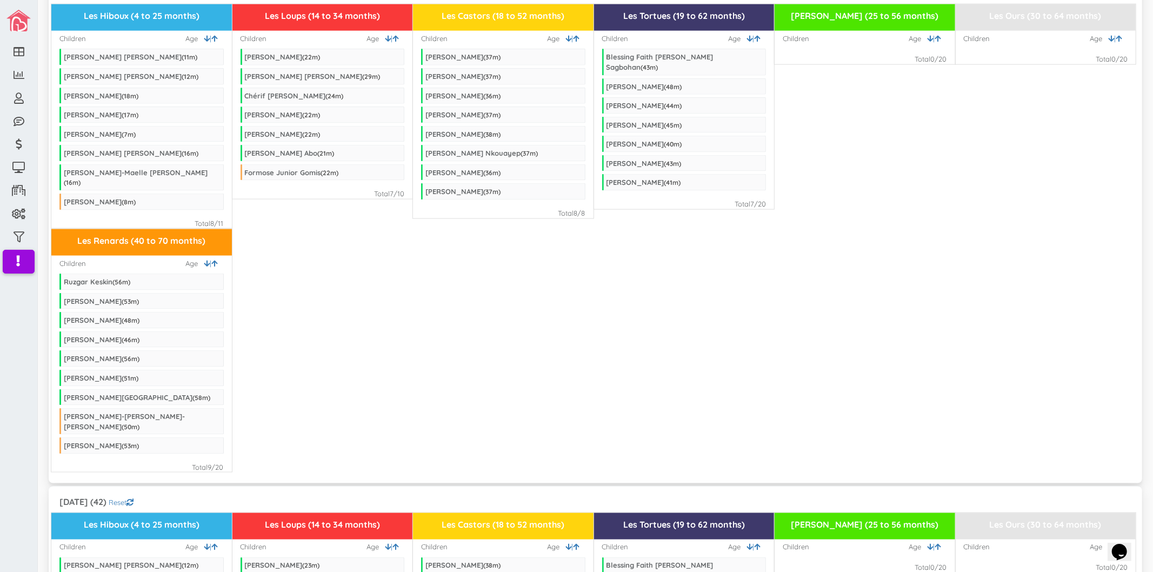
scroll to position [1425, 0]
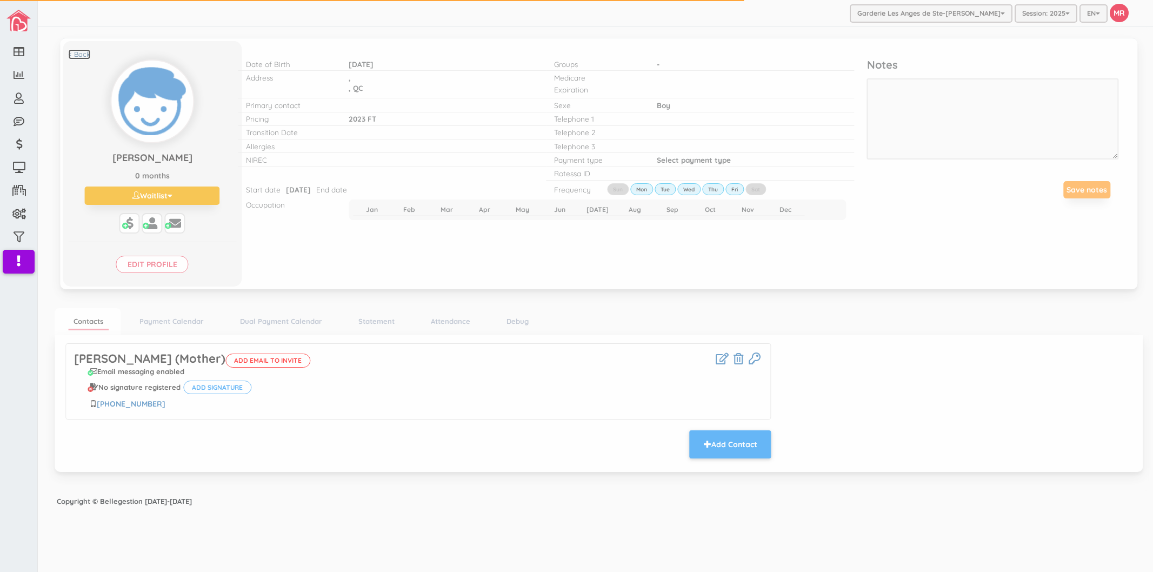
click at [79, 55] on link "< Back" at bounding box center [76, 54] width 22 height 10
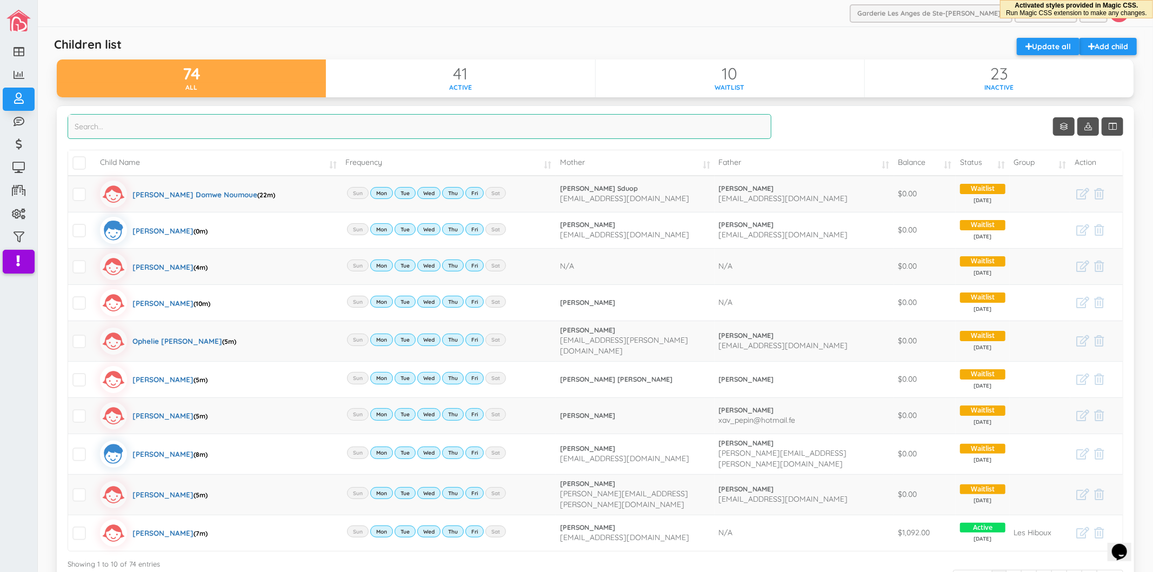
click at [562, 128] on input "search" at bounding box center [420, 126] width 704 height 25
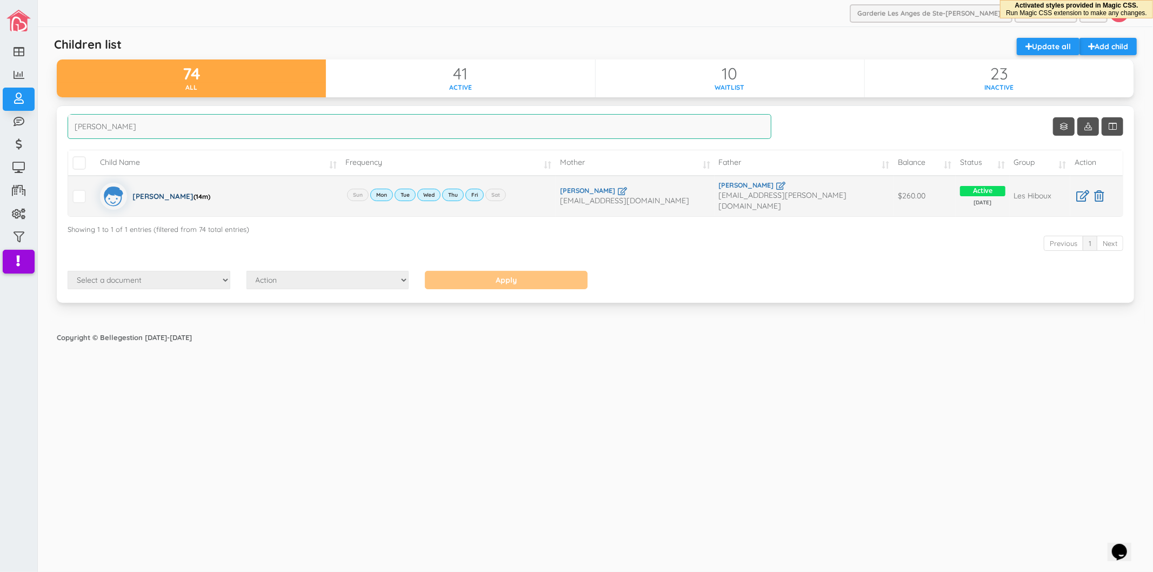
type input "samuel"
click at [174, 194] on div "Samuel Boisclair (14m)" at bounding box center [171, 196] width 78 height 27
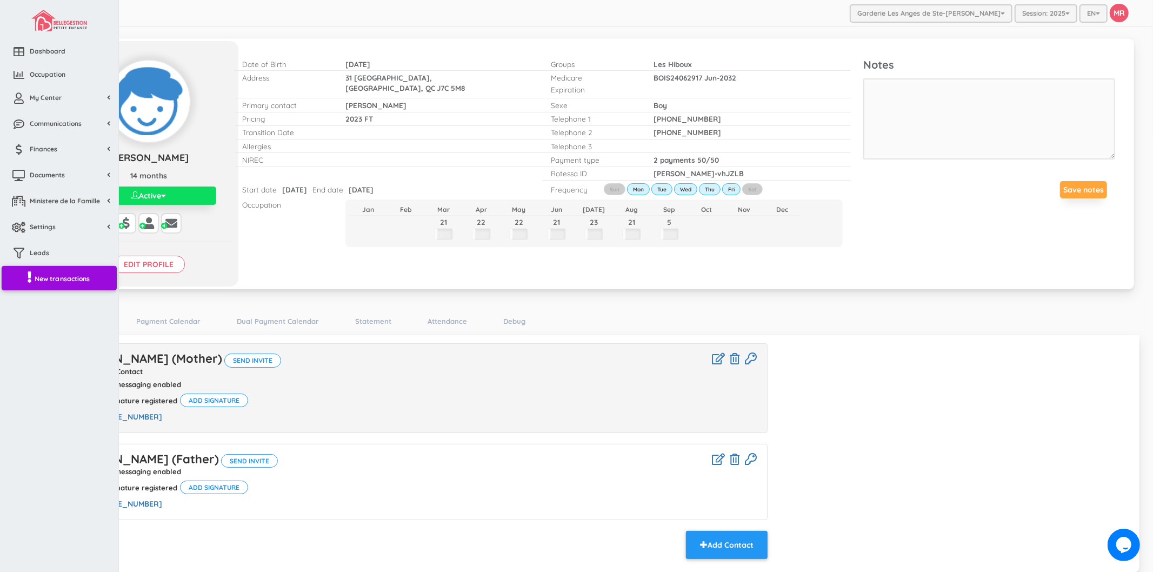
click at [67, 281] on span "New transactions" at bounding box center [63, 278] width 56 height 9
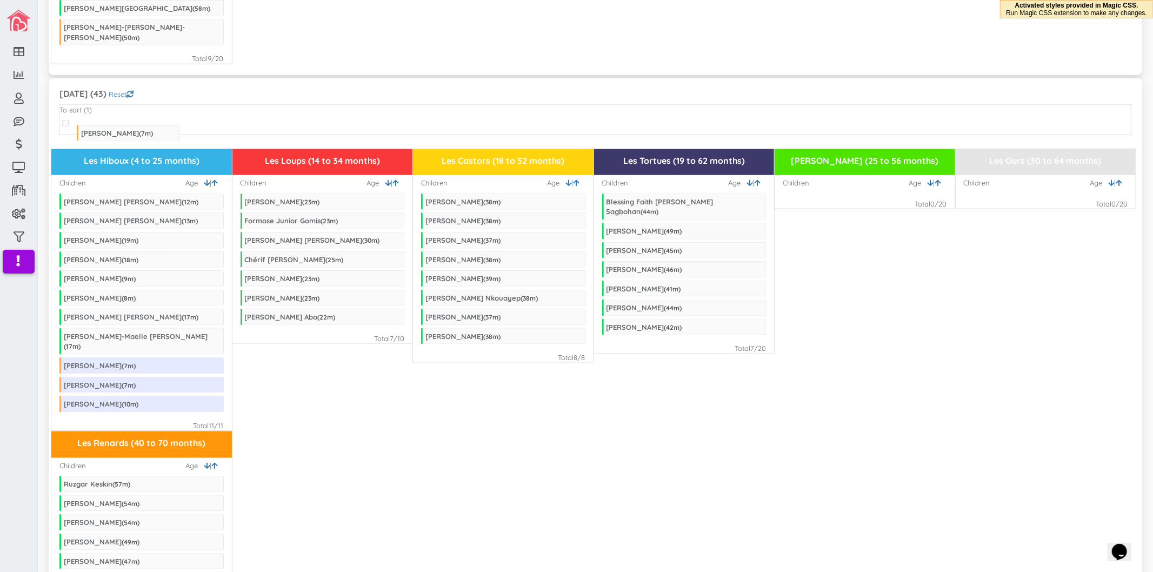
drag, startPoint x: 144, startPoint y: 98, endPoint x: 184, endPoint y: 215, distance: 123.1
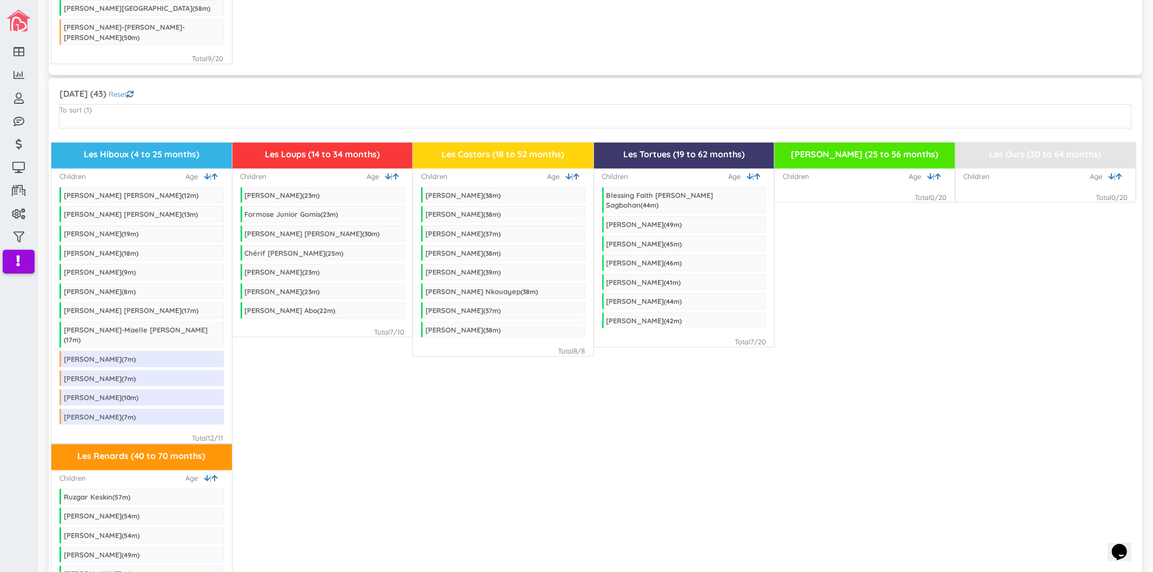
click at [514, 444] on div "Les Renards (40 to 70 months) Children | Age Ruzgar Keskin ( 57 m) [PERSON_NAME…" at bounding box center [595, 566] width 1088 height 244
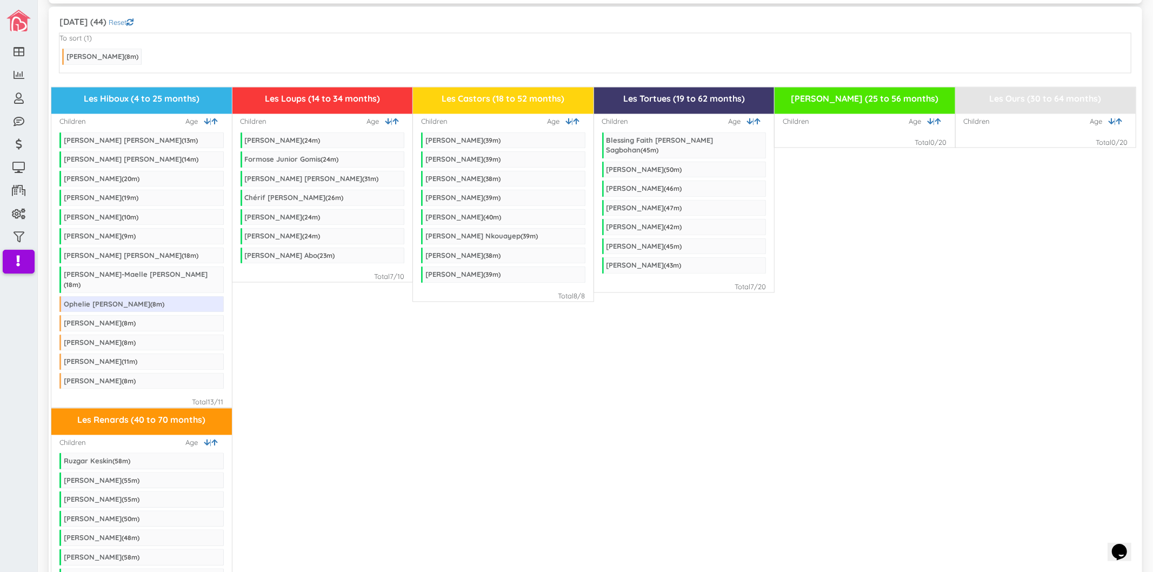
scroll to position [1772, 0]
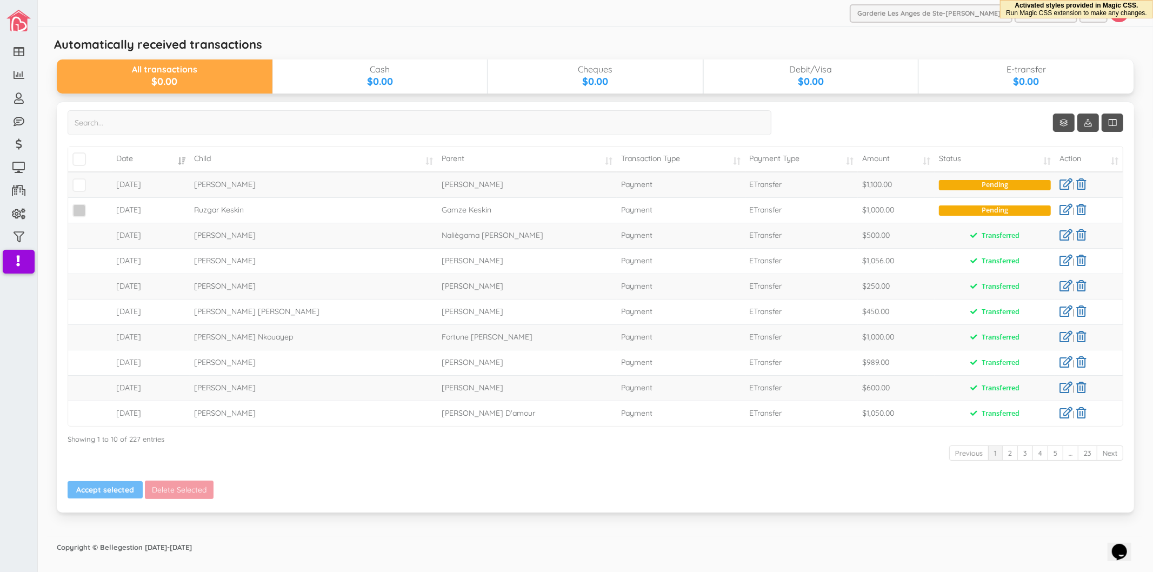
click at [83, 208] on span at bounding box center [79, 211] width 14 height 14
click at [91, 206] on input "checkbox" at bounding box center [91, 206] width 0 height 0
click at [79, 212] on span at bounding box center [79, 211] width 14 height 14
click at [91, 206] on input "checkbox" at bounding box center [91, 206] width 0 height 0
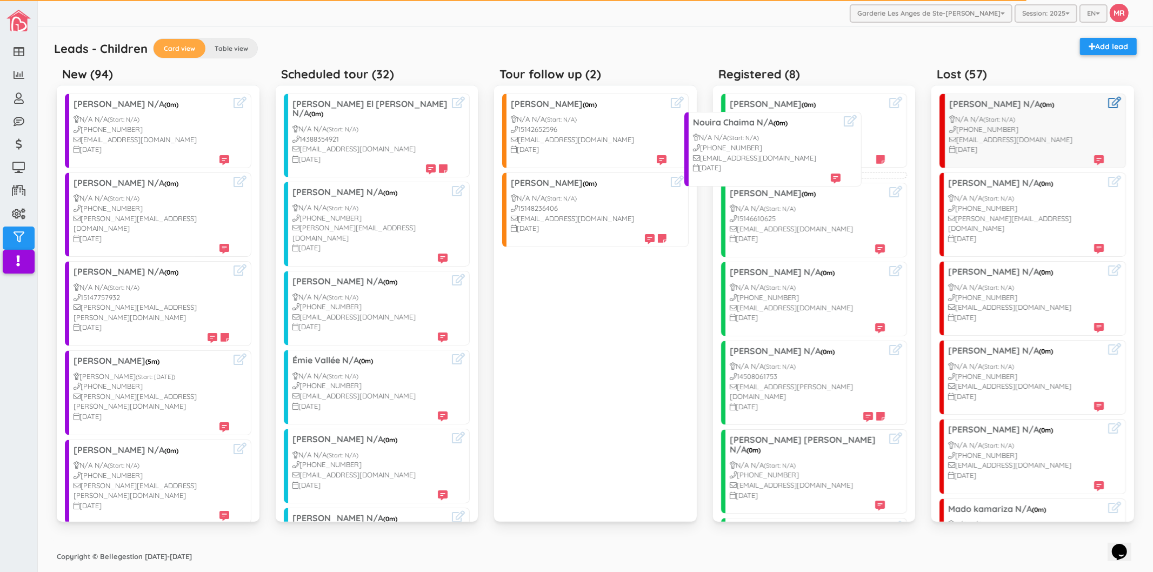
drag, startPoint x: 117, startPoint y: 111, endPoint x: 975, endPoint y: 127, distance: 857.7
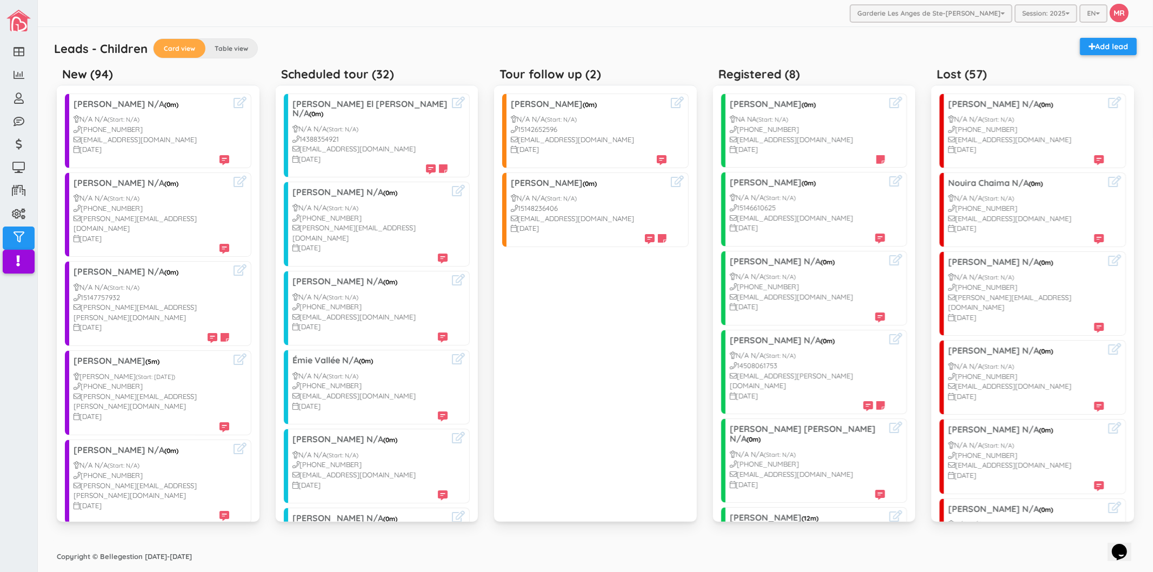
click at [450, 47] on div "Leads - Children Card view Table view Add lead" at bounding box center [596, 50] width 1094 height 24
click at [659, 29] on div "Leads - Children Card view Table view Add lead New (94) Élodie Tanguay-boivin N…" at bounding box center [595, 286] width 1099 height 519
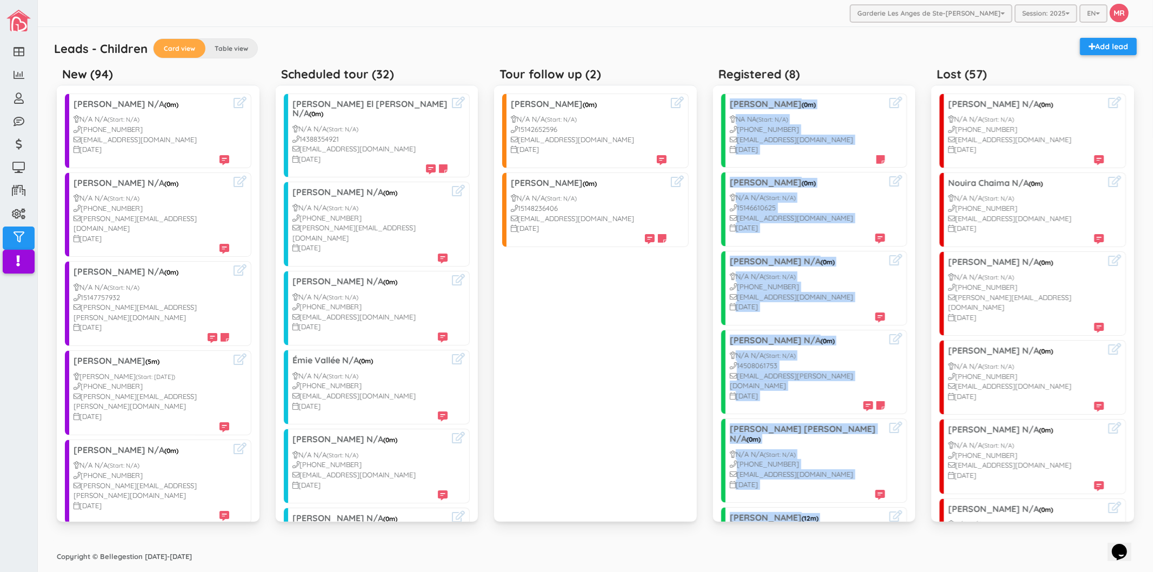
drag, startPoint x: 1013, startPoint y: 79, endPoint x: 72, endPoint y: 76, distance: 941.3
click at [72, 76] on div "New (94) Élodie Tanguay-boivin N/A (0m) N/A N/A (Start: N/A) 1438-824-2508 elod…" at bounding box center [596, 298] width 1094 height 473
click at [693, 65] on div "Tour follow up (2)" at bounding box center [595, 73] width 203 height 22
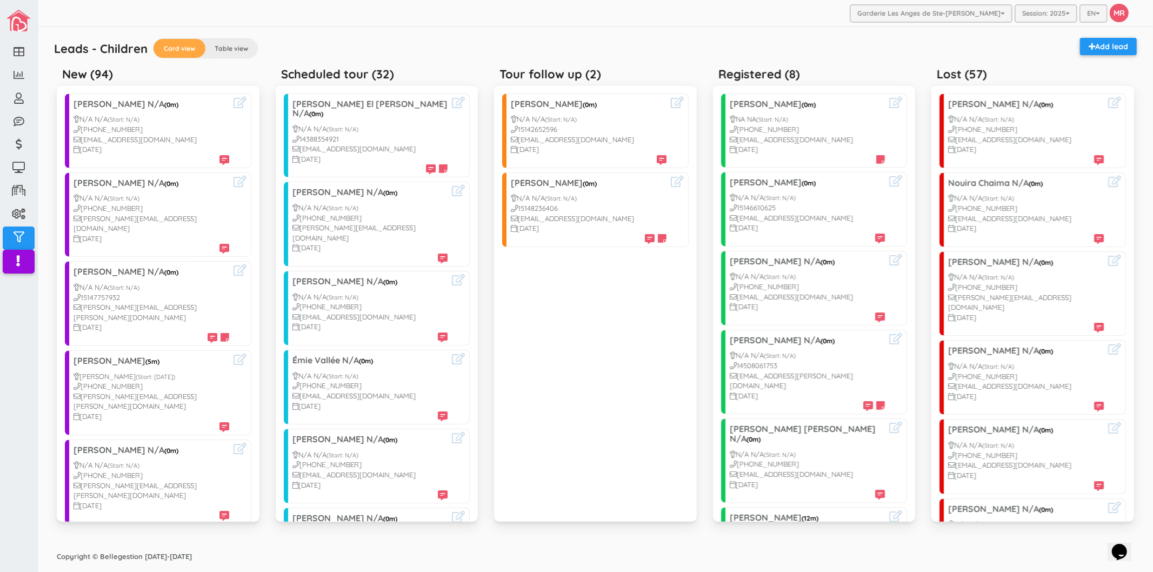
drag, startPoint x: 987, startPoint y: 73, endPoint x: 808, endPoint y: 82, distance: 178.7
click at [808, 82] on div "New (94) Élodie Tanguay-boivin N/A (0m) N/A N/A (Start: N/A) 1438-824-2508 elod…" at bounding box center [596, 298] width 1094 height 473
click at [898, 67] on div "Registered (8)" at bounding box center [814, 73] width 203 height 22
click at [234, 185] on icon at bounding box center [240, 181] width 13 height 11
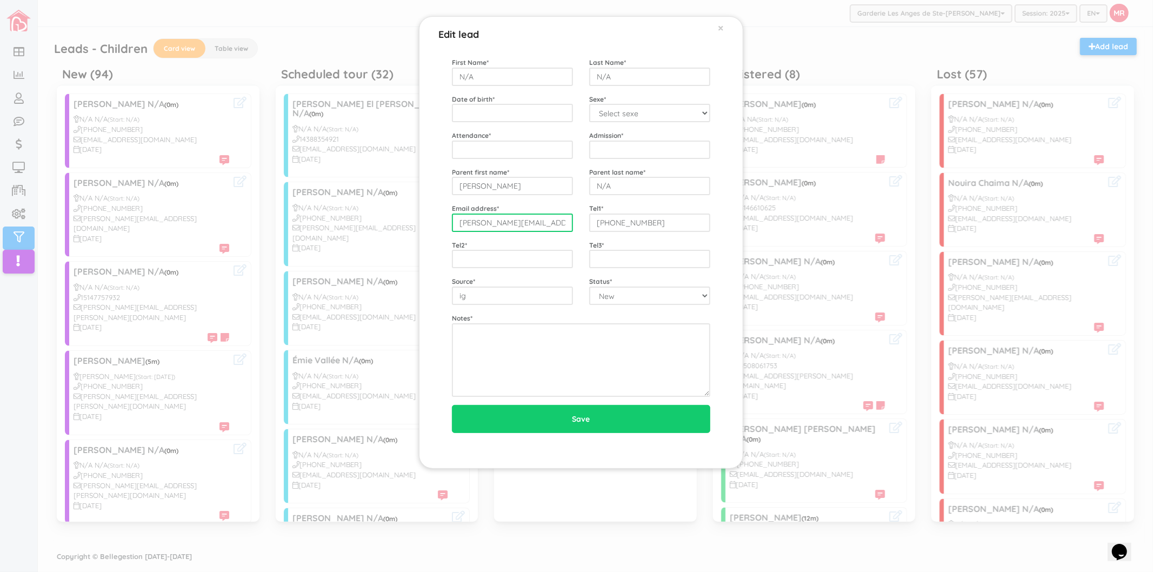
click at [560, 223] on input "[PERSON_NAME][EMAIL_ADDRESS][DOMAIN_NAME]" at bounding box center [512, 223] width 121 height 18
click at [626, 225] on input "[PHONE_NUMBER]" at bounding box center [649, 223] width 121 height 18
click at [586, 452] on div "First Name * N/A Last Name * N/A Date of birth * Sexe * Select sexe Boy Girl At…" at bounding box center [581, 253] width 296 height 430
click at [305, 360] on div "Edit lead × First Name * N/A Last Name * N/A Date of birth * Sexe * Select sexe…" at bounding box center [576, 286] width 1153 height 572
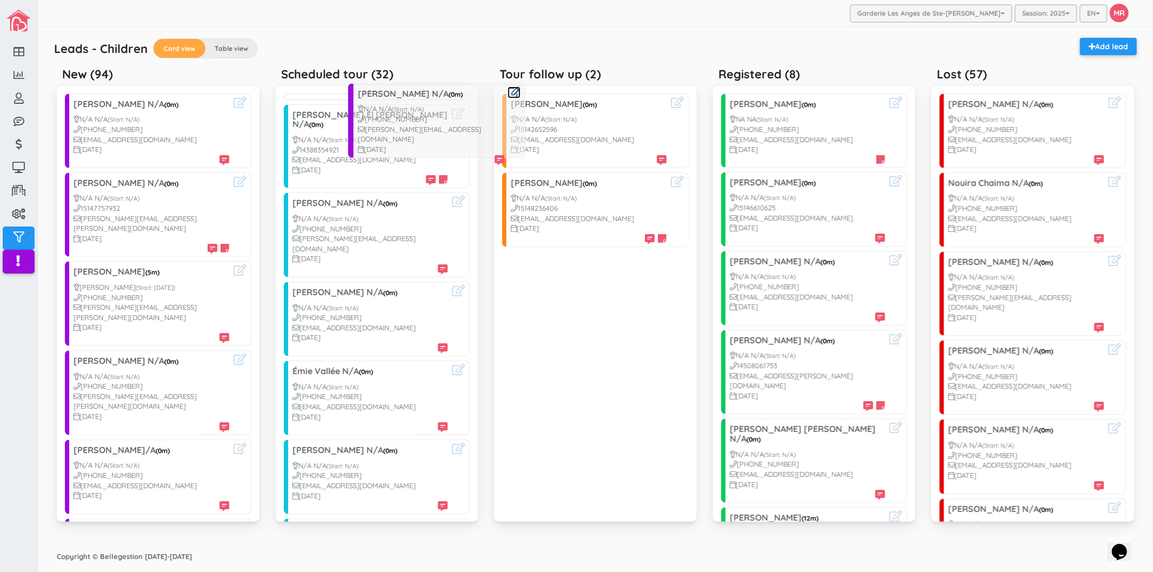
drag, startPoint x: 87, startPoint y: 194, endPoint x: 370, endPoint y: 104, distance: 297.0
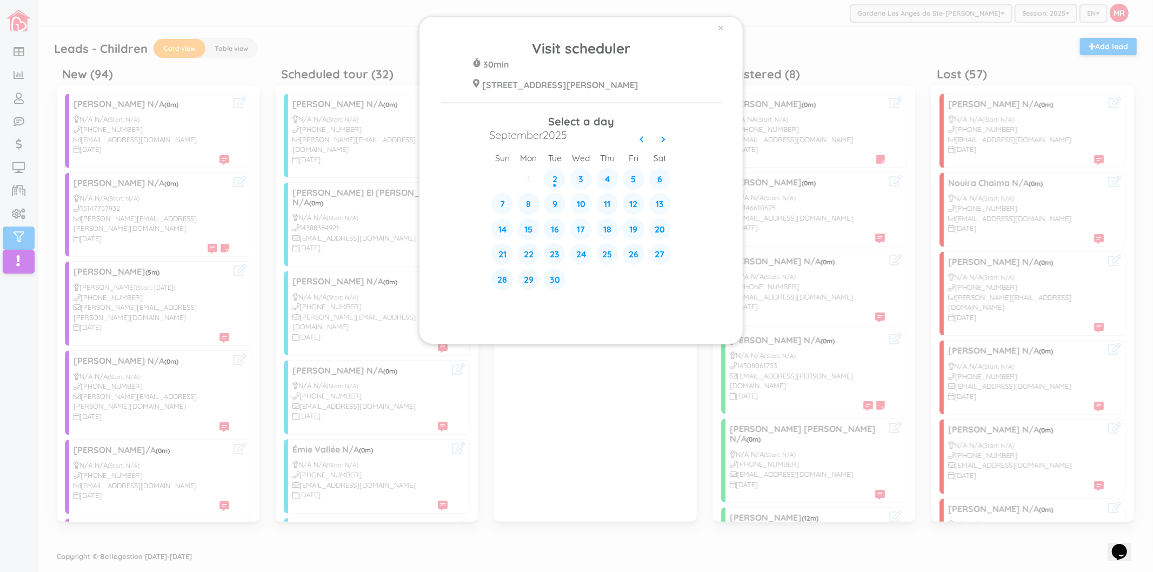
click at [278, 18] on div "× Visit scheduler 30min 428 Rue Blainville Est Ste-Thérèse J7E 1N4 Select a day…" at bounding box center [576, 286] width 1153 height 572
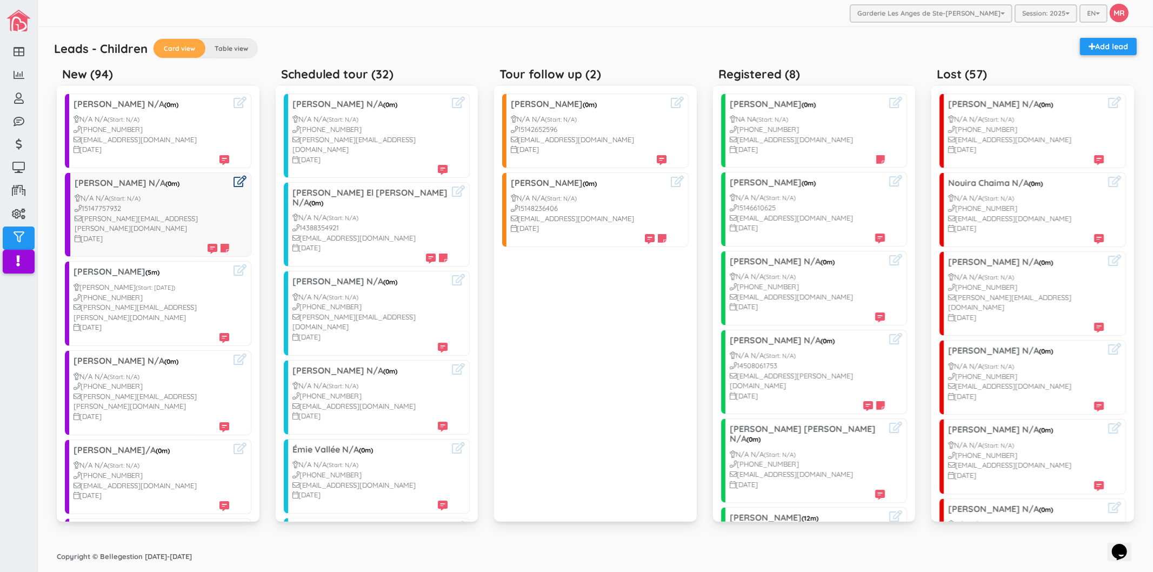
click at [234, 185] on icon at bounding box center [240, 181] width 13 height 11
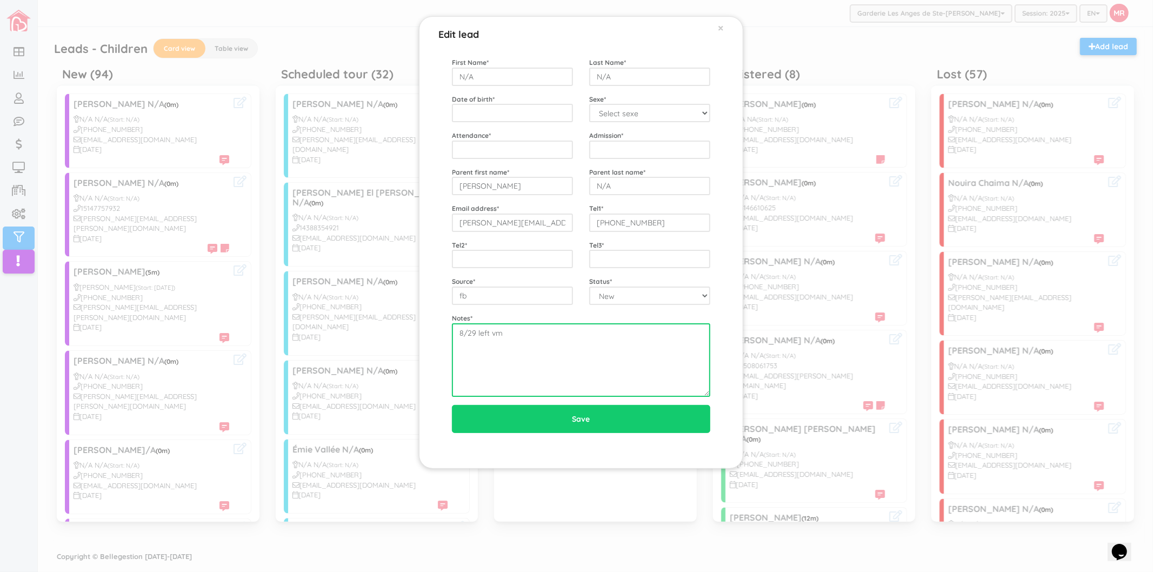
click at [561, 357] on textarea "8/29 left vm" at bounding box center [581, 360] width 258 height 74
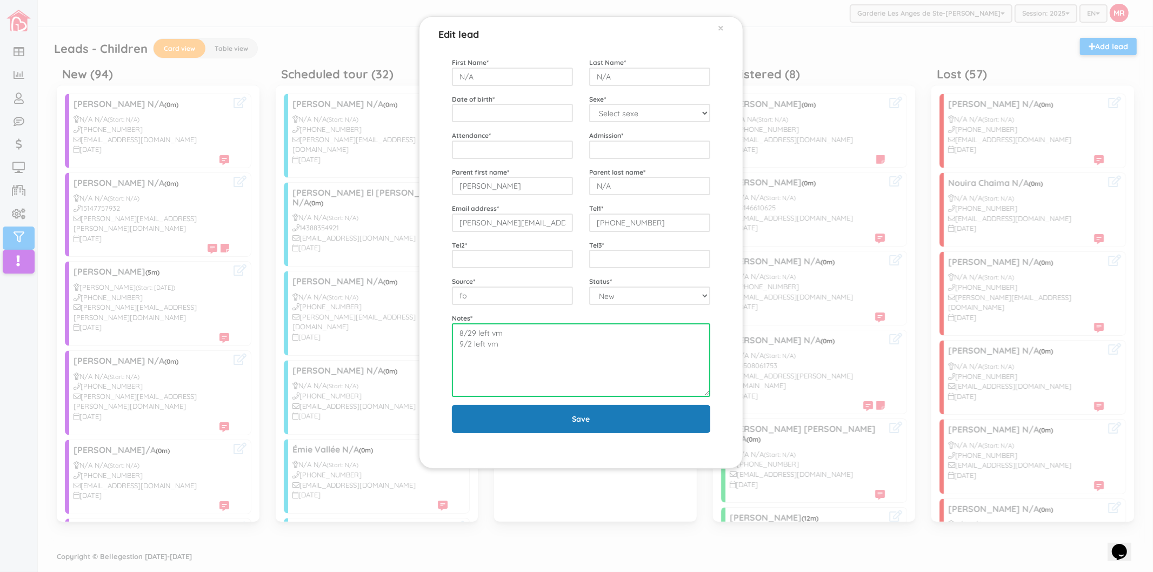
type textarea "8/29 left vm 9/2 left vm"
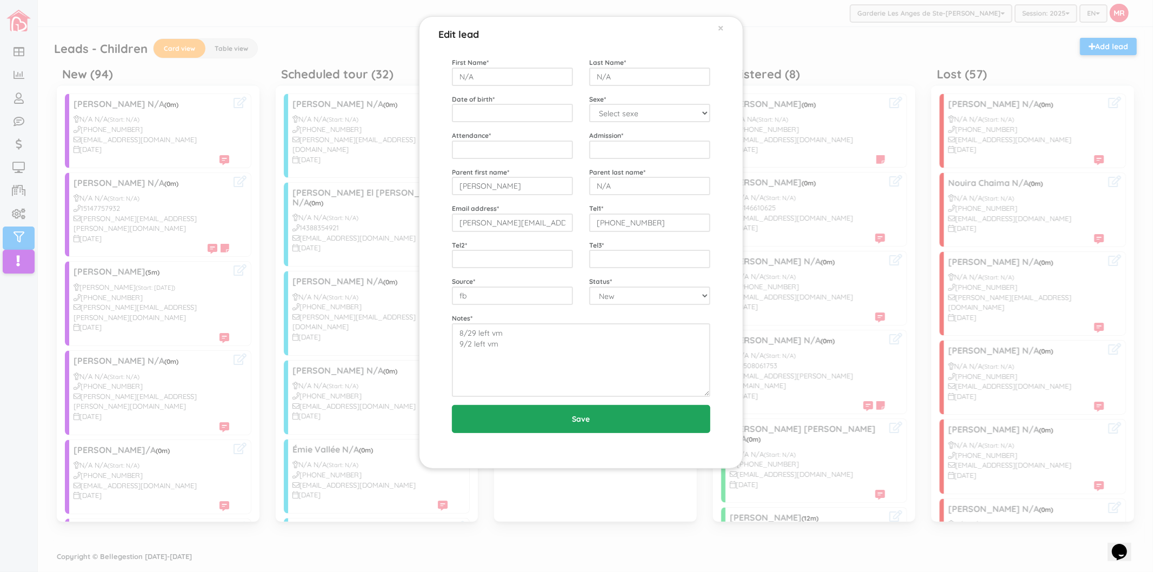
click at [574, 410] on input "Save" at bounding box center [581, 419] width 258 height 28
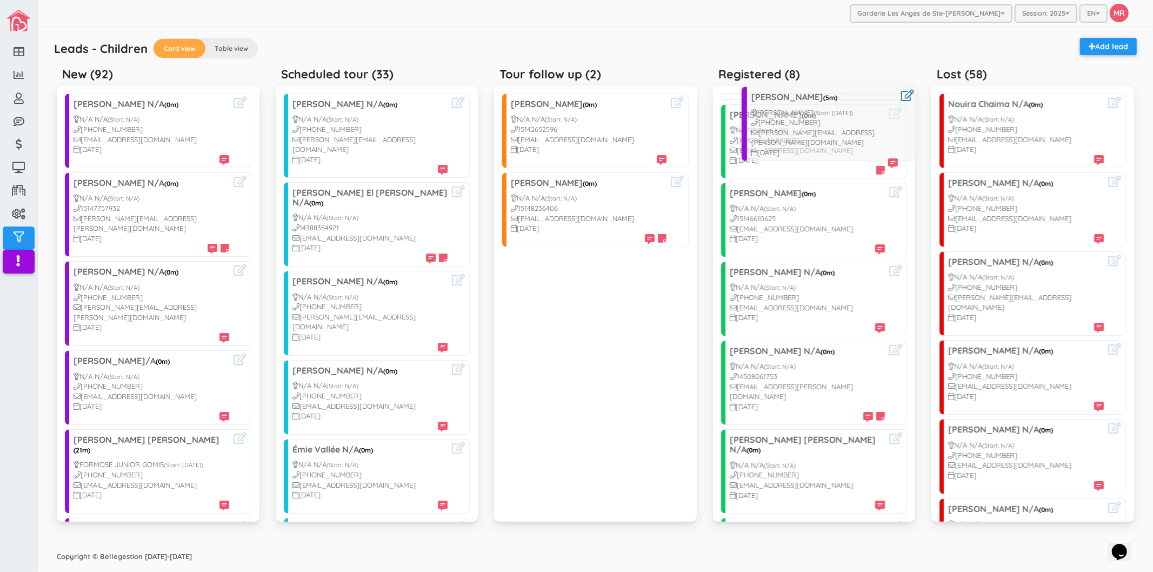
drag, startPoint x: 111, startPoint y: 288, endPoint x: 788, endPoint y: 123, distance: 696.7
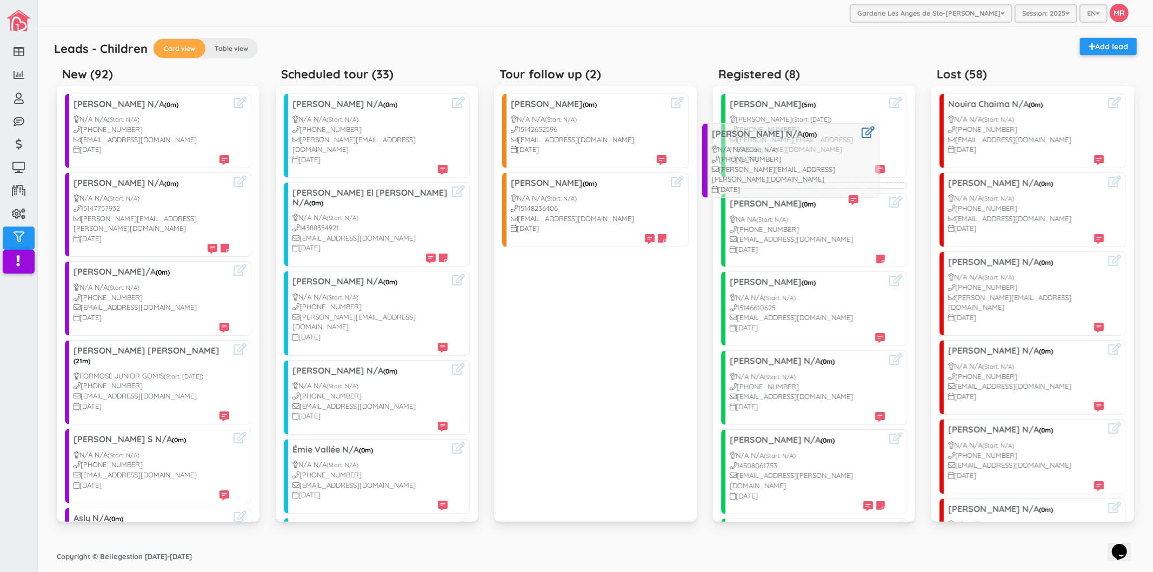
drag, startPoint x: 117, startPoint y: 285, endPoint x: 754, endPoint y: 157, distance: 650.2
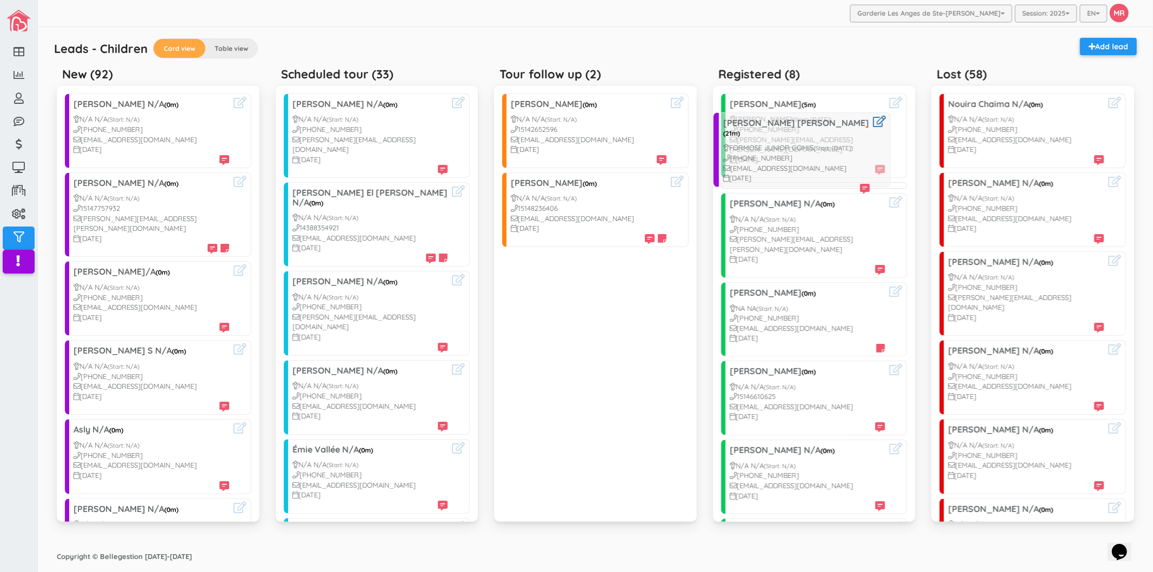
drag, startPoint x: 125, startPoint y: 370, endPoint x: 774, endPoint y: 152, distance: 684.4
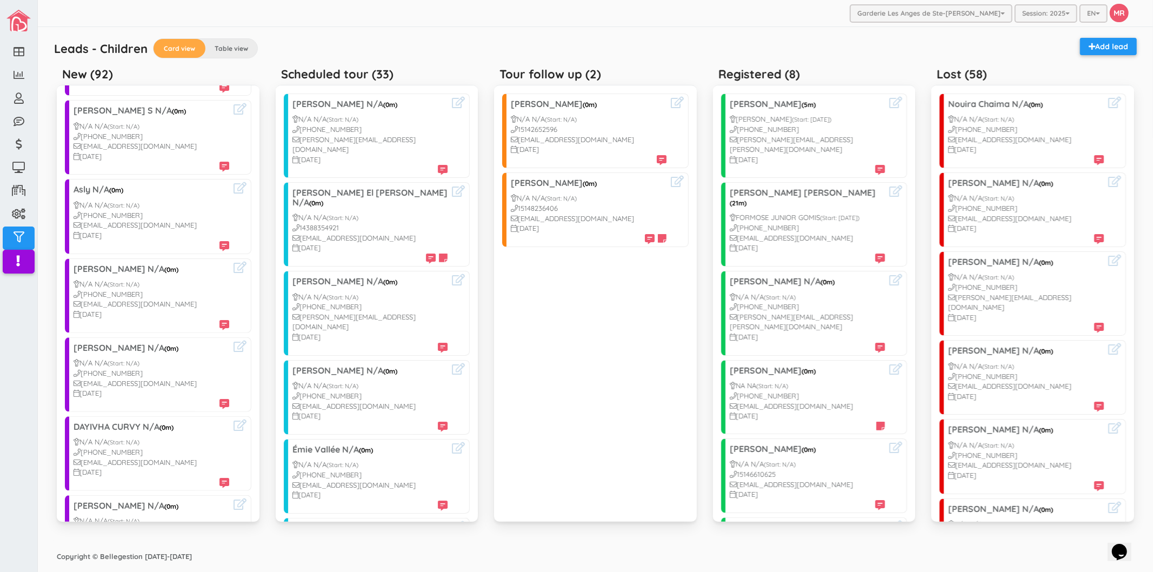
scroll to position [300, 0]
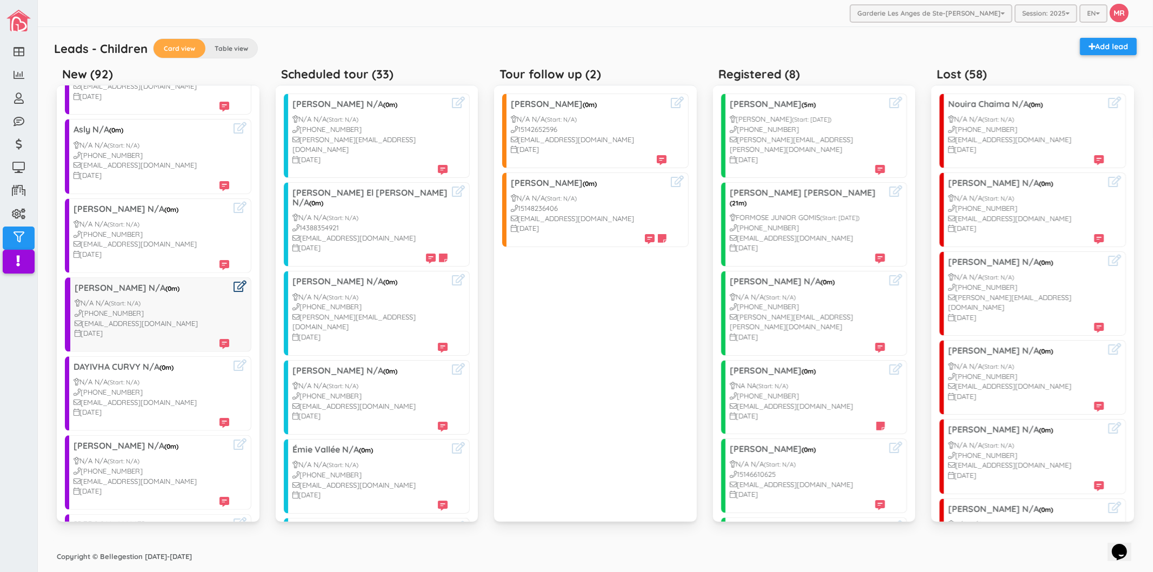
click at [234, 281] on icon at bounding box center [240, 286] width 13 height 11
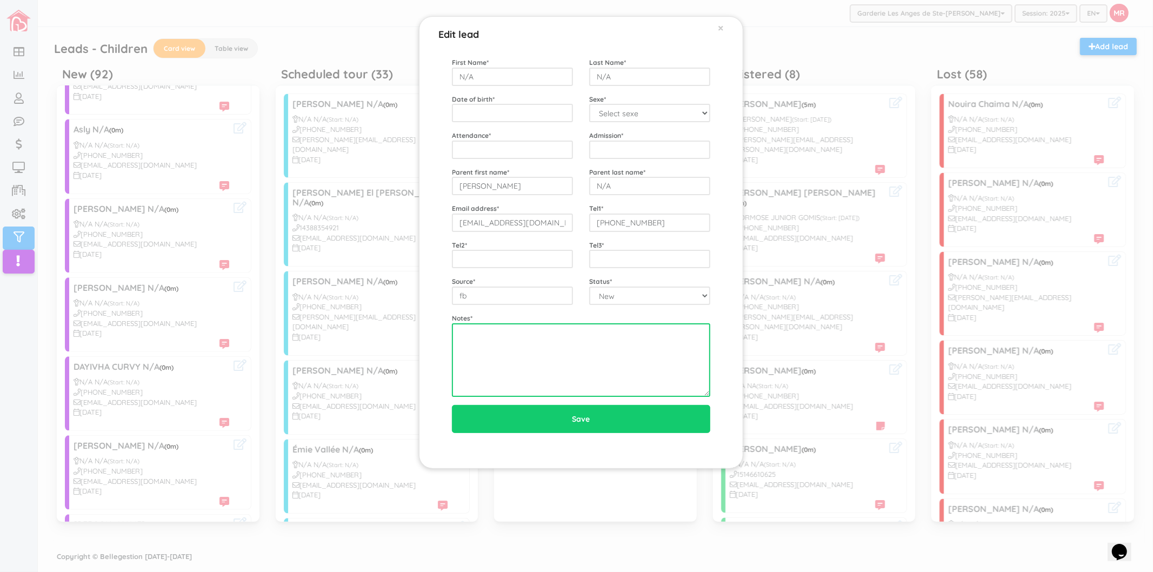
click at [579, 370] on textarea at bounding box center [581, 360] width 258 height 74
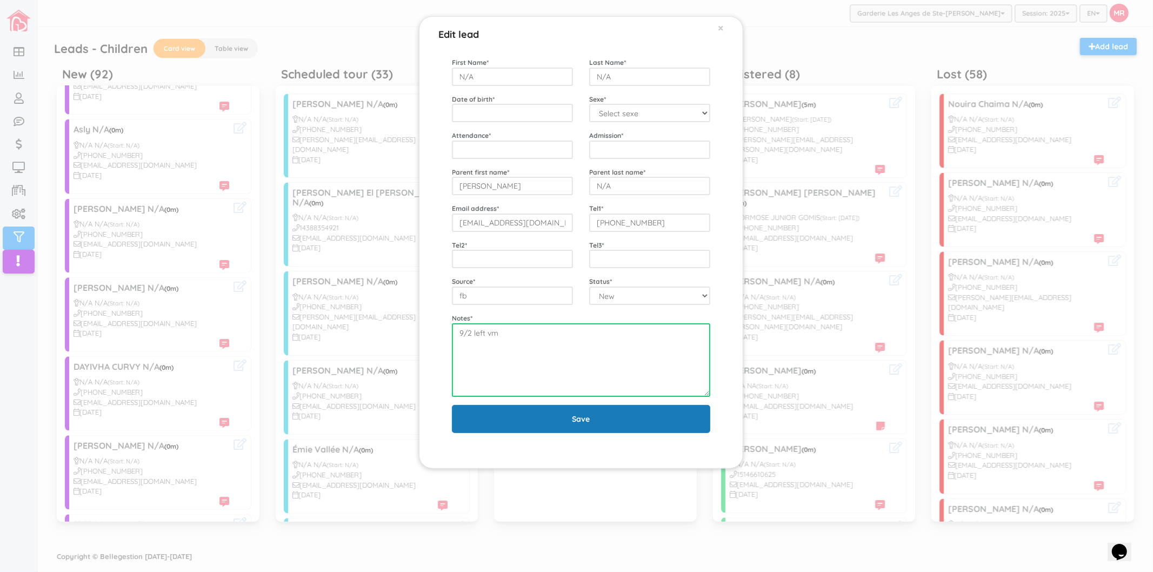
type textarea "9/2 left vm"
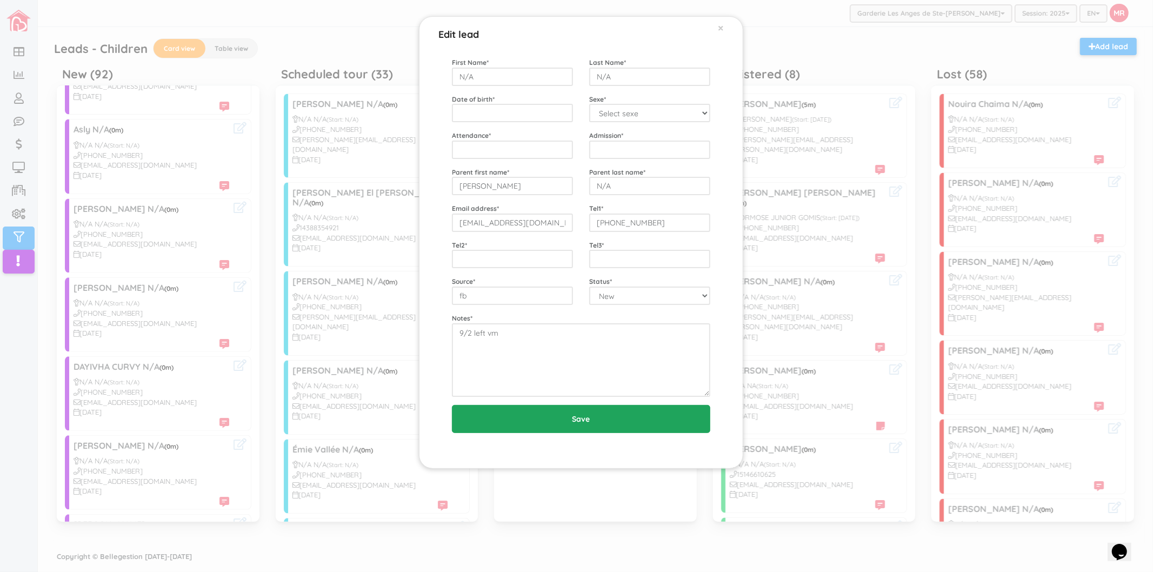
click at [571, 420] on input "Save" at bounding box center [581, 419] width 258 height 28
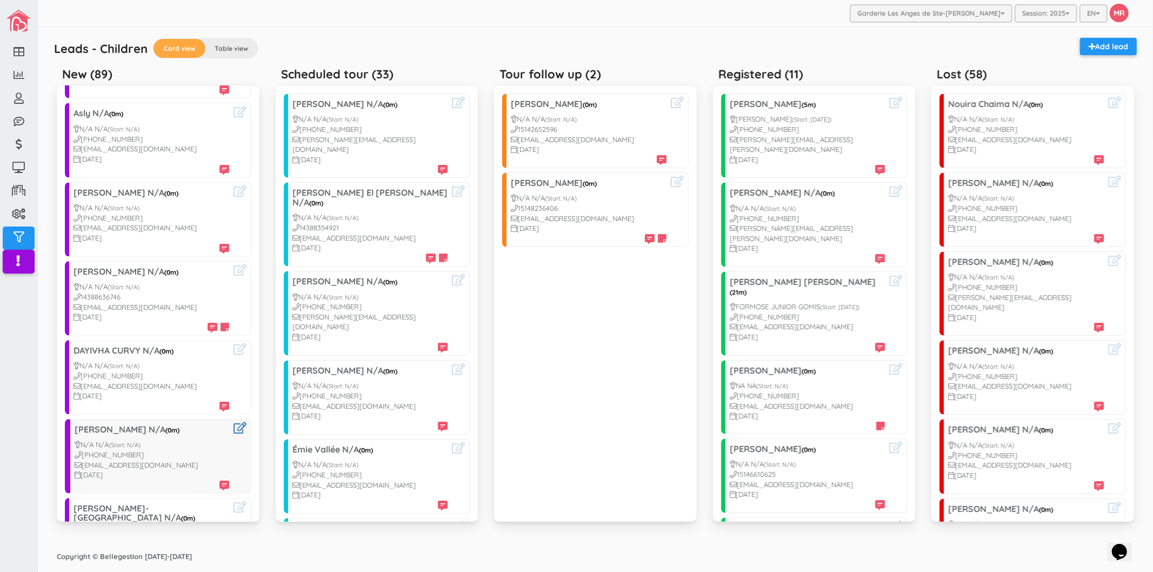
scroll to position [420, 0]
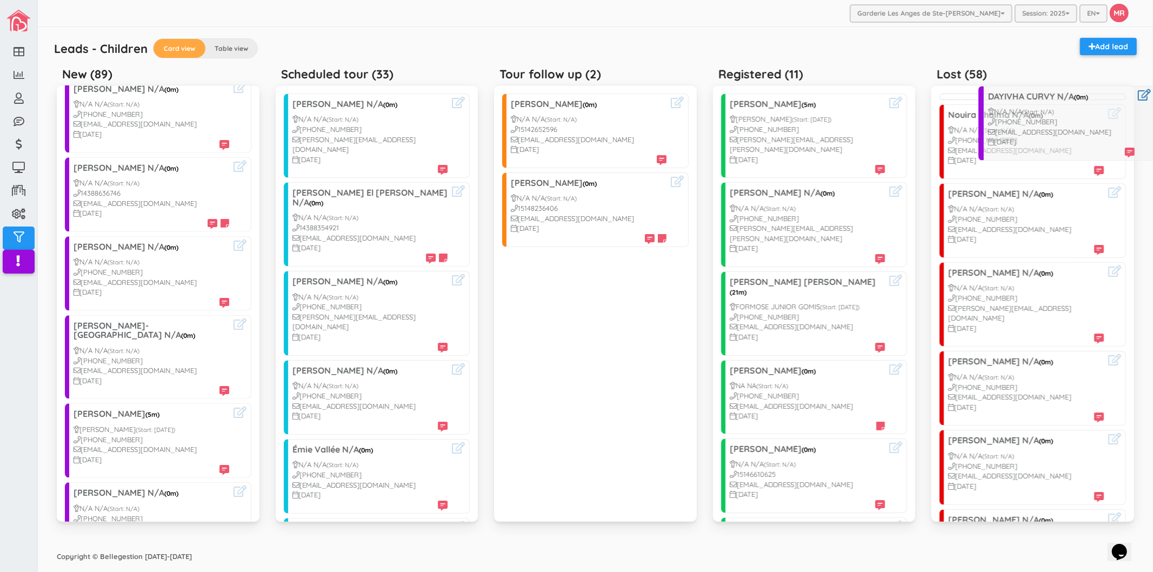
drag, startPoint x: 89, startPoint y: 262, endPoint x: 1002, endPoint y: 122, distance: 924.4
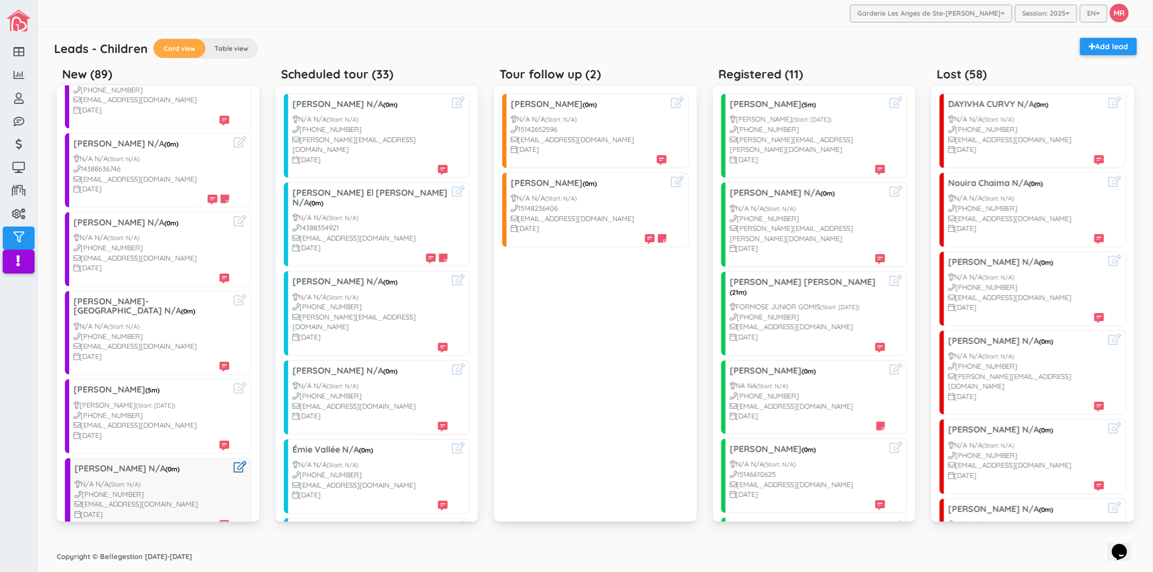
scroll to position [480, 0]
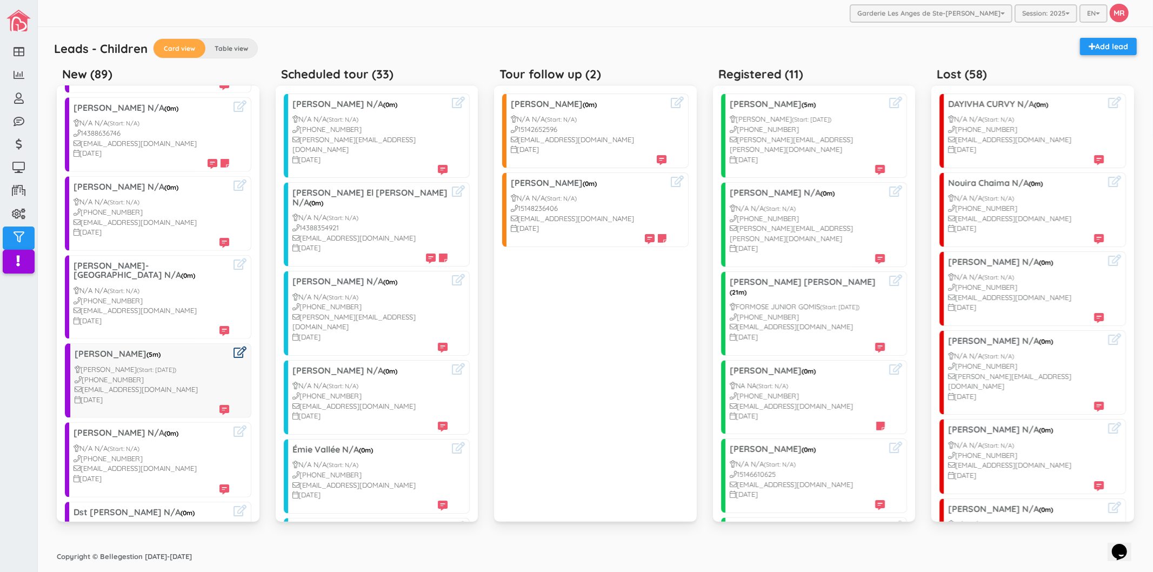
click at [234, 347] on icon at bounding box center [240, 352] width 13 height 11
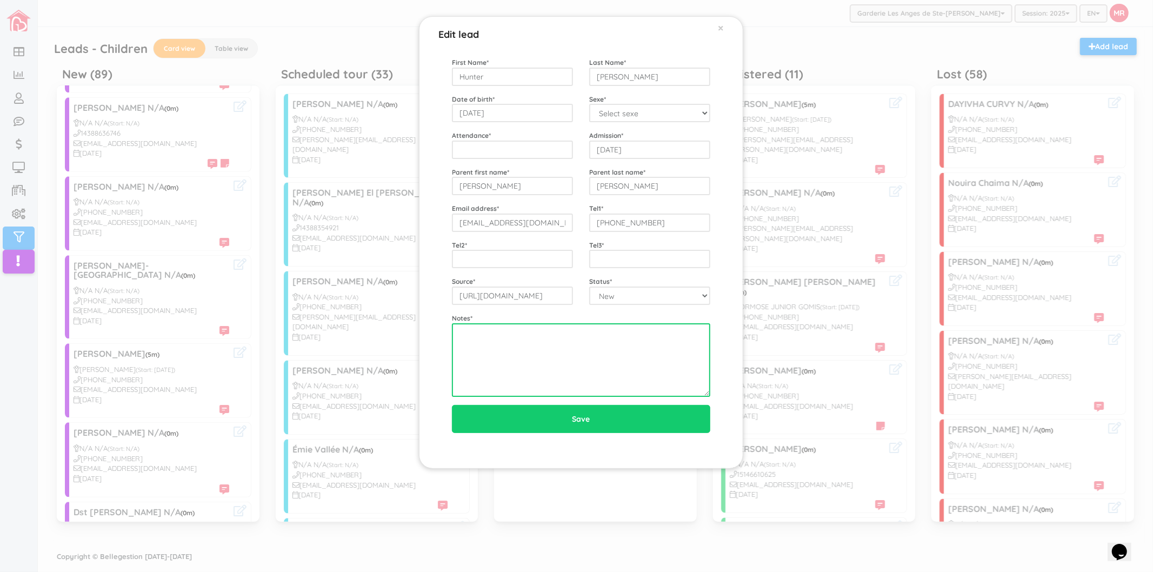
click at [550, 355] on textarea at bounding box center [581, 360] width 258 height 74
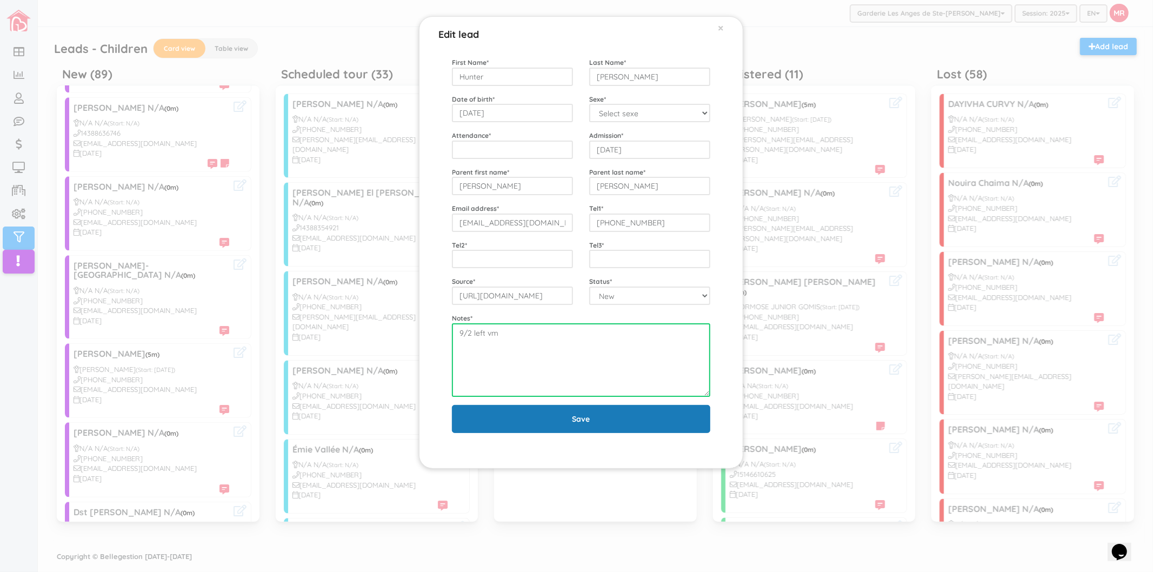
type textarea "9/2 left vm"
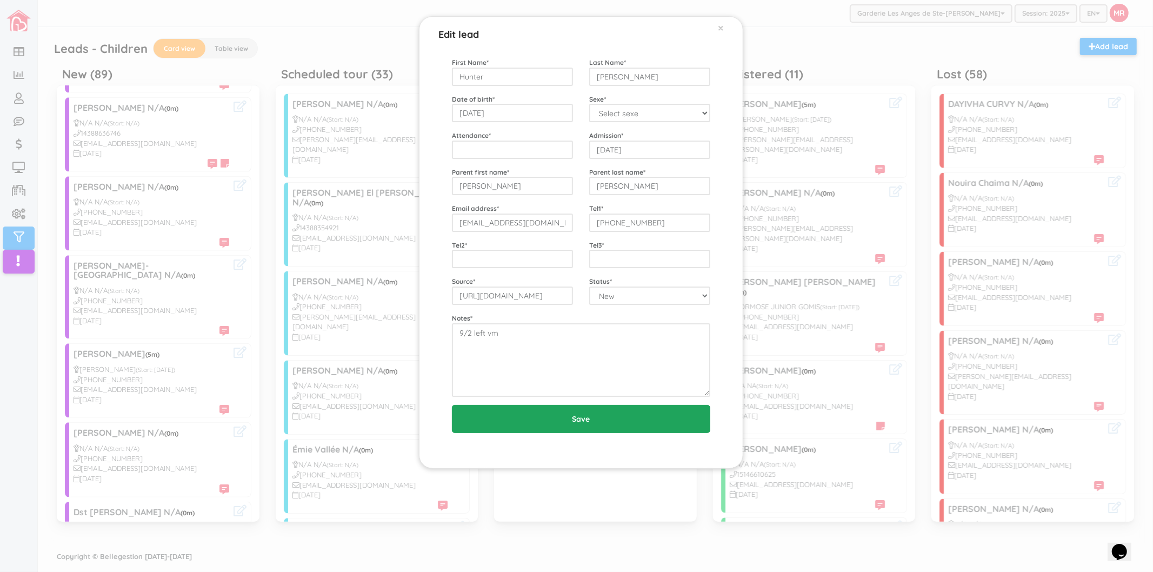
click at [626, 419] on input "Save" at bounding box center [581, 419] width 258 height 28
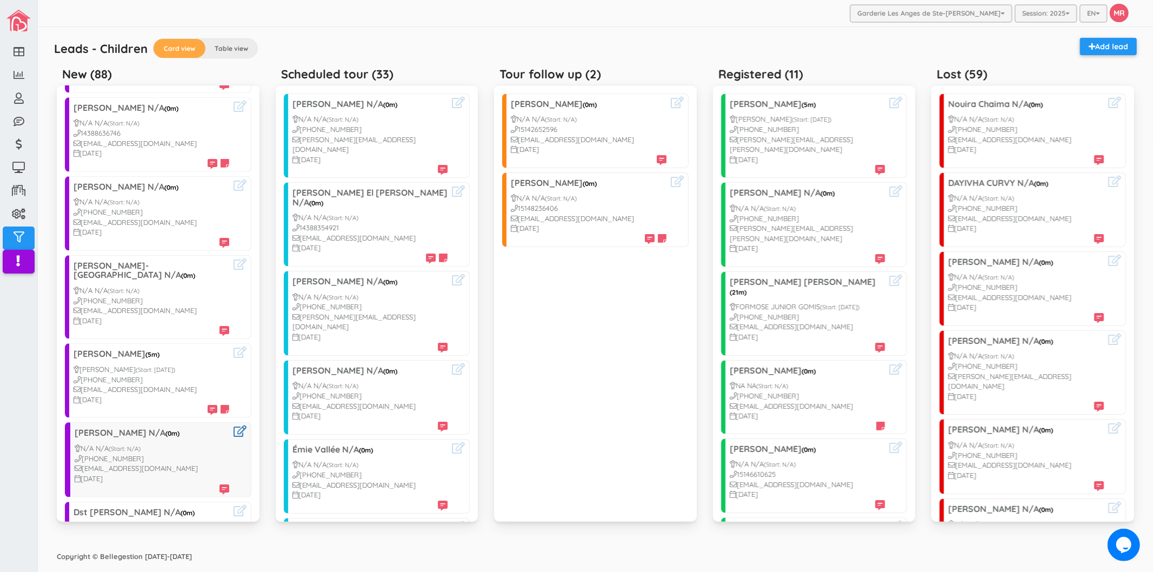
scroll to position [541, 0]
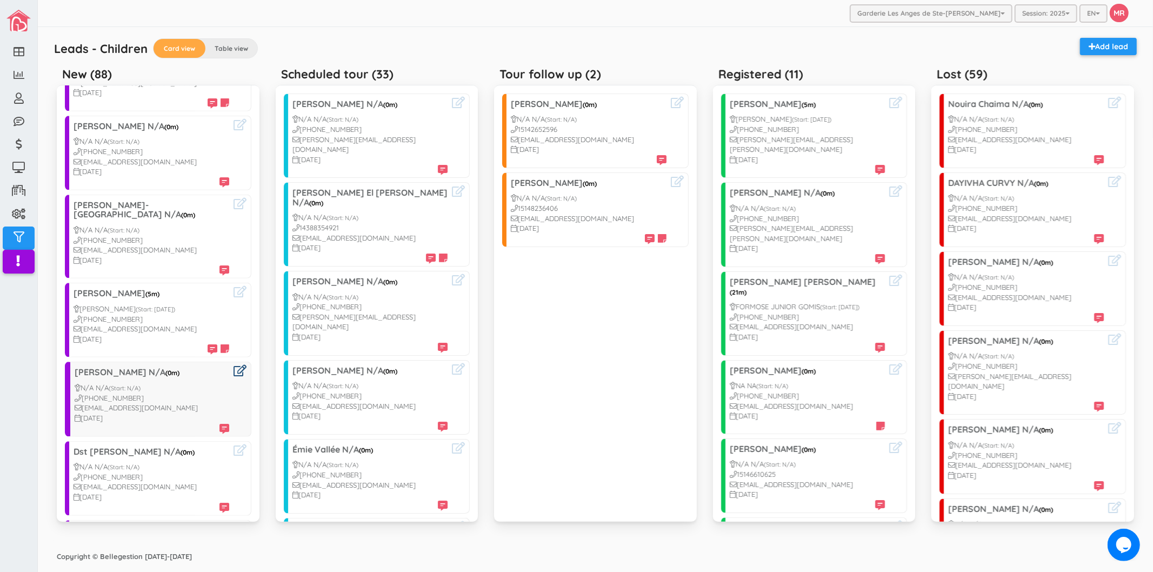
click at [234, 365] on icon at bounding box center [240, 370] width 13 height 11
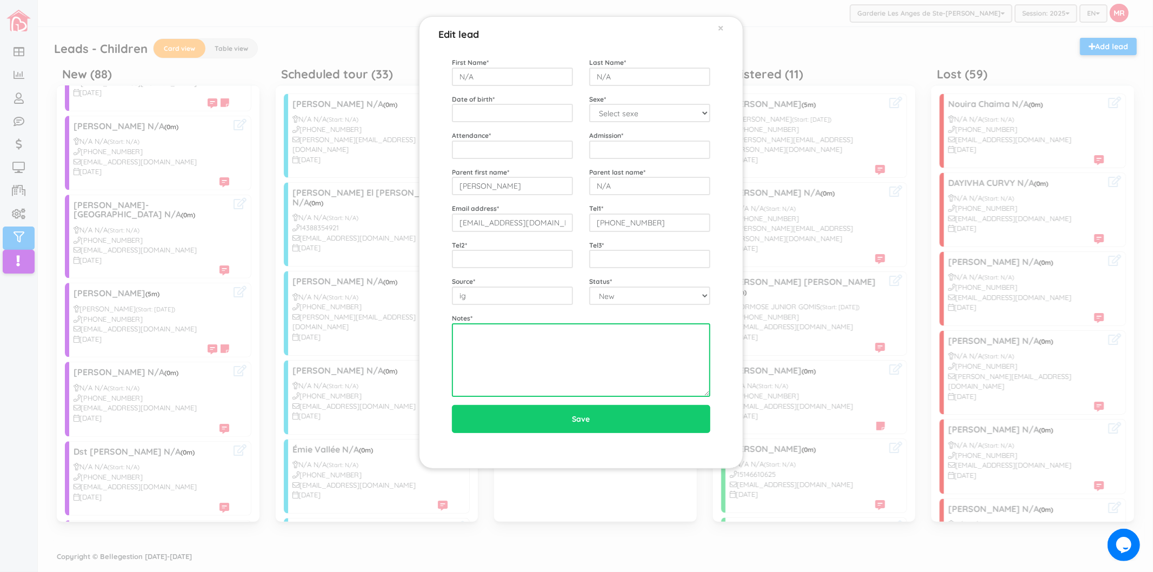
click at [489, 337] on textarea at bounding box center [581, 360] width 258 height 74
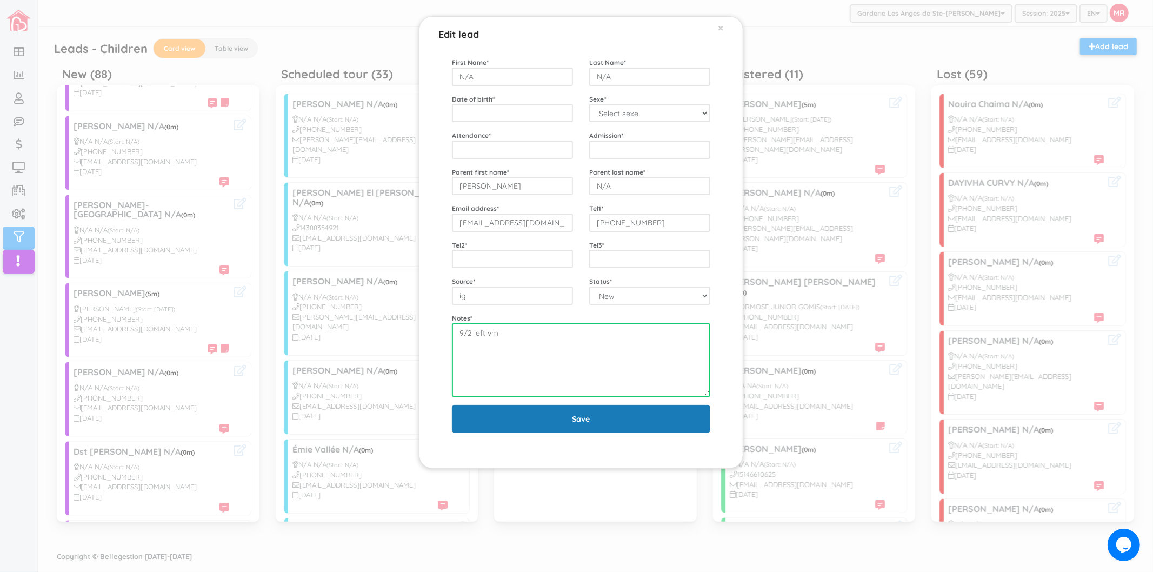
type textarea "9/2 left vm"
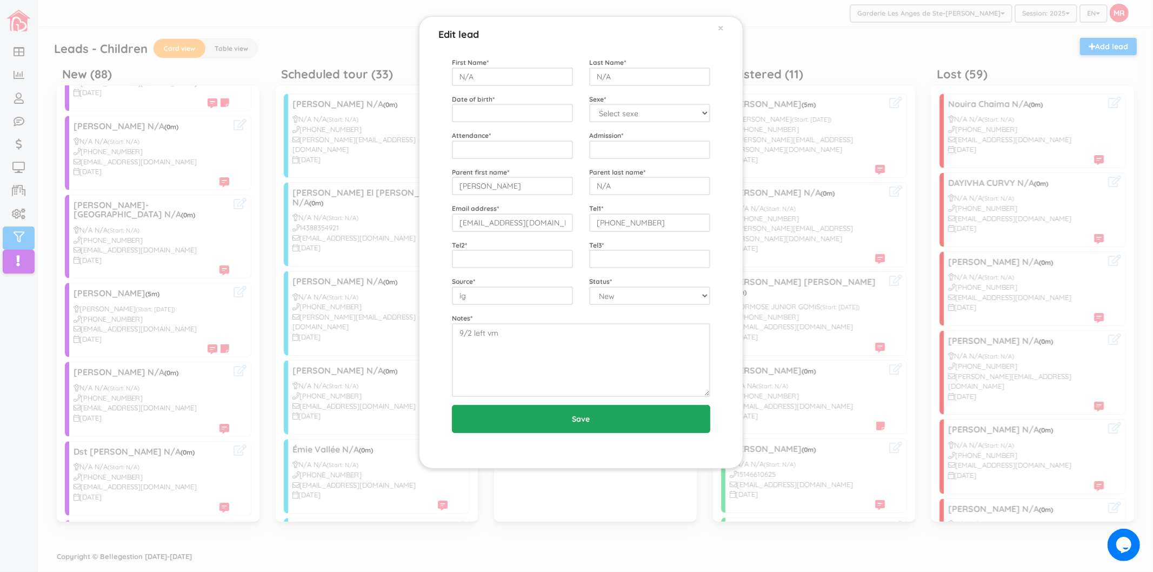
click at [587, 429] on input "Save" at bounding box center [581, 419] width 258 height 28
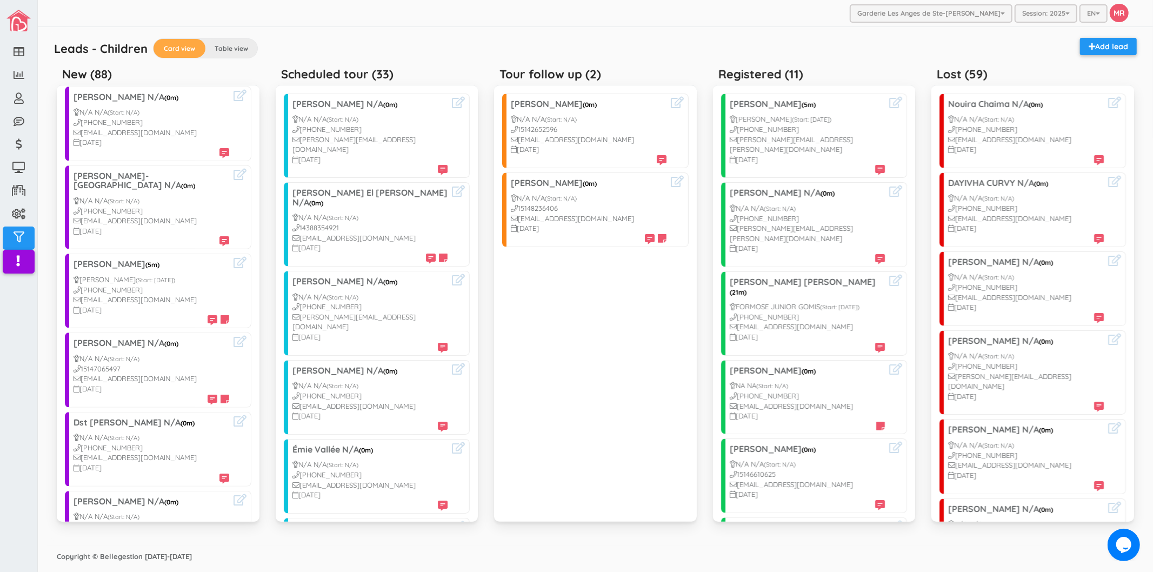
scroll to position [721, 0]
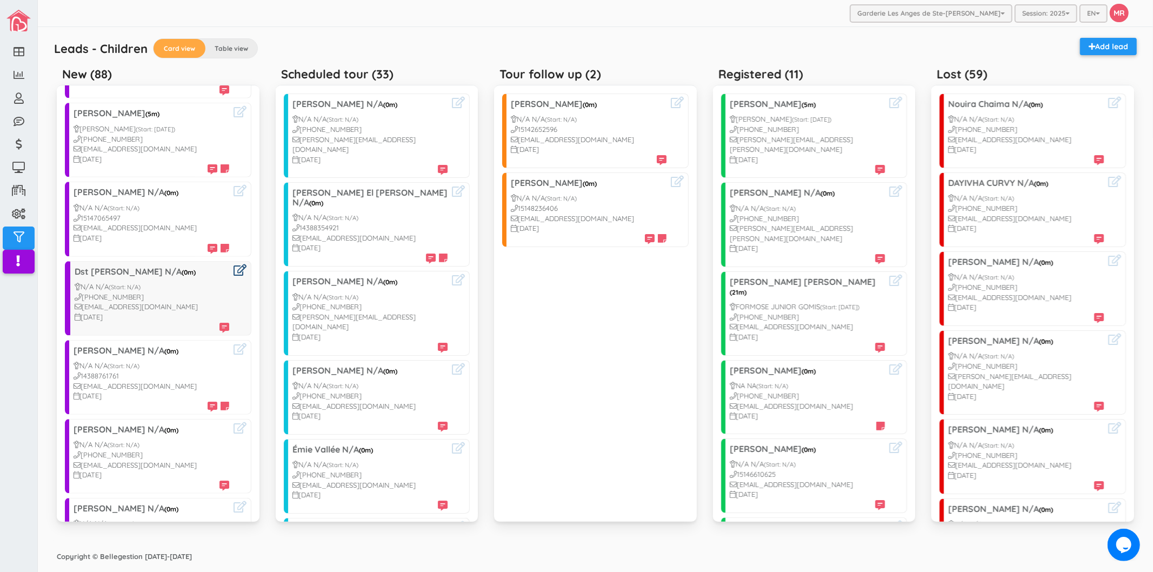
click at [234, 265] on icon at bounding box center [240, 269] width 13 height 11
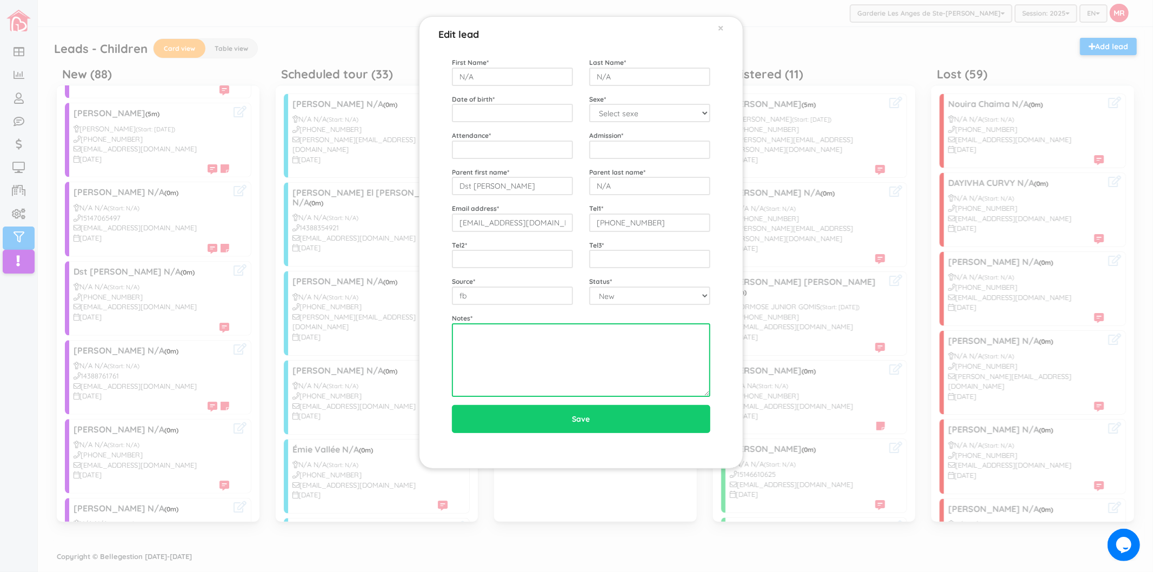
click at [531, 355] on textarea at bounding box center [581, 360] width 258 height 74
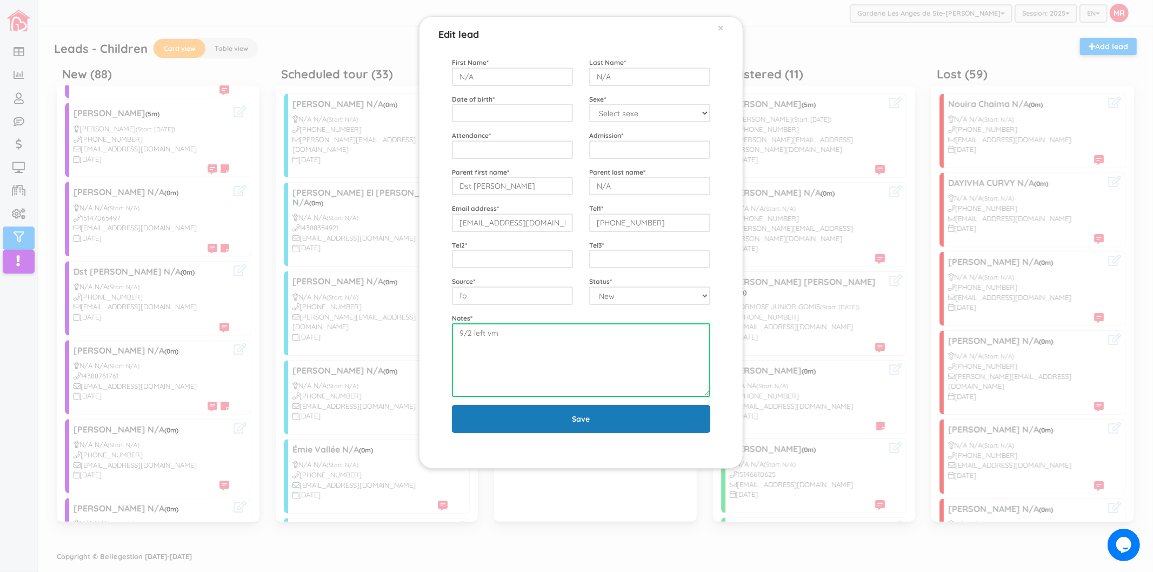
type textarea "9/2 left vm"
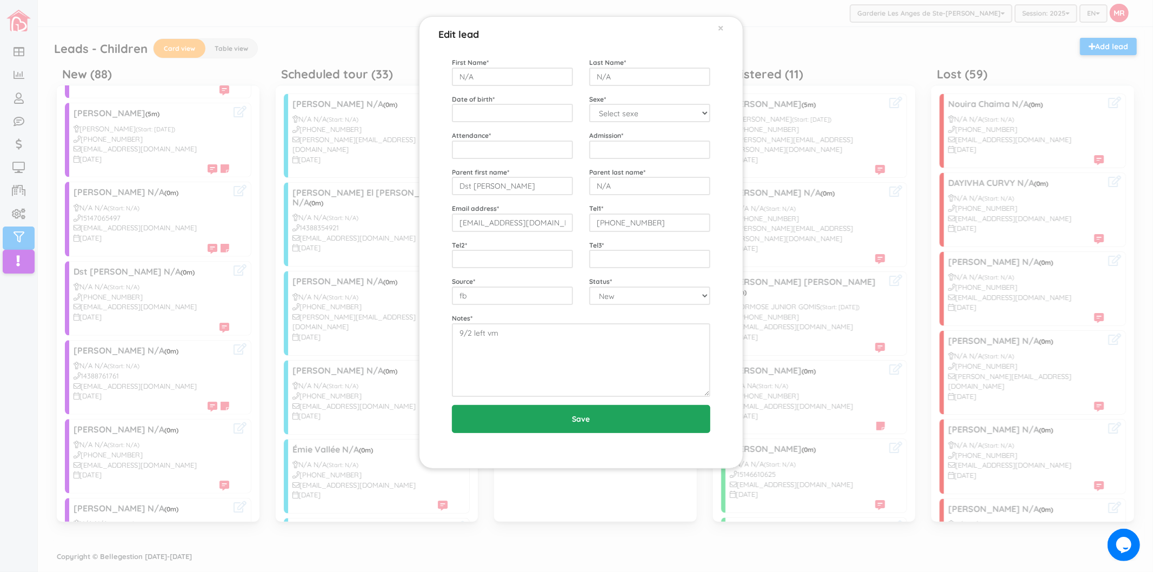
click at [614, 414] on input "Save" at bounding box center [581, 419] width 258 height 28
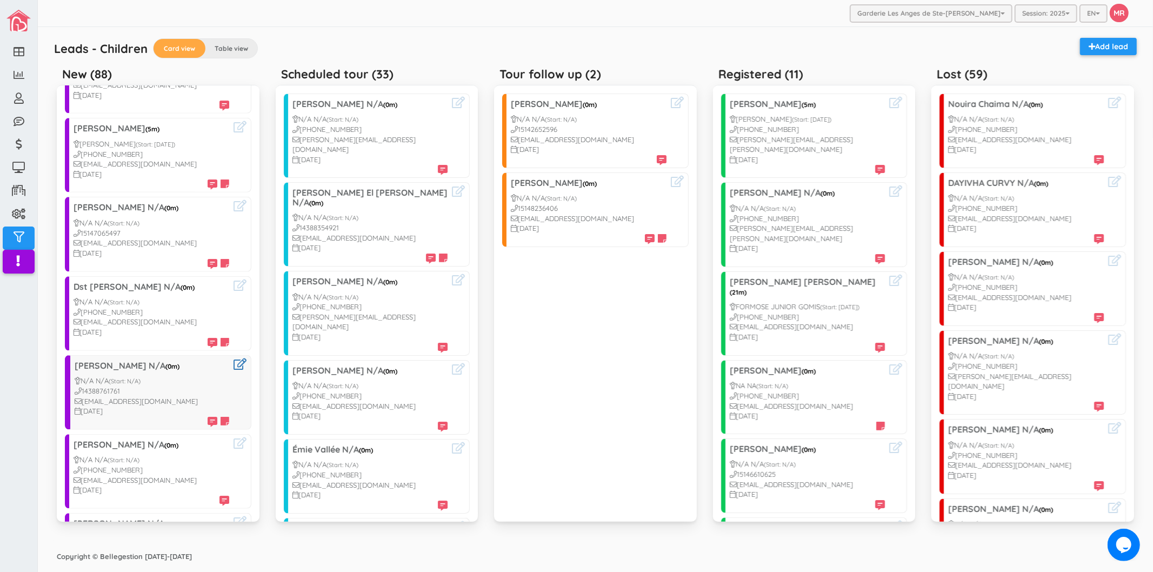
scroll to position [781, 0]
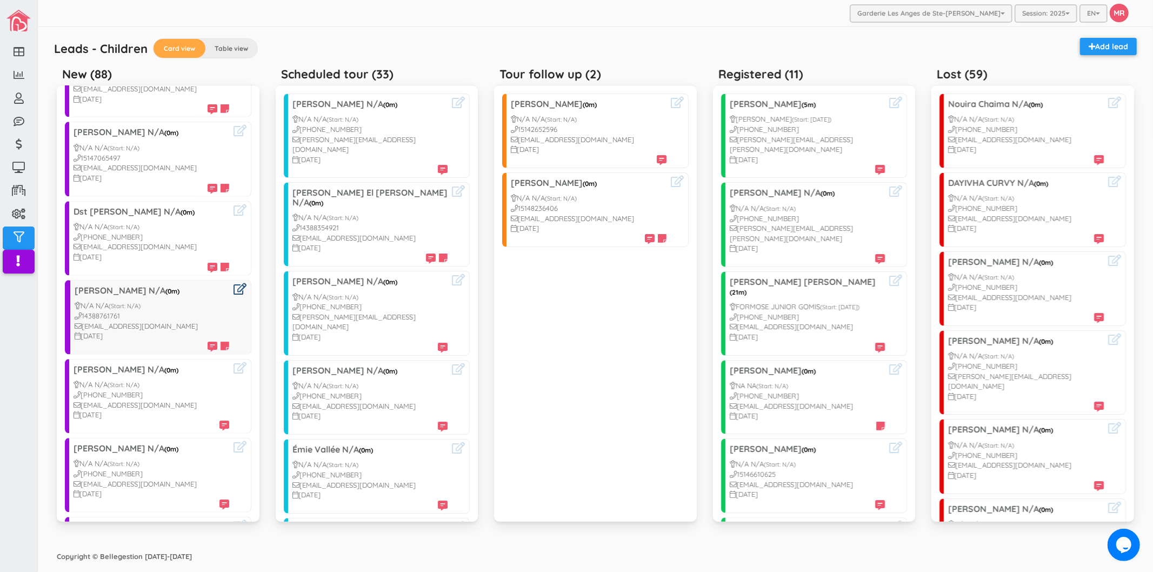
click at [234, 283] on icon at bounding box center [240, 288] width 13 height 11
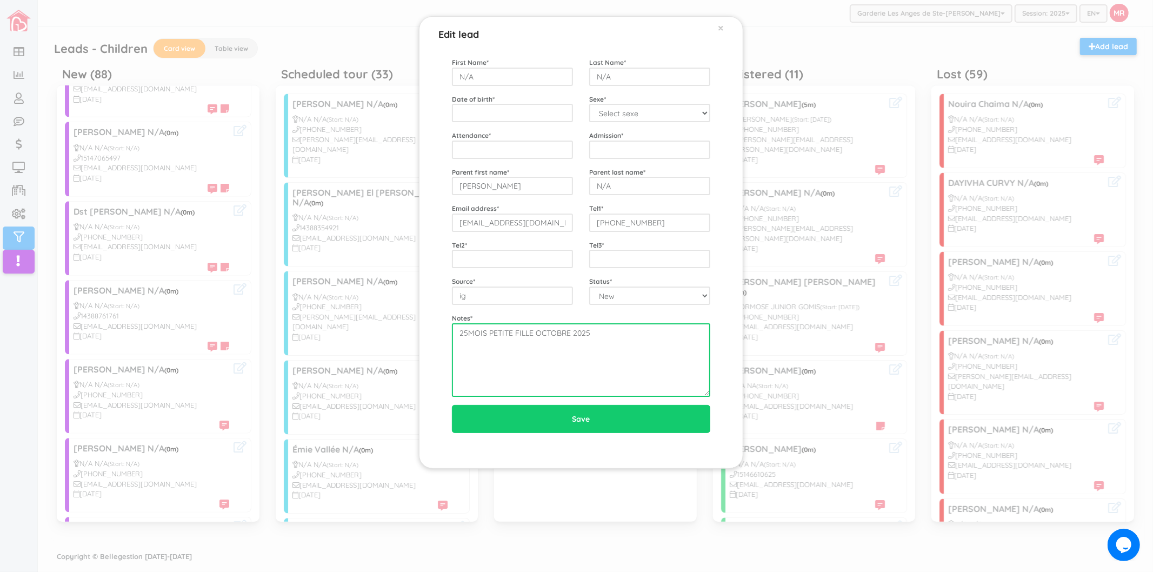
click at [647, 350] on textarea "25MOIS PETITE FILLE OCTOBRE 2025" at bounding box center [581, 360] width 258 height 74
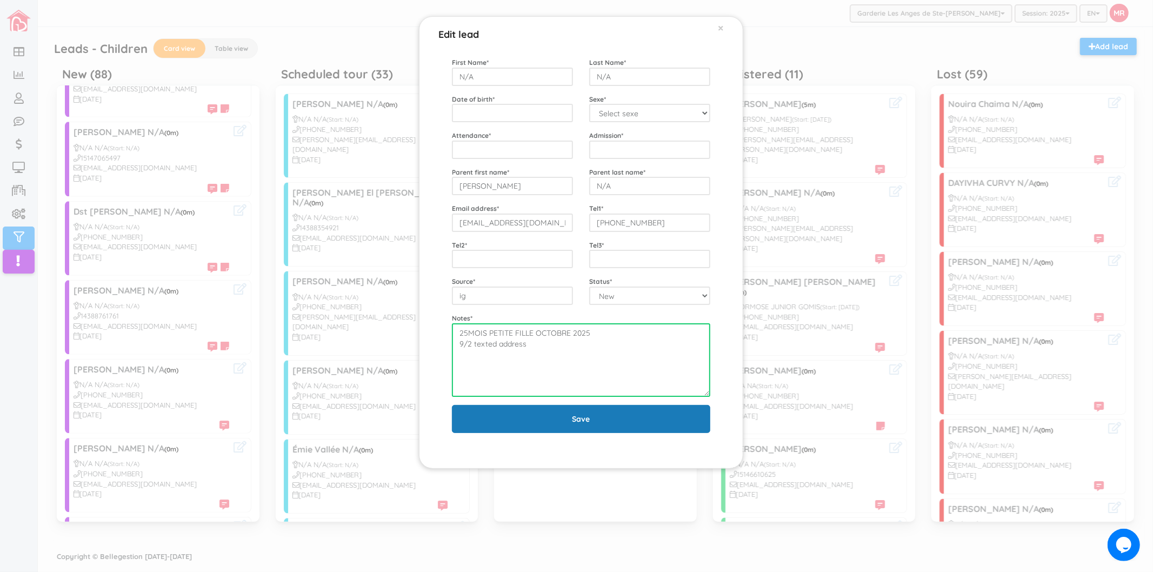
type textarea "25MOIS PETITE FILLE OCTOBRE 2025 9/2 texted address"
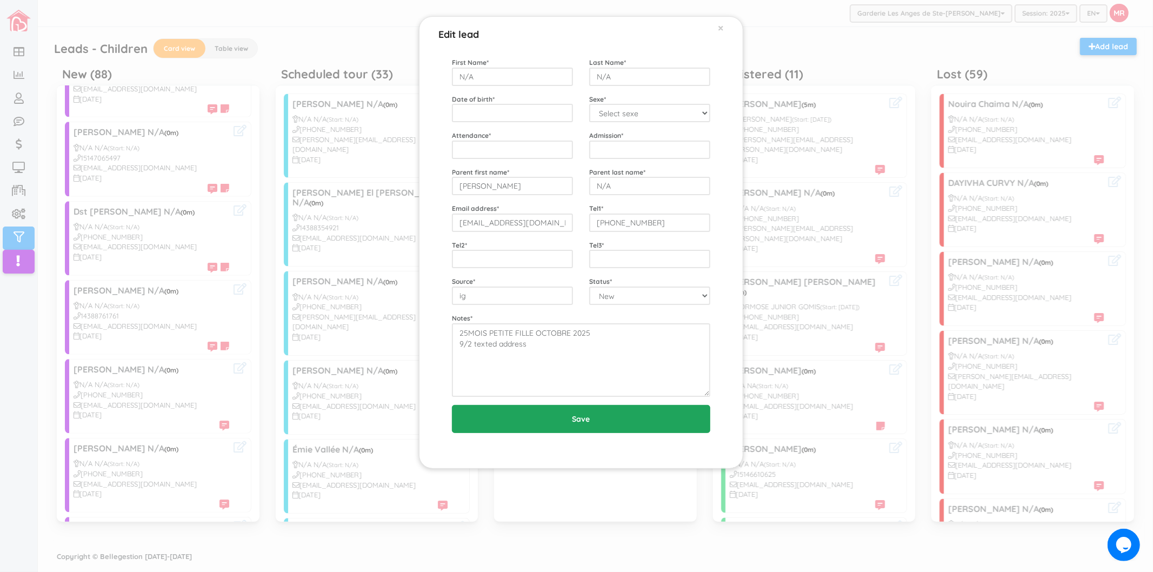
click at [574, 423] on input "Save" at bounding box center [581, 419] width 258 height 28
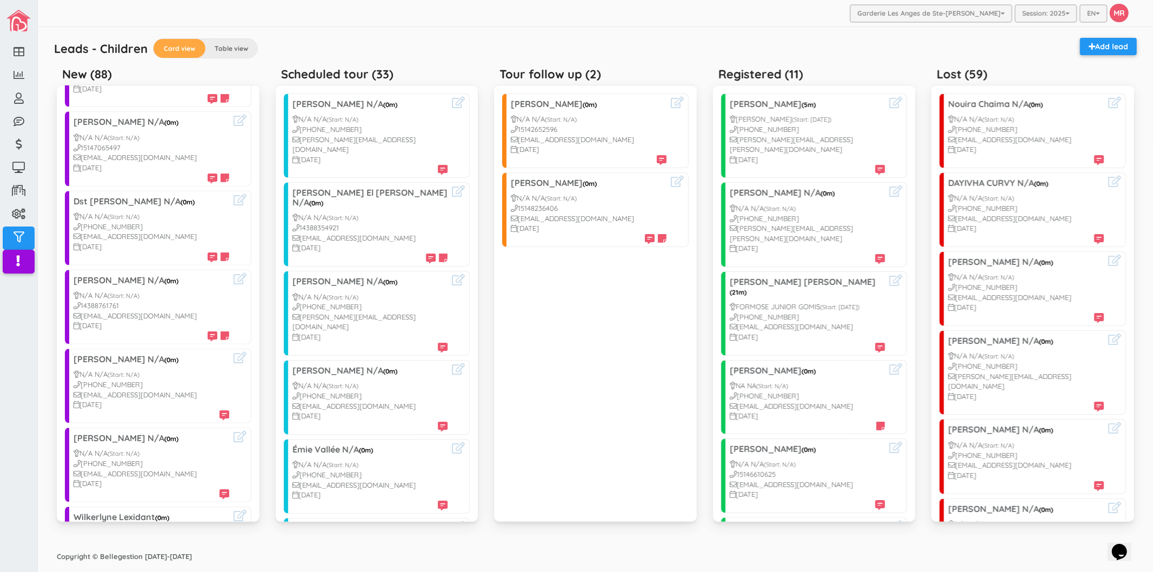
scroll to position [901, 0]
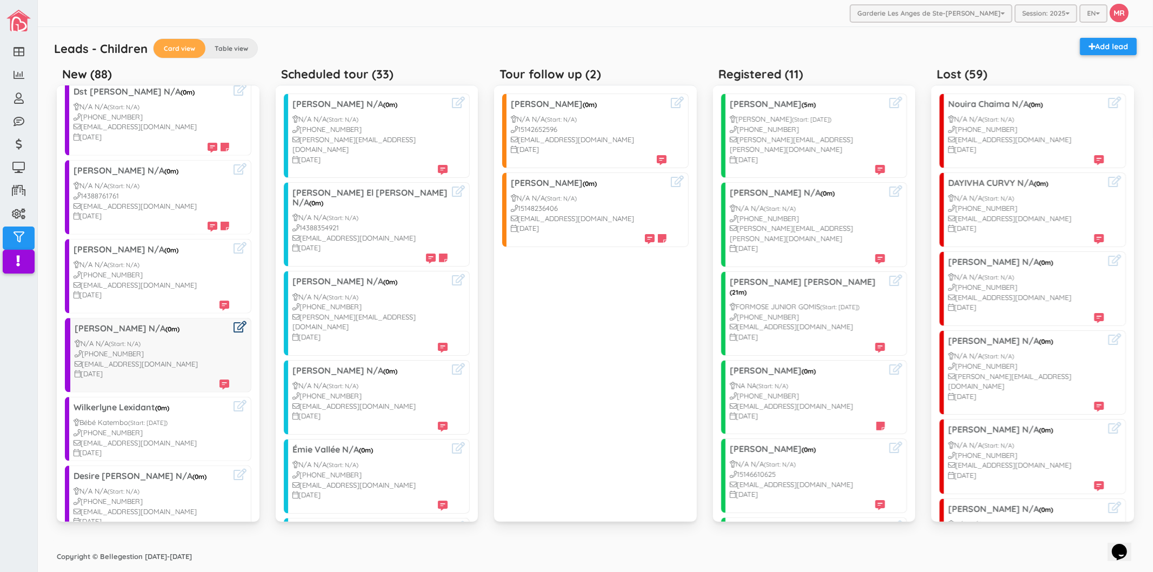
click at [234, 321] on icon at bounding box center [240, 326] width 13 height 11
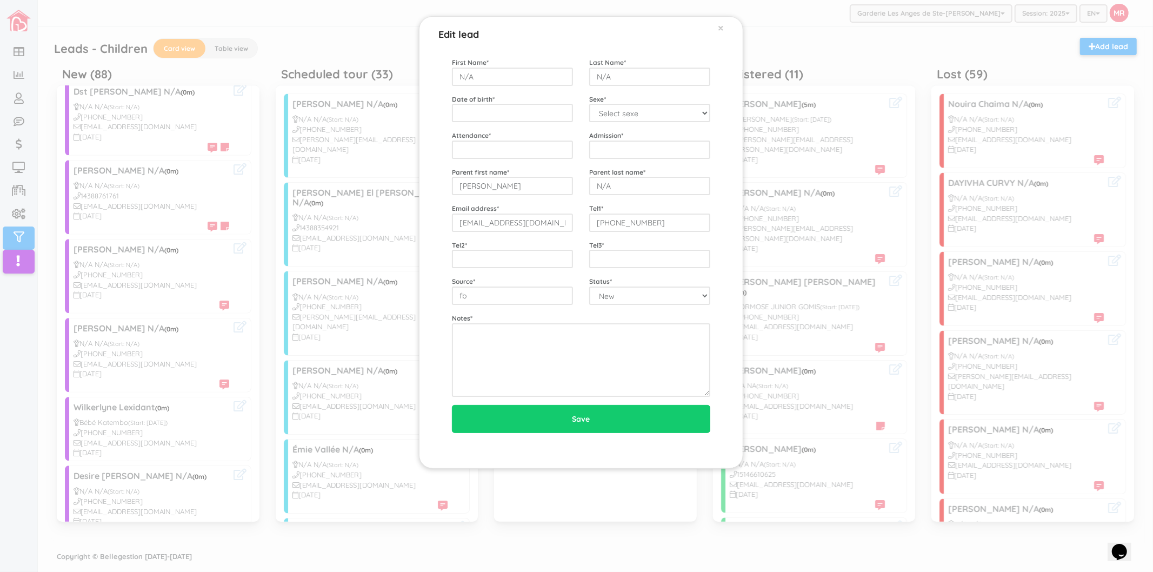
drag, startPoint x: 546, startPoint y: 269, endPoint x: 540, endPoint y: 289, distance: 20.5
click at [545, 273] on div "First Name * N/A Last Name * N/A Date of birth * Sexe * Select sexe Boy Girl At…" at bounding box center [581, 227] width 258 height 340
click at [574, 369] on textarea at bounding box center [581, 360] width 258 height 74
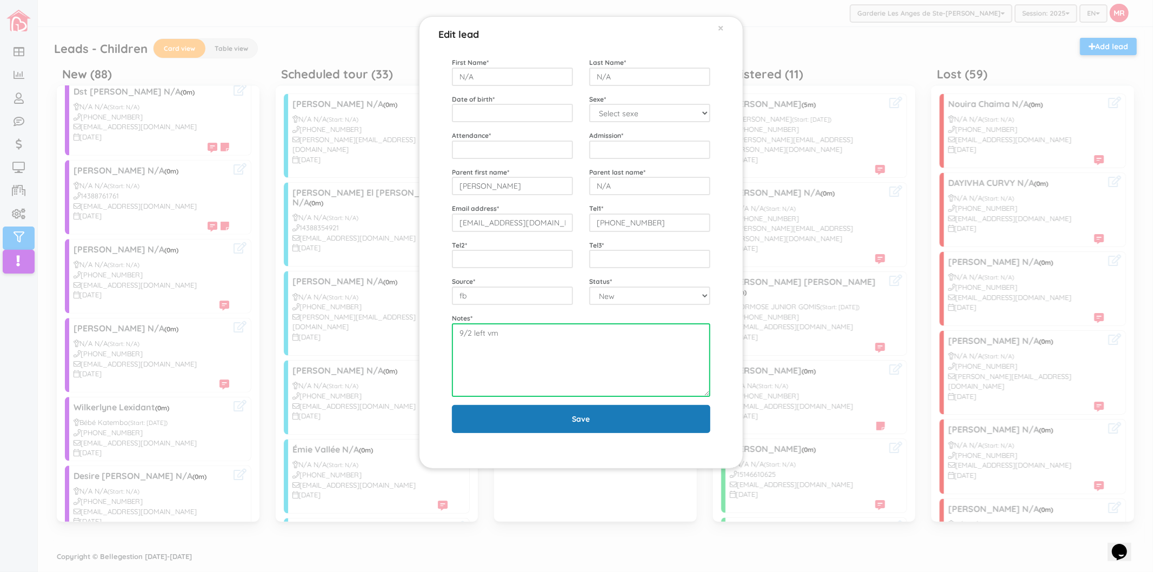
type textarea "9/2 left vm"
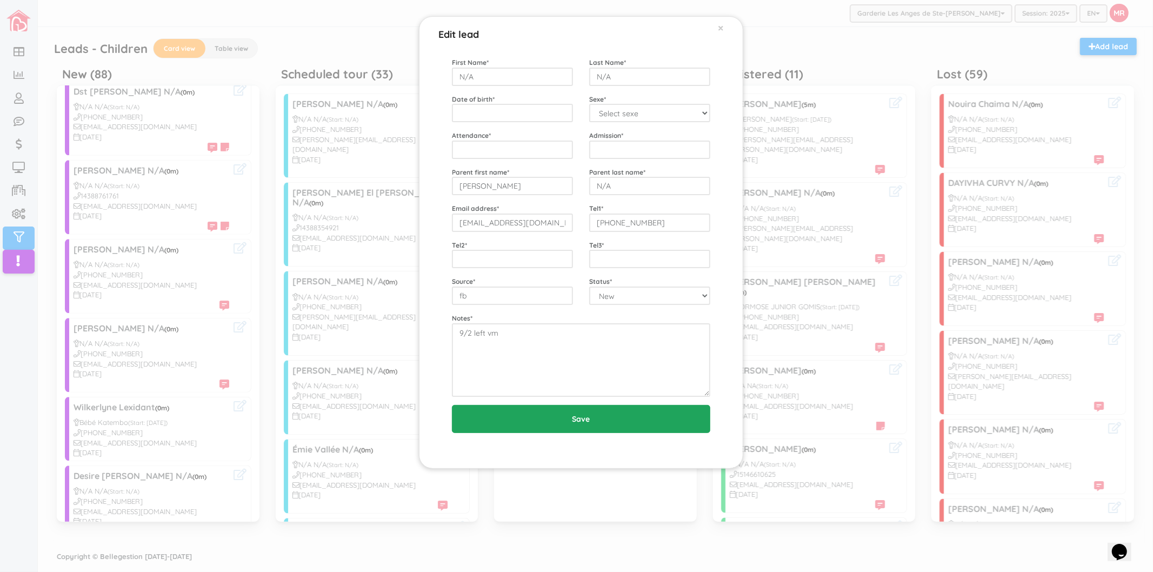
click at [556, 422] on input "Save" at bounding box center [581, 419] width 258 height 28
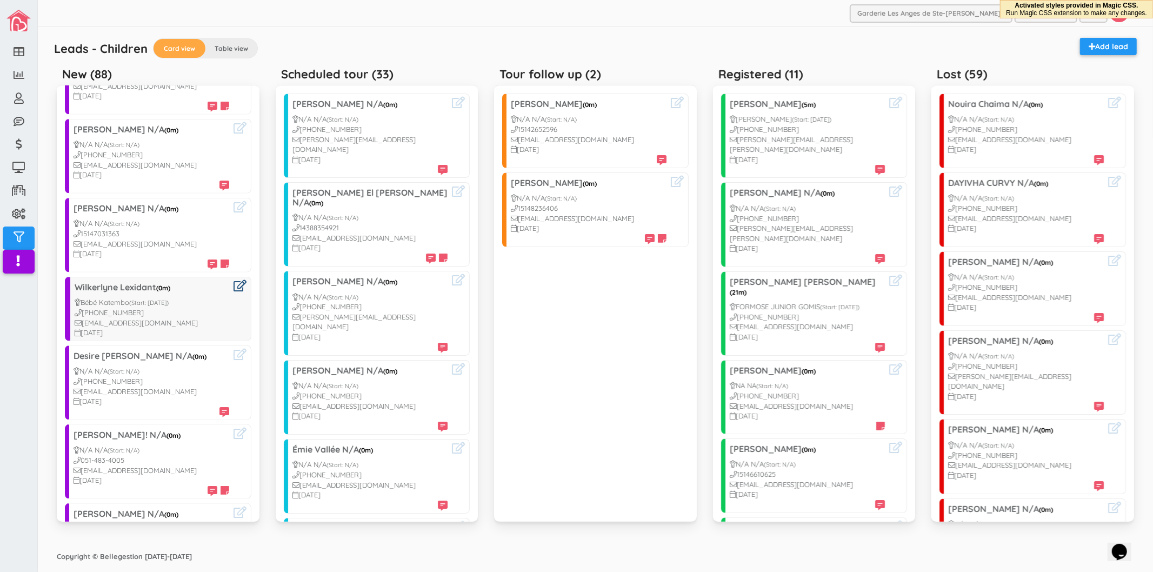
click at [234, 280] on icon at bounding box center [240, 285] width 13 height 11
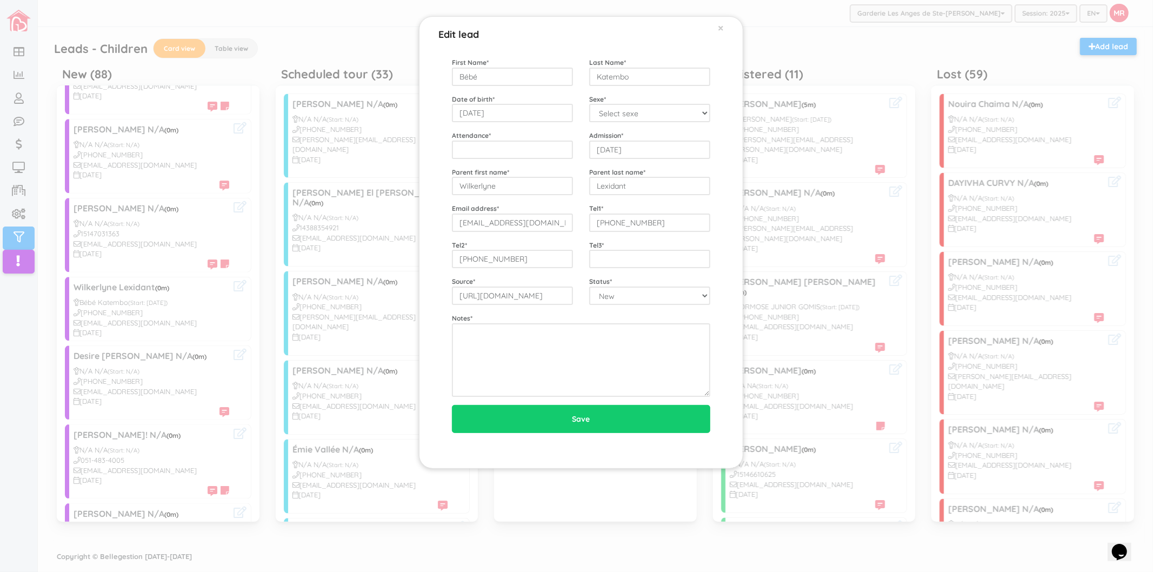
click at [172, 338] on div "Edit lead × First Name * [GEOGRAPHIC_DATA] Last Name * Katembo Date of birth * …" at bounding box center [576, 286] width 1153 height 572
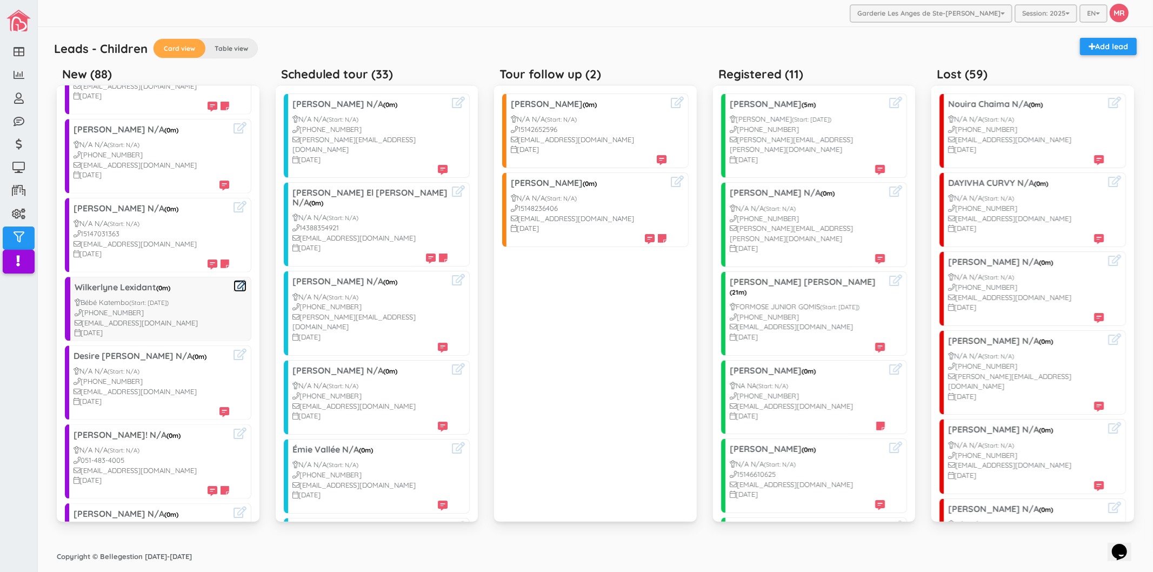
click at [234, 280] on icon at bounding box center [240, 285] width 13 height 11
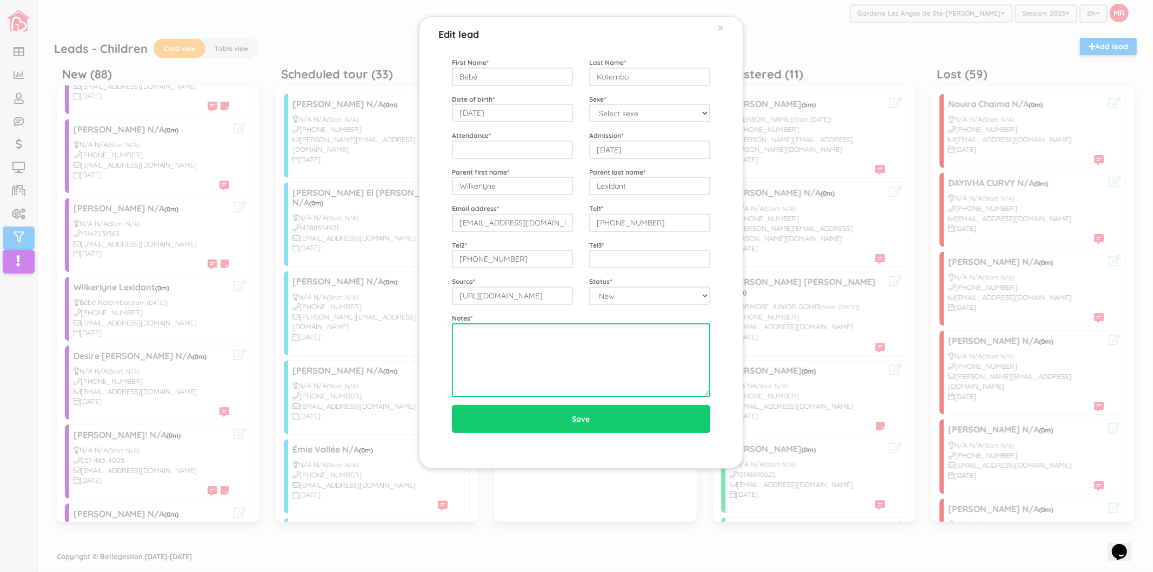
click at [580, 342] on textarea at bounding box center [581, 360] width 258 height 74
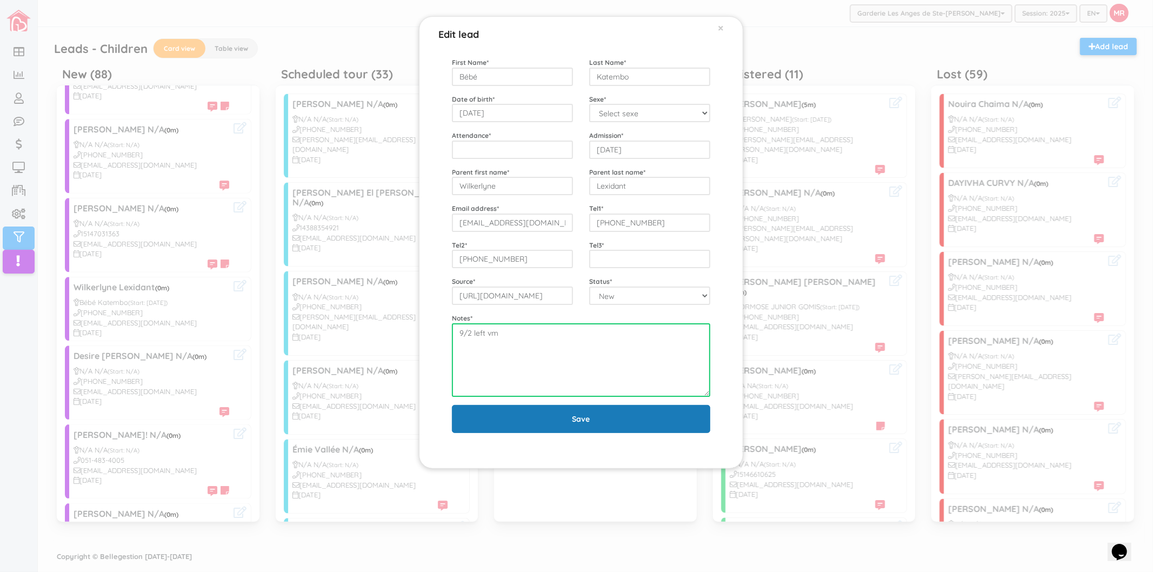
type textarea "9/2 left vm"
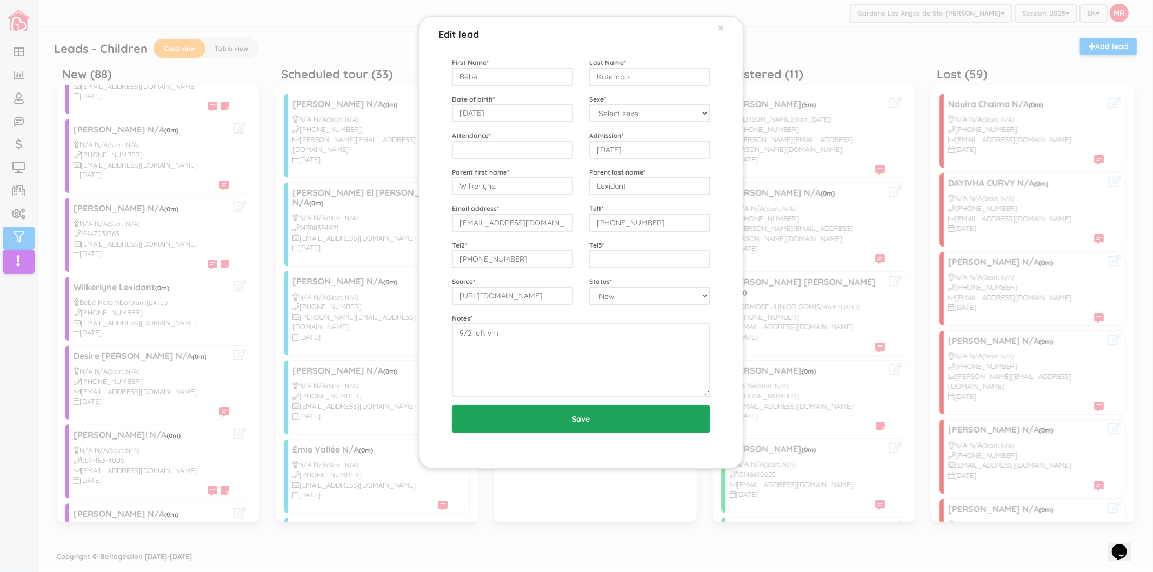
click at [590, 415] on input "Save" at bounding box center [581, 419] width 258 height 28
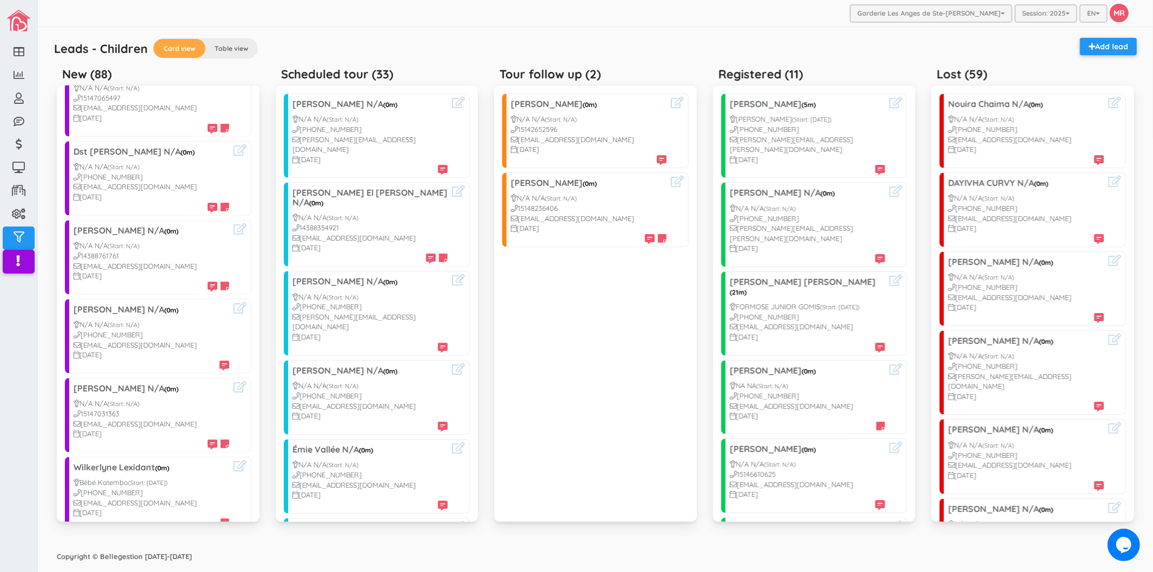
scroll to position [1141, 0]
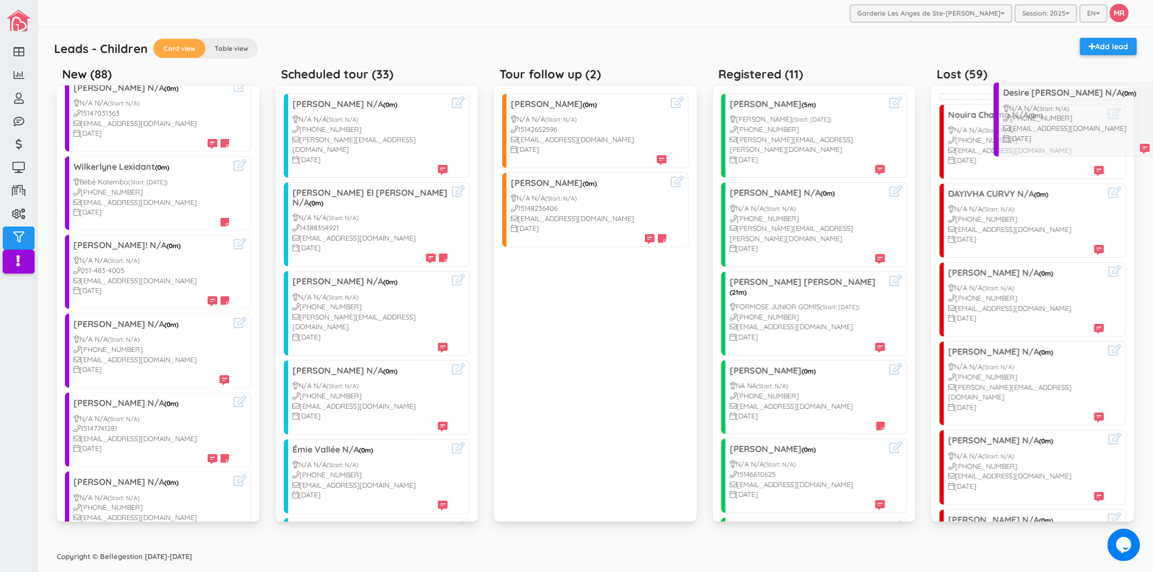
drag, startPoint x: 104, startPoint y: 257, endPoint x: 1033, endPoint y: 115, distance: 939.8
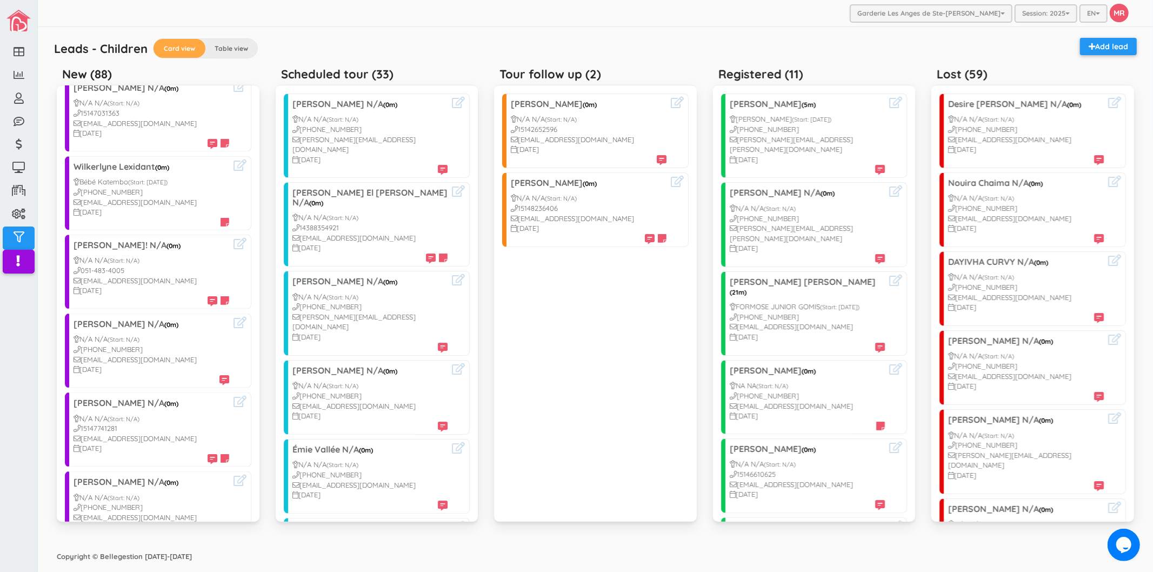
click at [580, 36] on div "Leads - Children Card view Table view Add lead New (88) [PERSON_NAME] N/A (0m) …" at bounding box center [595, 286] width 1088 height 508
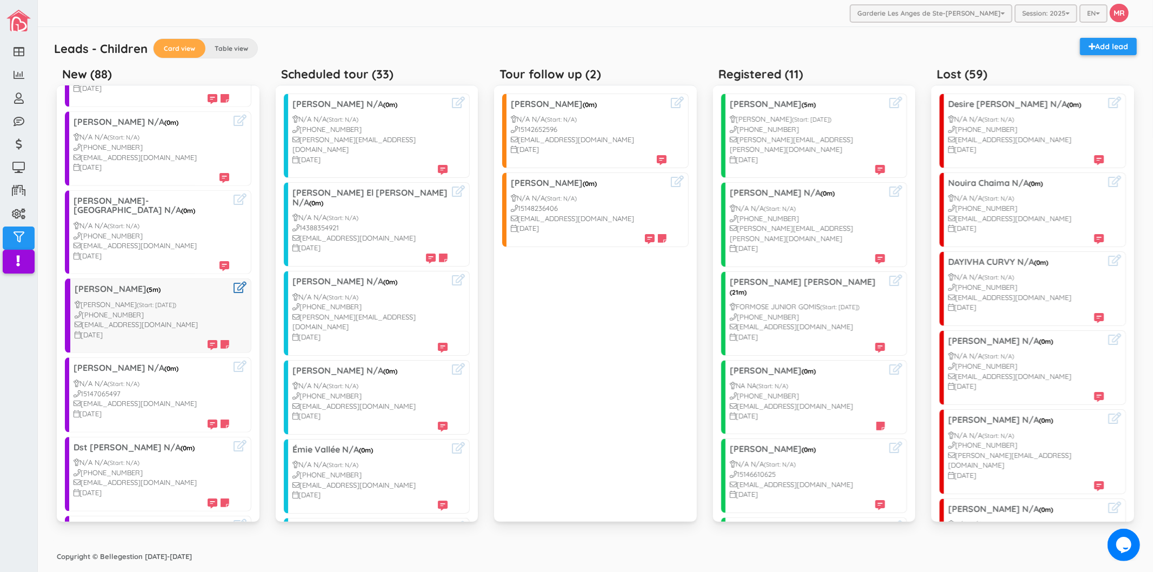
click at [167, 284] on h3 "[PERSON_NAME] (5m)" at bounding box center [152, 289] width 155 height 10
click at [234, 282] on icon at bounding box center [240, 287] width 13 height 11
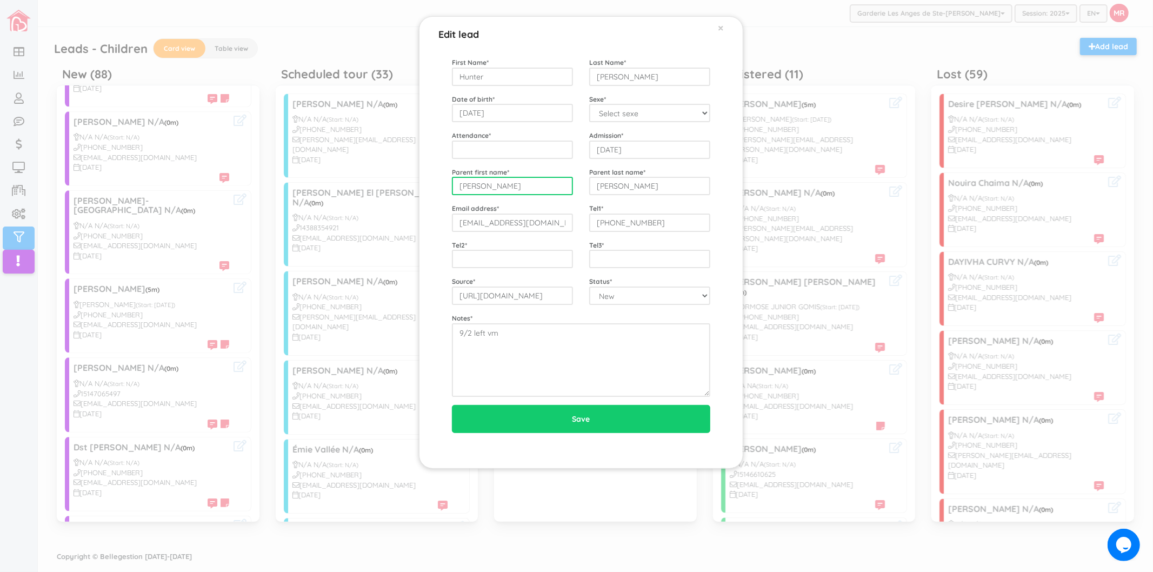
click at [542, 186] on input "[PERSON_NAME]" at bounding box center [512, 186] width 121 height 18
click at [536, 221] on input "[EMAIL_ADDRESS][DOMAIN_NAME]" at bounding box center [512, 223] width 121 height 18
click at [640, 220] on input "[PHONE_NUMBER]" at bounding box center [649, 223] width 121 height 18
click at [230, 245] on div "Edit lead × First Name * Hunter Last Name * [PERSON_NAME] Date of birth * [DATE…" at bounding box center [576, 286] width 1153 height 572
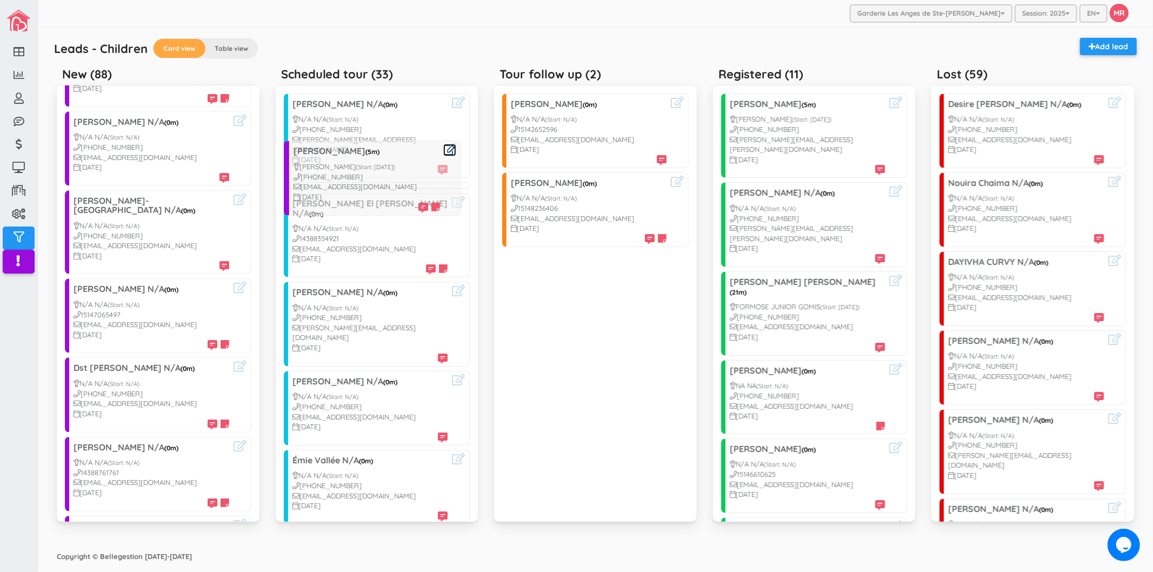
drag, startPoint x: 112, startPoint y: 287, endPoint x: 341, endPoint y: 145, distance: 268.6
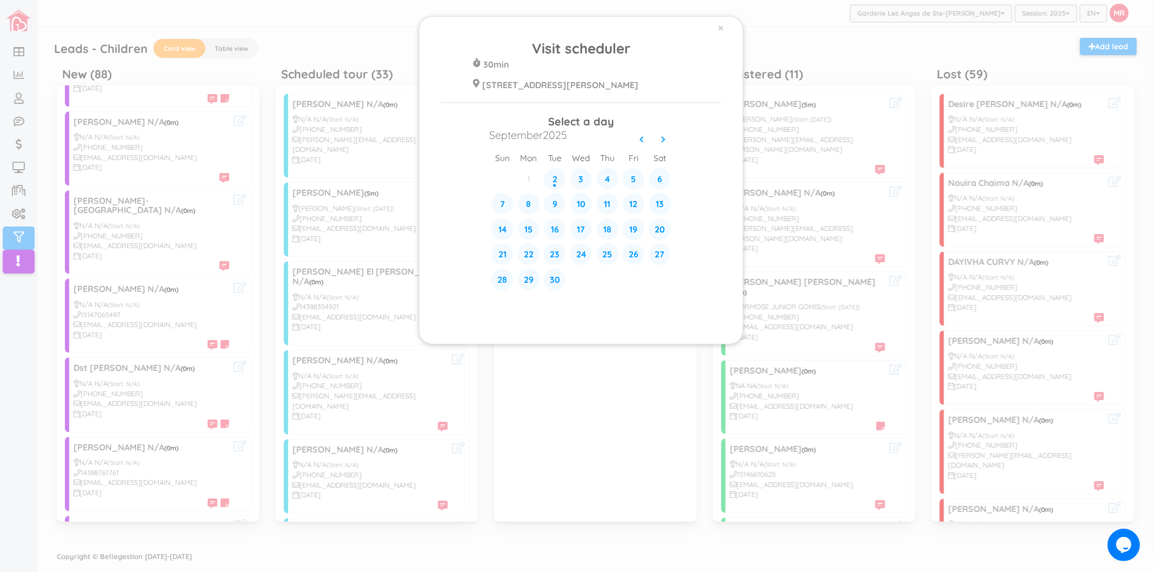
click at [276, 49] on div "× Visit scheduler 30min [STREET_ADDRESS][PERSON_NAME] Select a day [DATE] sun m…" at bounding box center [576, 286] width 1153 height 572
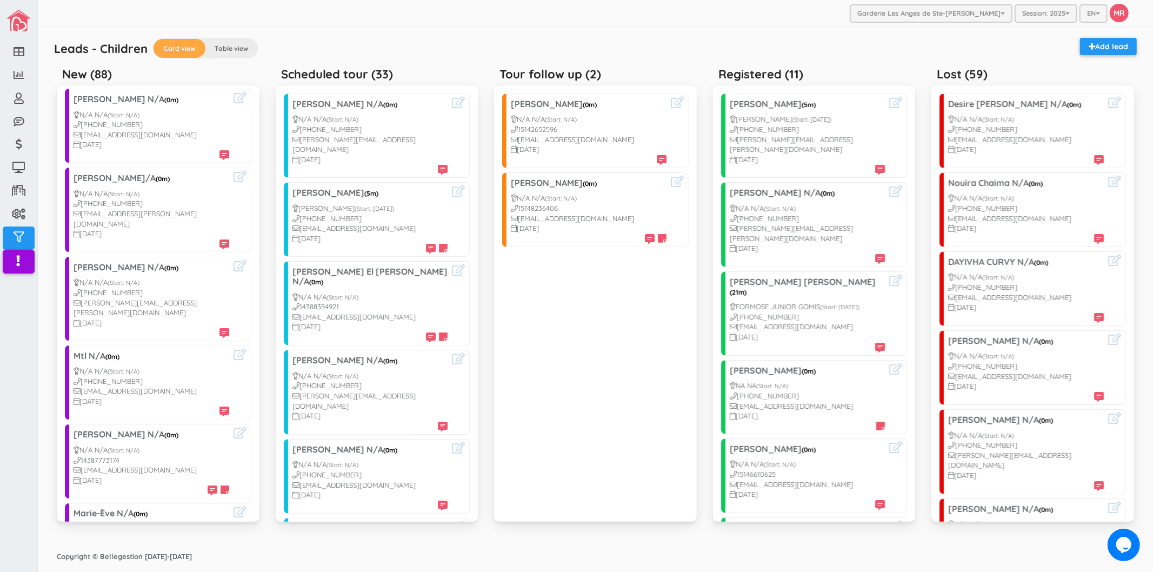
scroll to position [1446, 0]
